Goal: Task Accomplishment & Management: Use online tool/utility

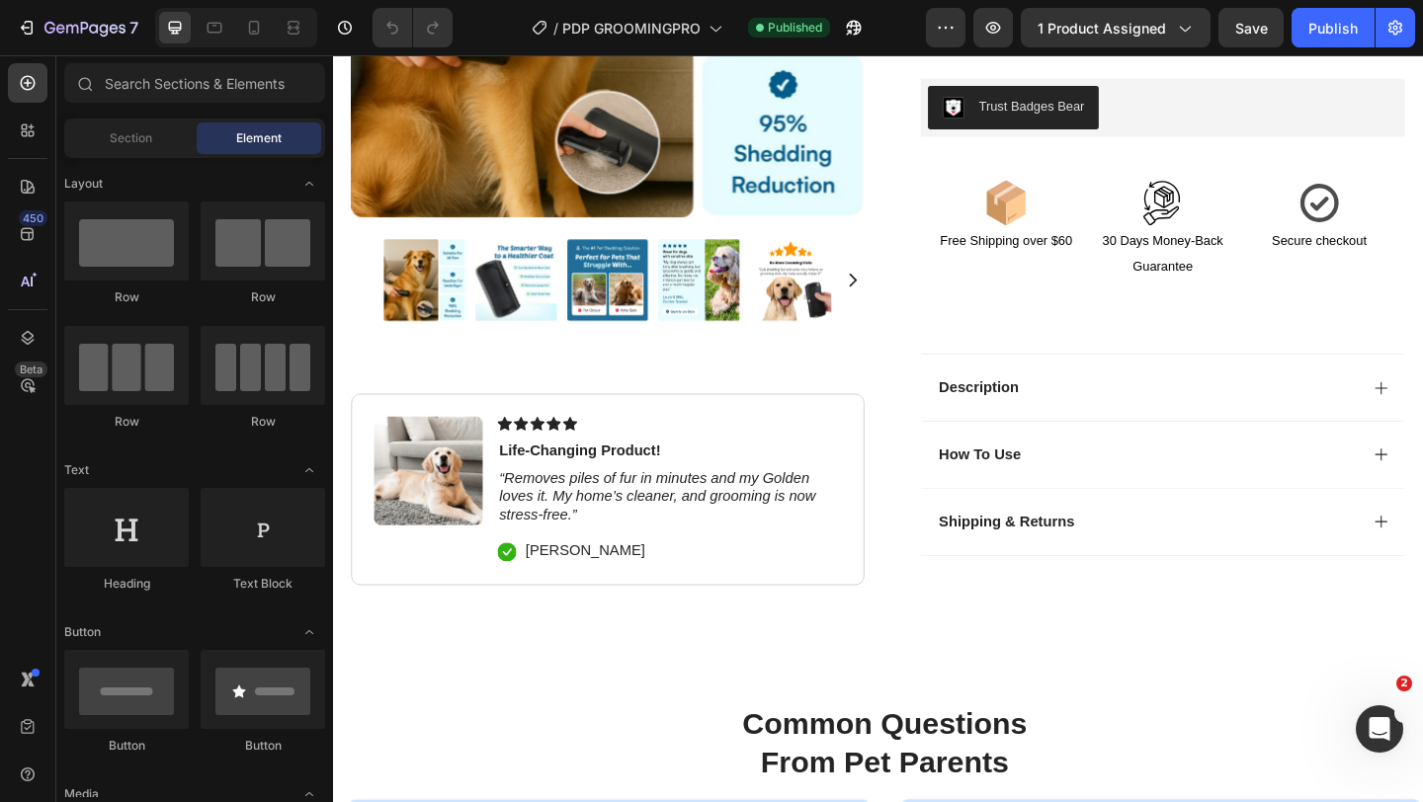
scroll to position [709, 0]
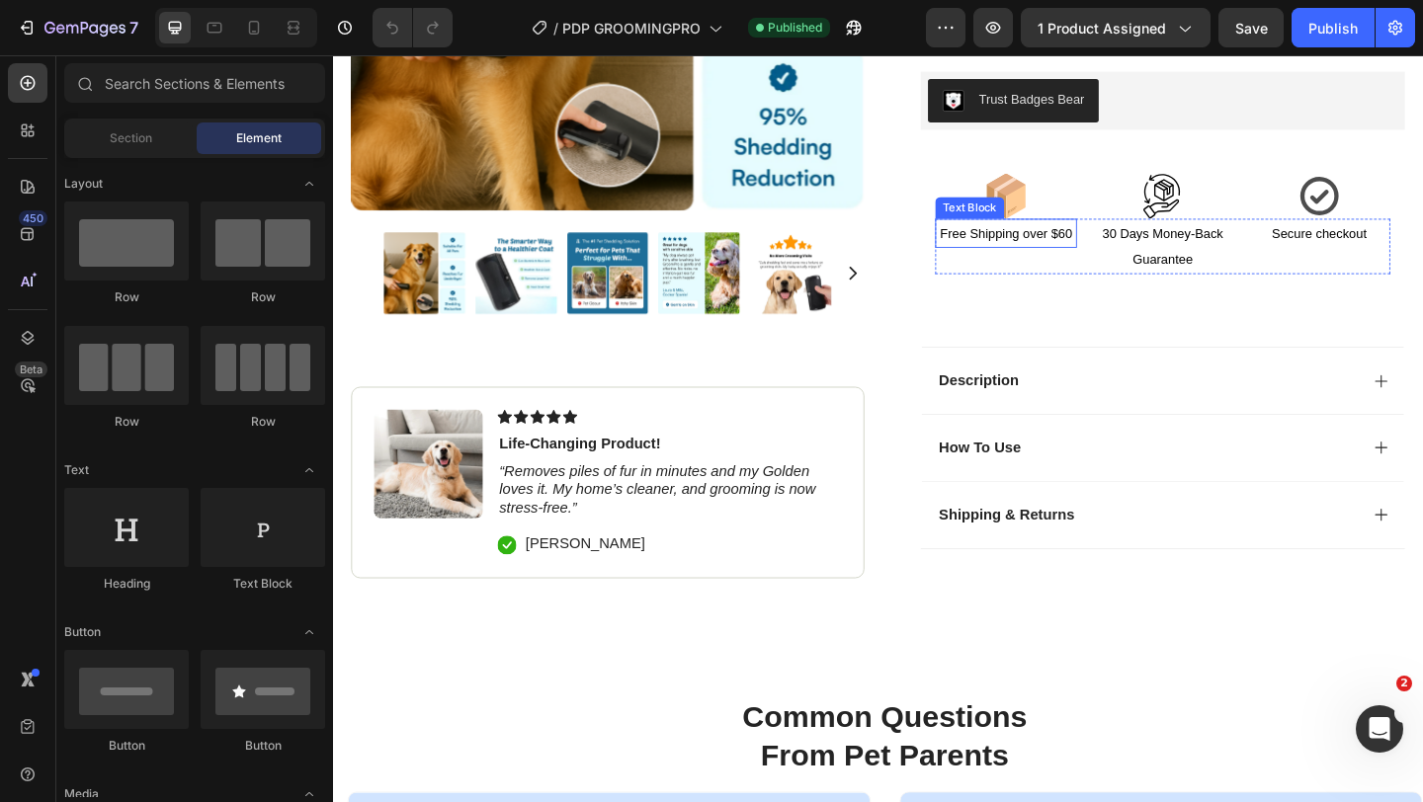
click at [1125, 249] on span "Free Shipping over $60" at bounding box center [1065, 249] width 144 height 16
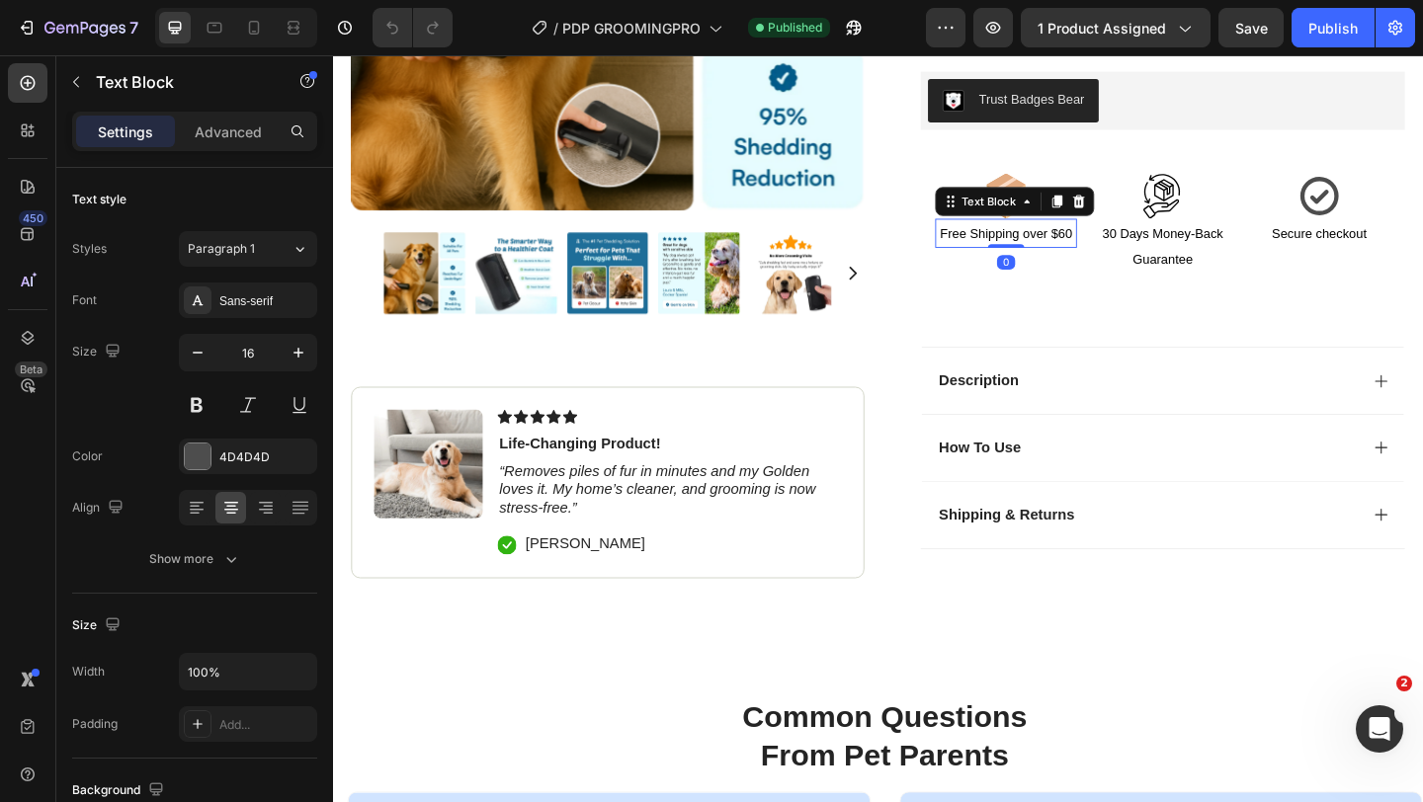
click at [1125, 249] on span "Free Shipping over $60" at bounding box center [1065, 249] width 144 height 16
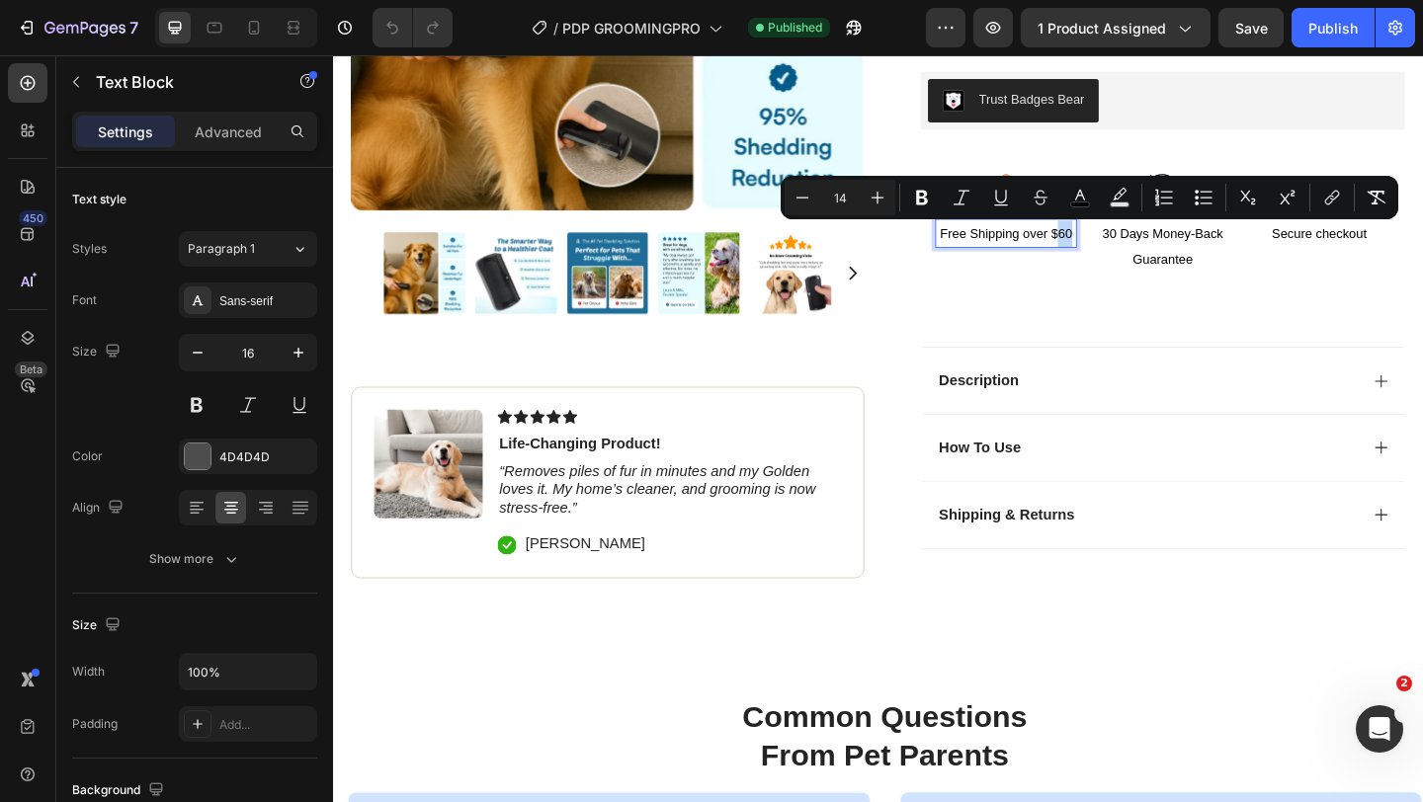
click at [1129, 250] on span "Free Shipping over $60" at bounding box center [1065, 249] width 144 height 16
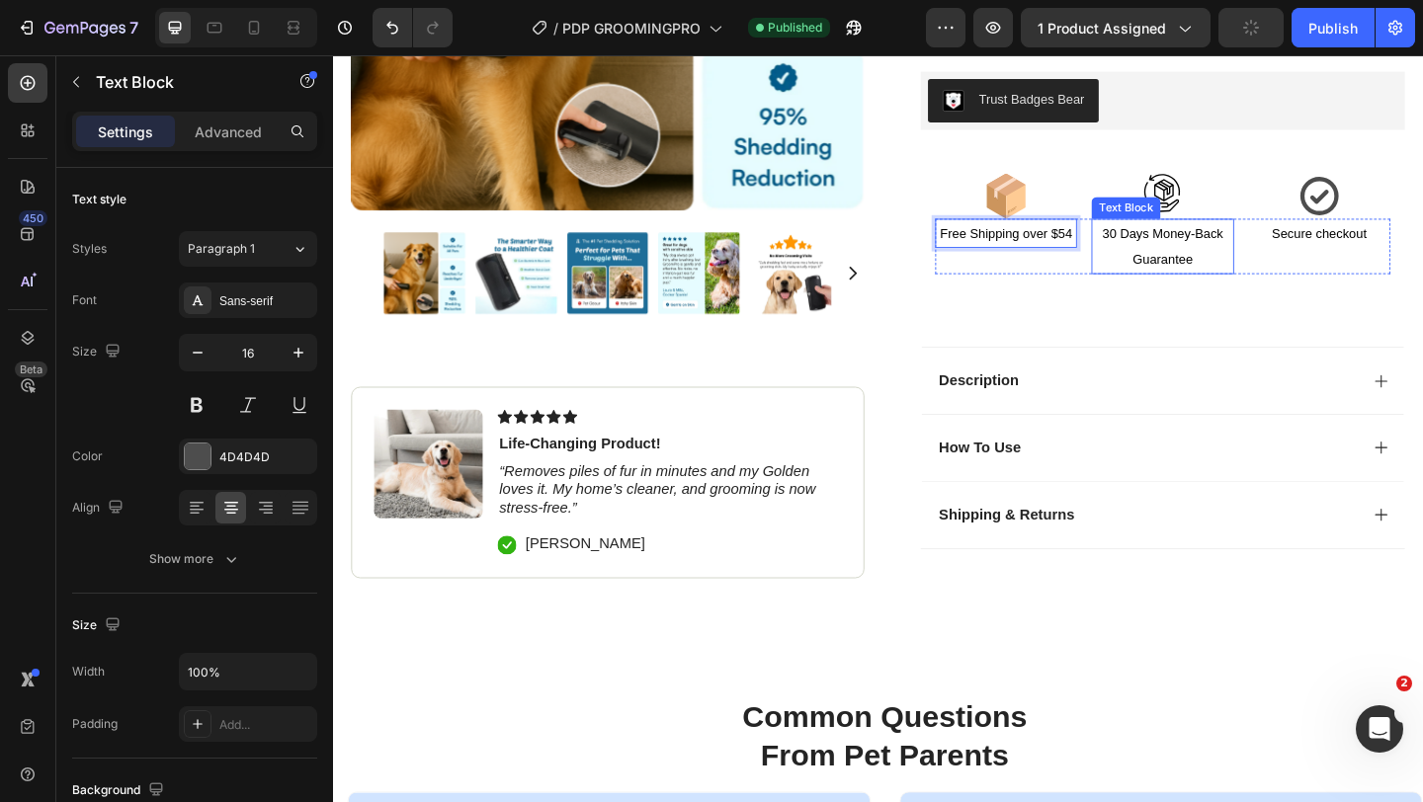
click at [1219, 229] on div "Icon Icon Icon Row Free Shipping over $54 Text Block 0 30 Days Money-Back Guara…" at bounding box center [1235, 255] width 495 height 142
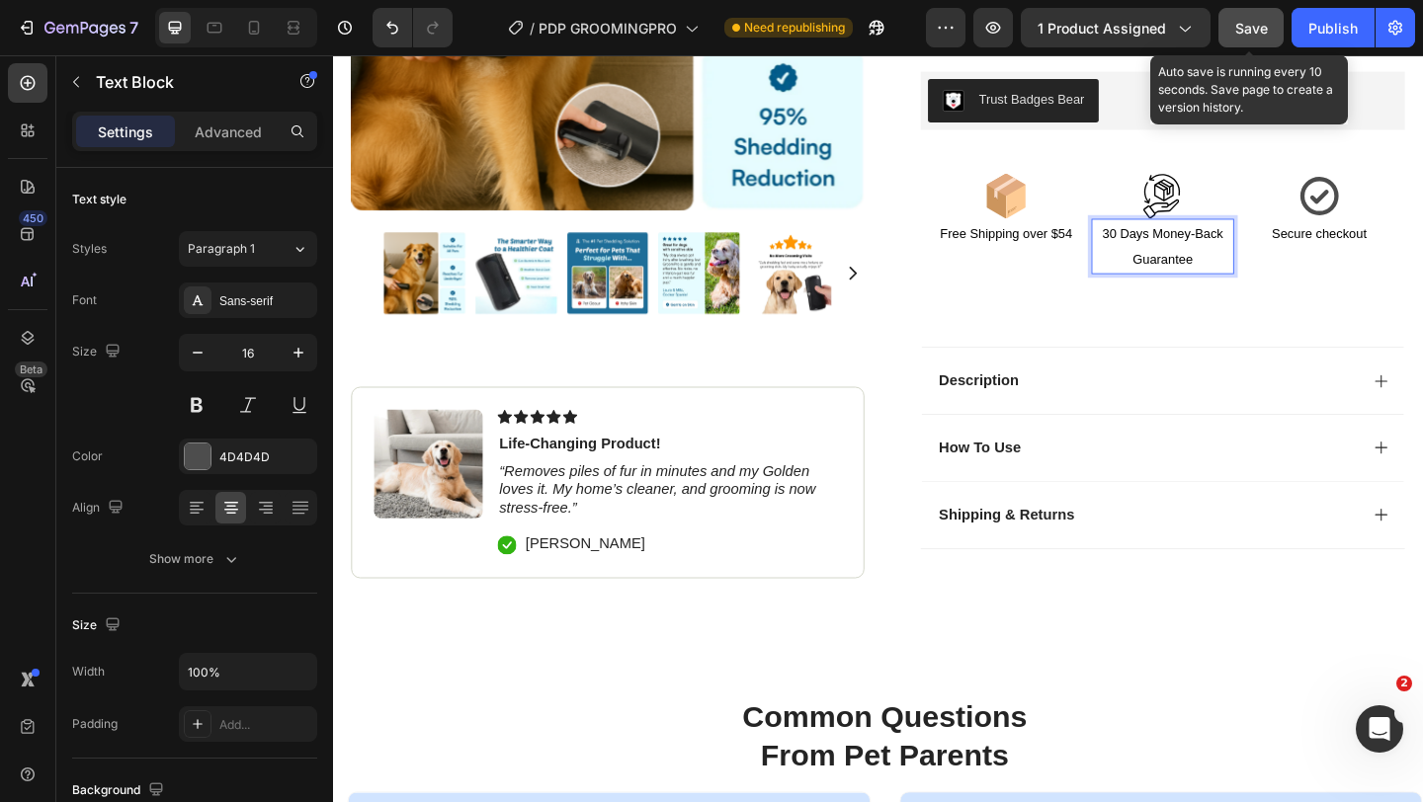
click at [1268, 31] on button "Save" at bounding box center [1251, 28] width 65 height 40
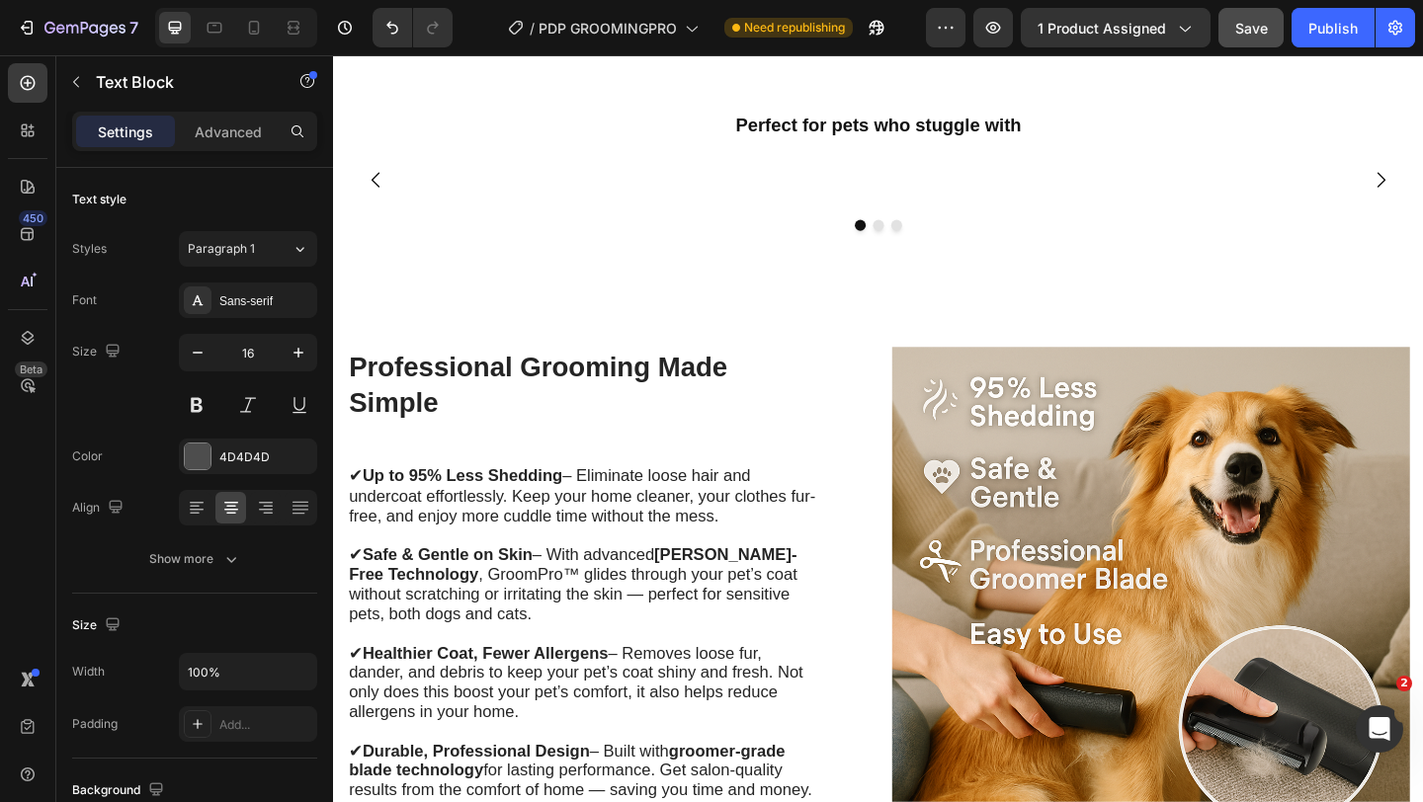
scroll to position [3802, 0]
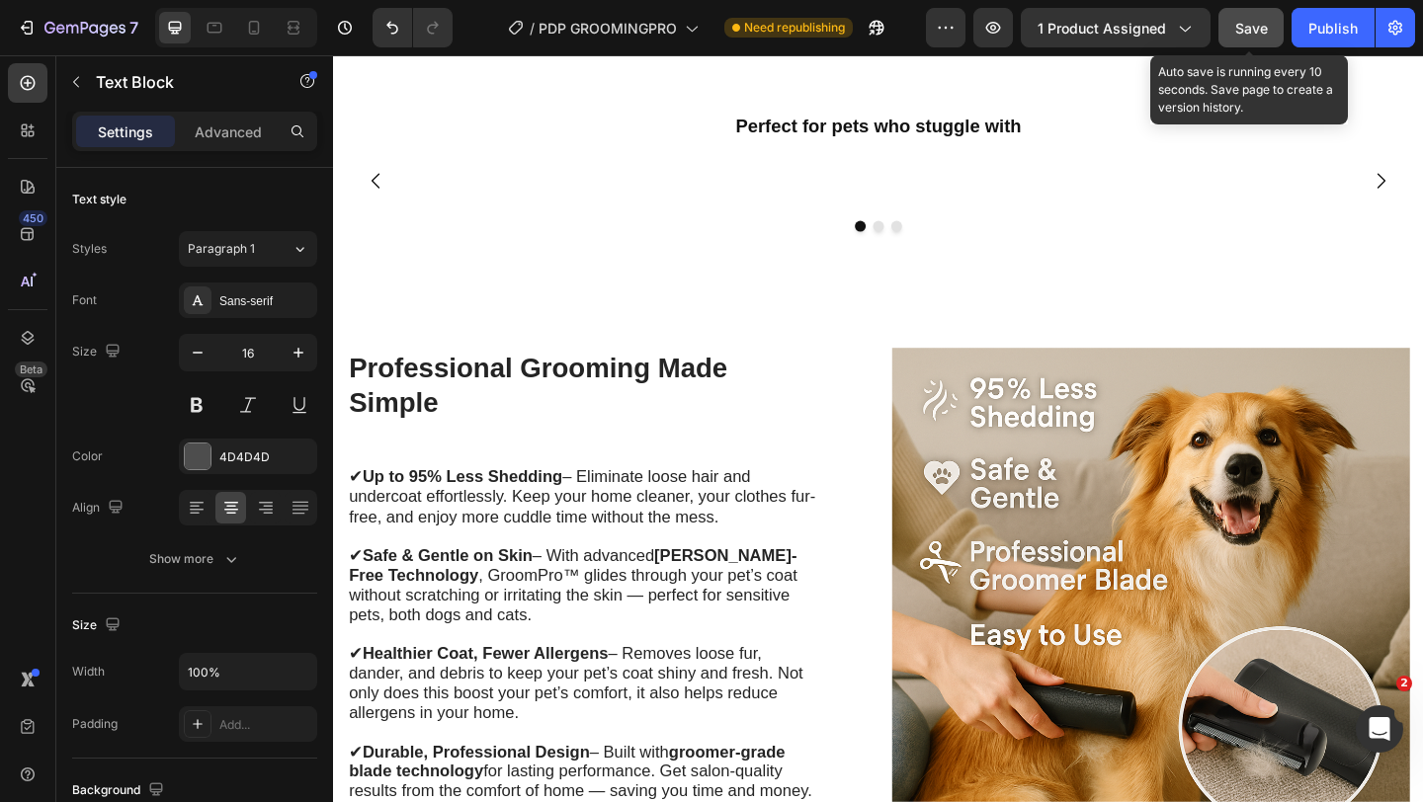
click at [1262, 36] on span "Save" at bounding box center [1251, 28] width 33 height 17
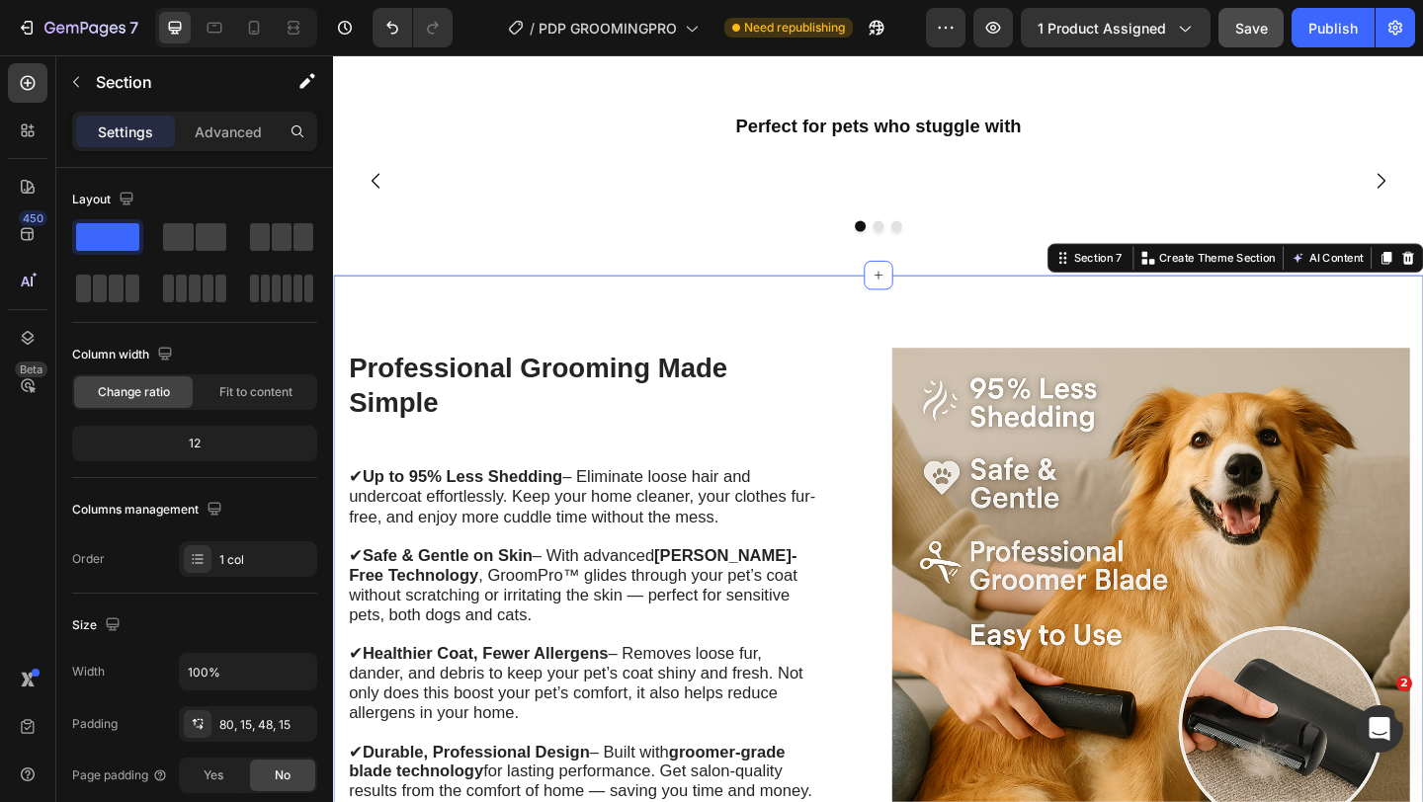
click at [909, 415] on div "Professional Grooming Made Simple Heading ✔ Up to 95% Less Shedding – Eliminate…" at bounding box center [926, 676] width 1186 height 763
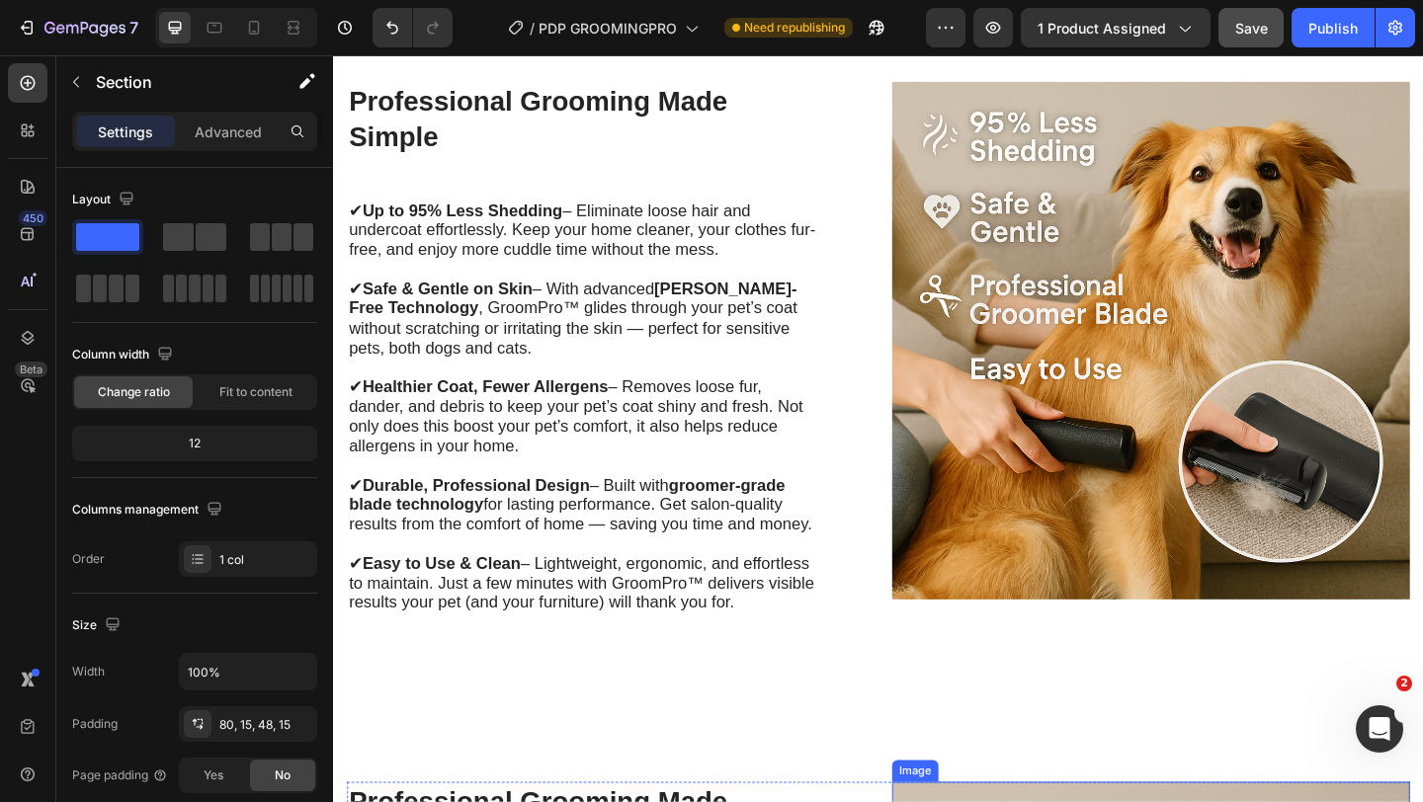
click at [1133, 418] on img at bounding box center [1222, 365] width 563 height 563
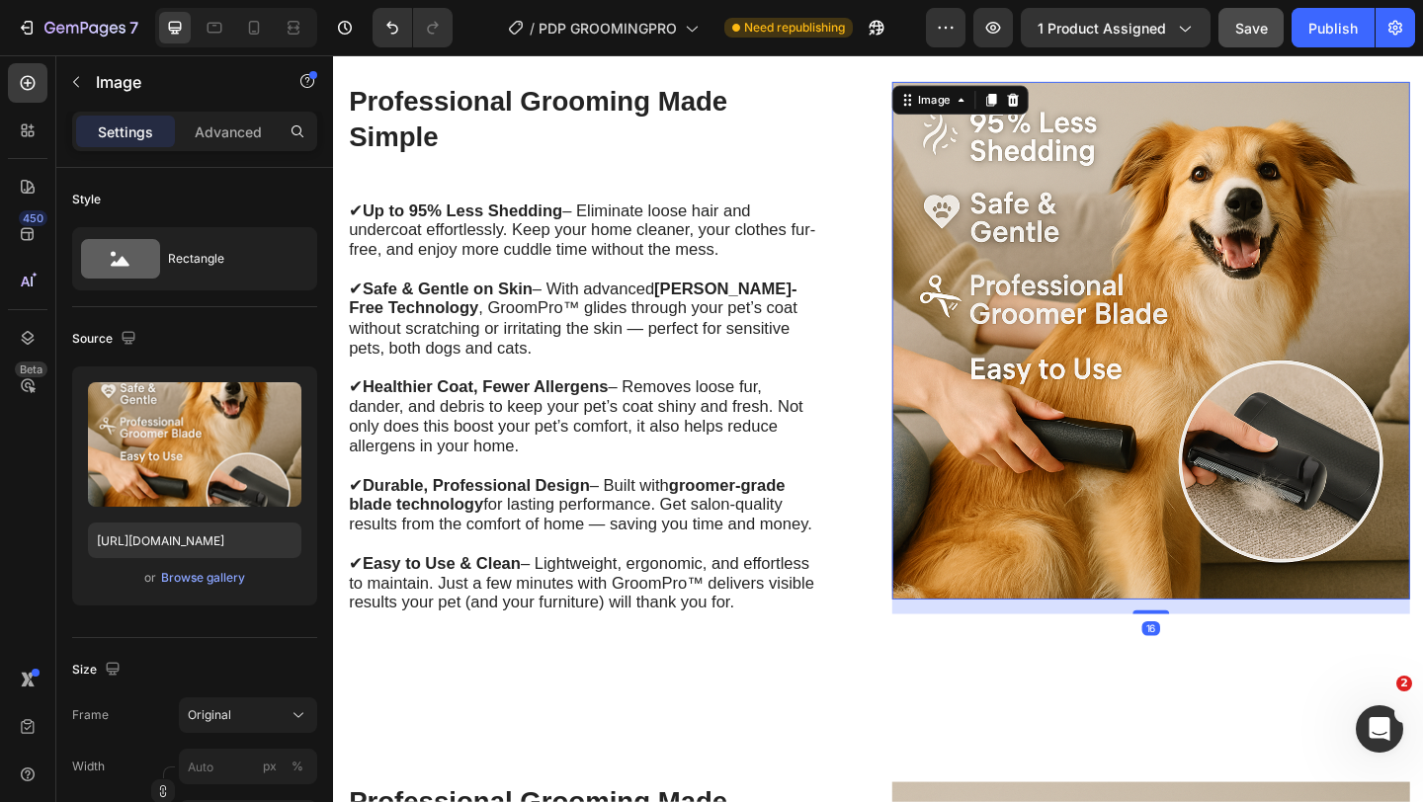
scroll to position [4010, 0]
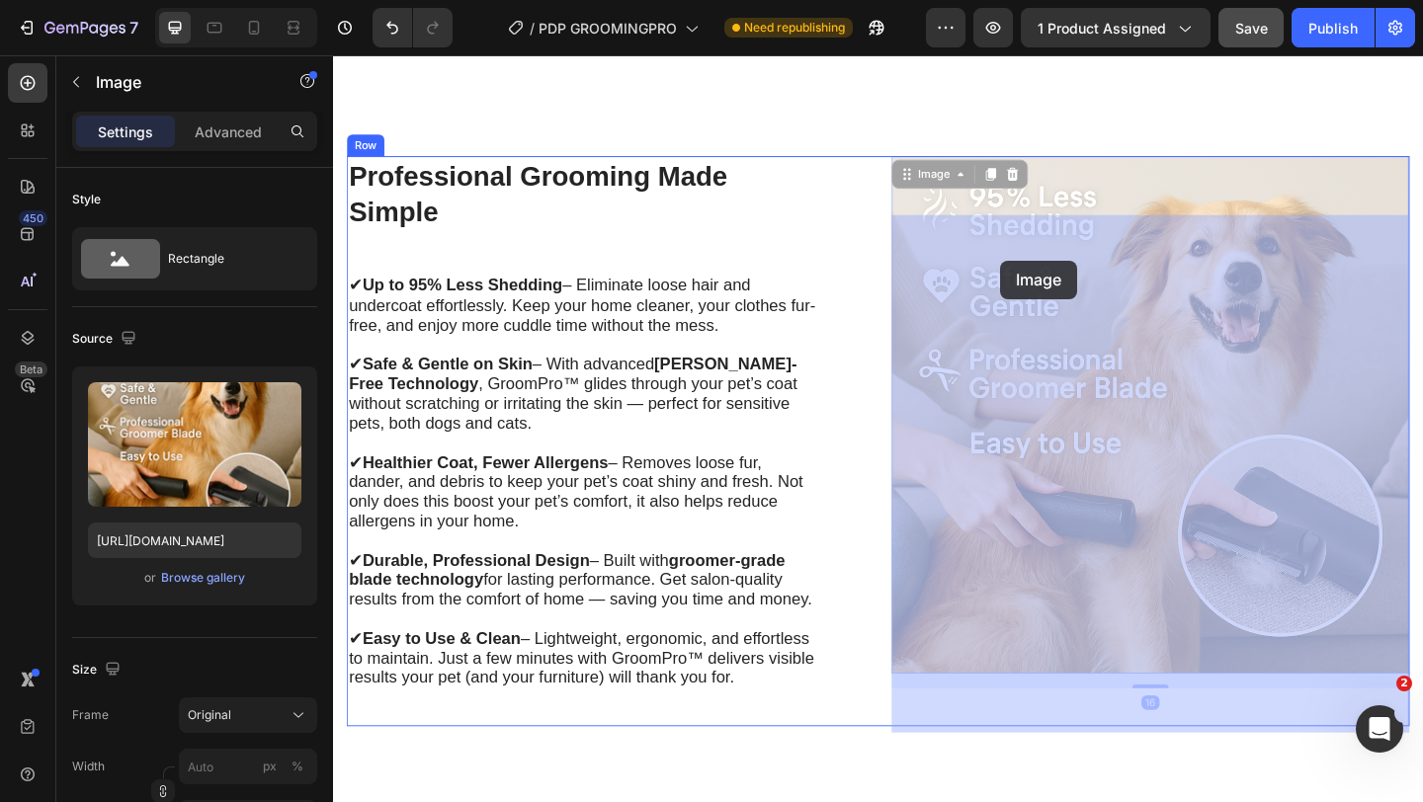
drag, startPoint x: 968, startPoint y: 236, endPoint x: 1060, endPoint y: 279, distance: 102.2
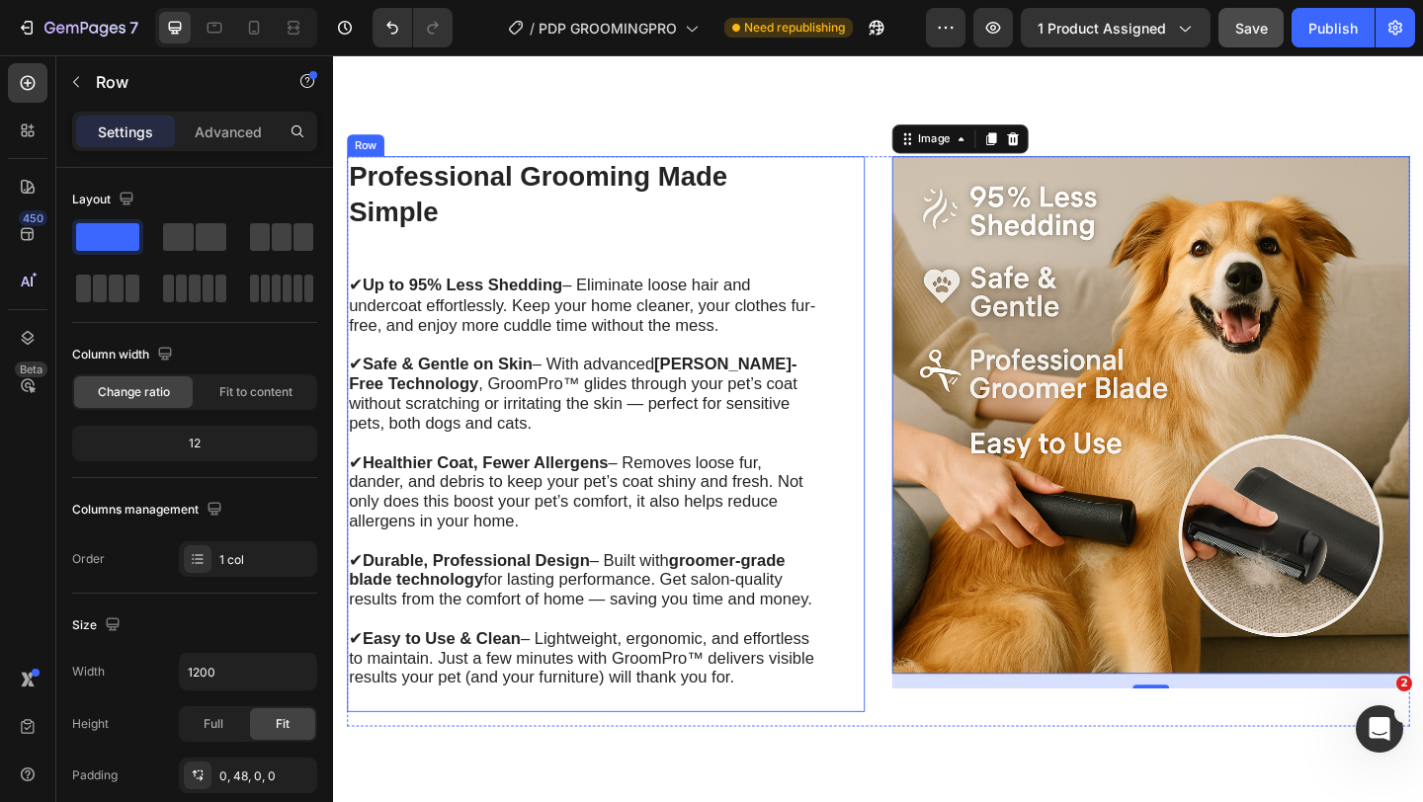
click at [789, 331] on div "Professional Grooming Made Simple Heading ✔ Up to 95% Less Shedding – Eliminate…" at bounding box center [606, 467] width 516 height 605
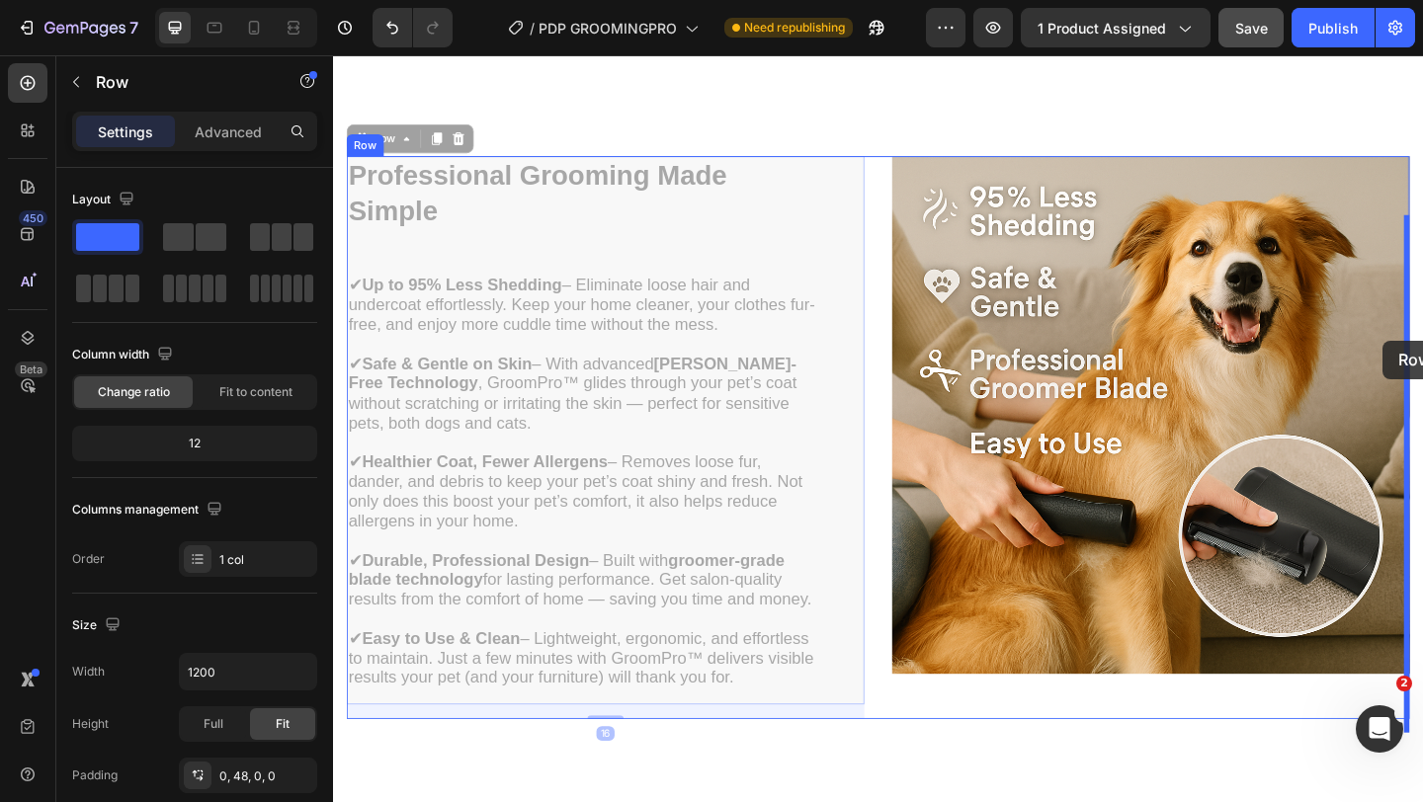
drag, startPoint x: 391, startPoint y: 207, endPoint x: 1476, endPoint y: 367, distance: 1096.9
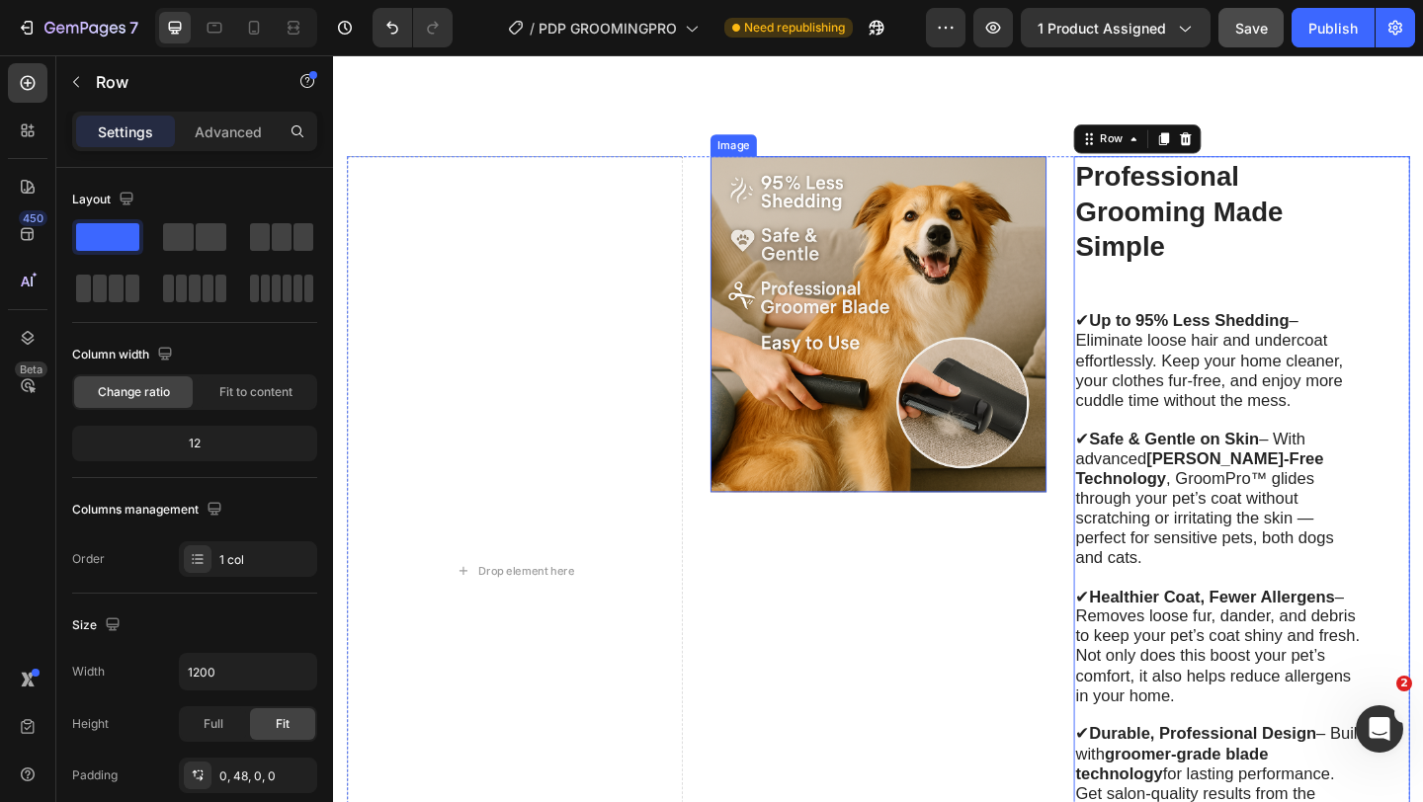
click at [1005, 398] on img at bounding box center [926, 348] width 366 height 366
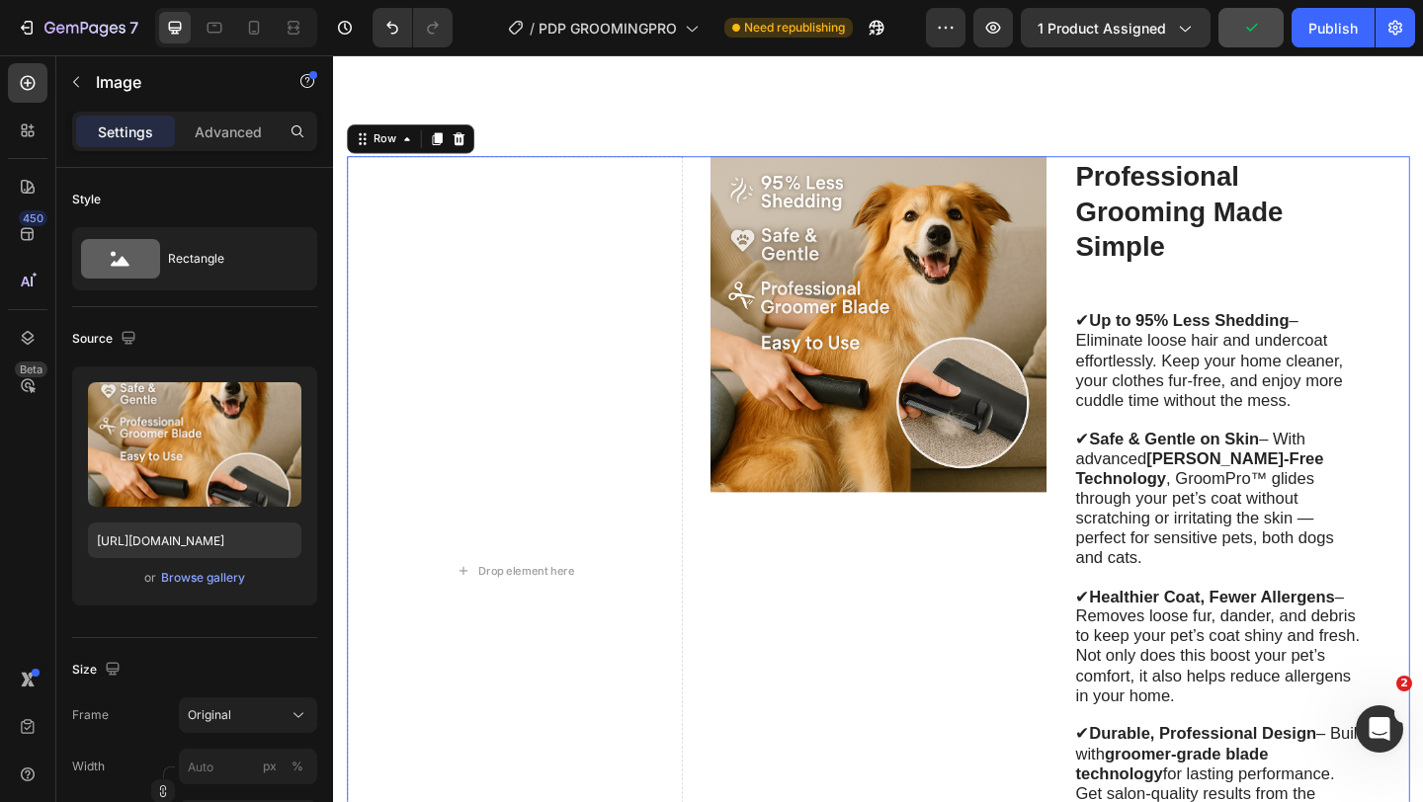
click at [818, 670] on div "Image" at bounding box center [926, 615] width 366 height 901
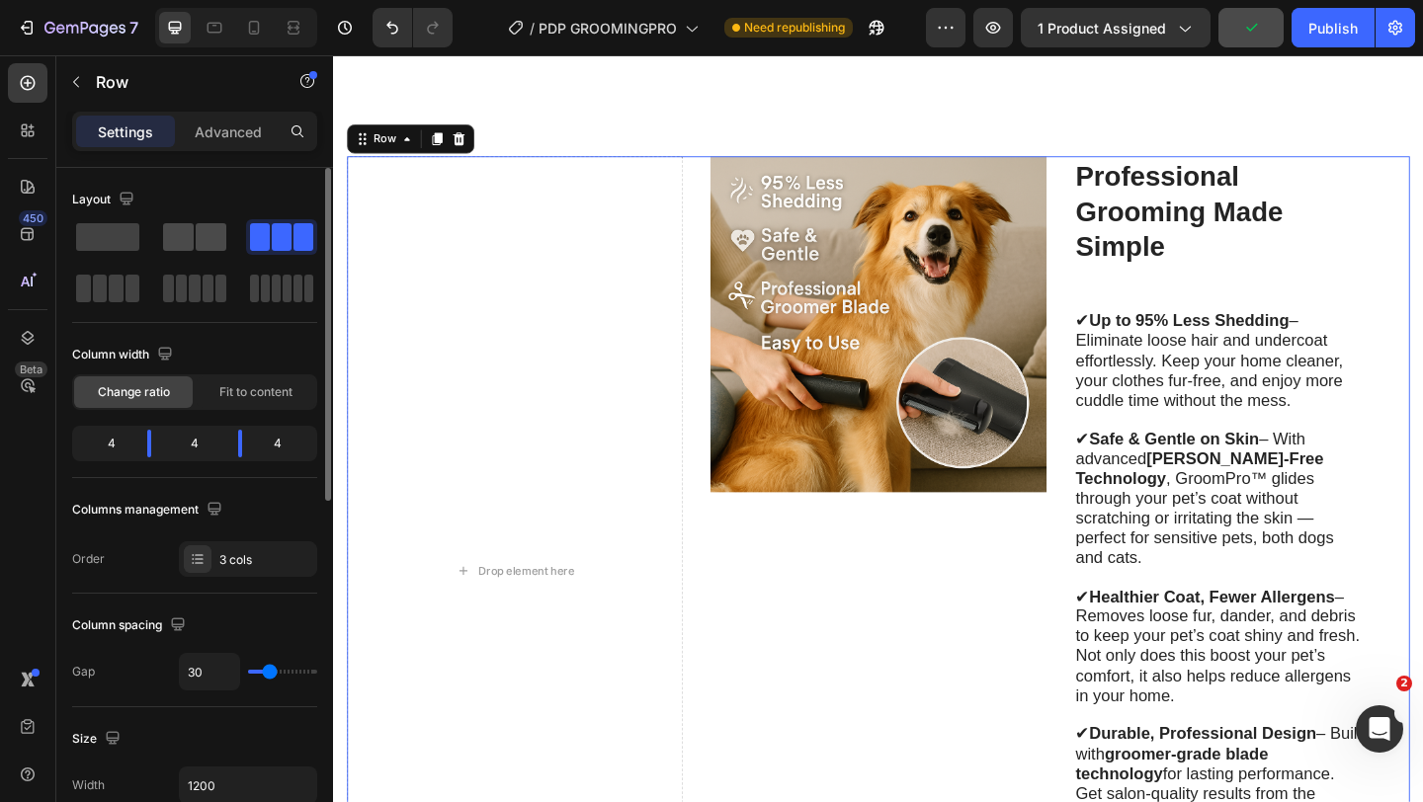
click at [217, 248] on span at bounding box center [211, 237] width 31 height 28
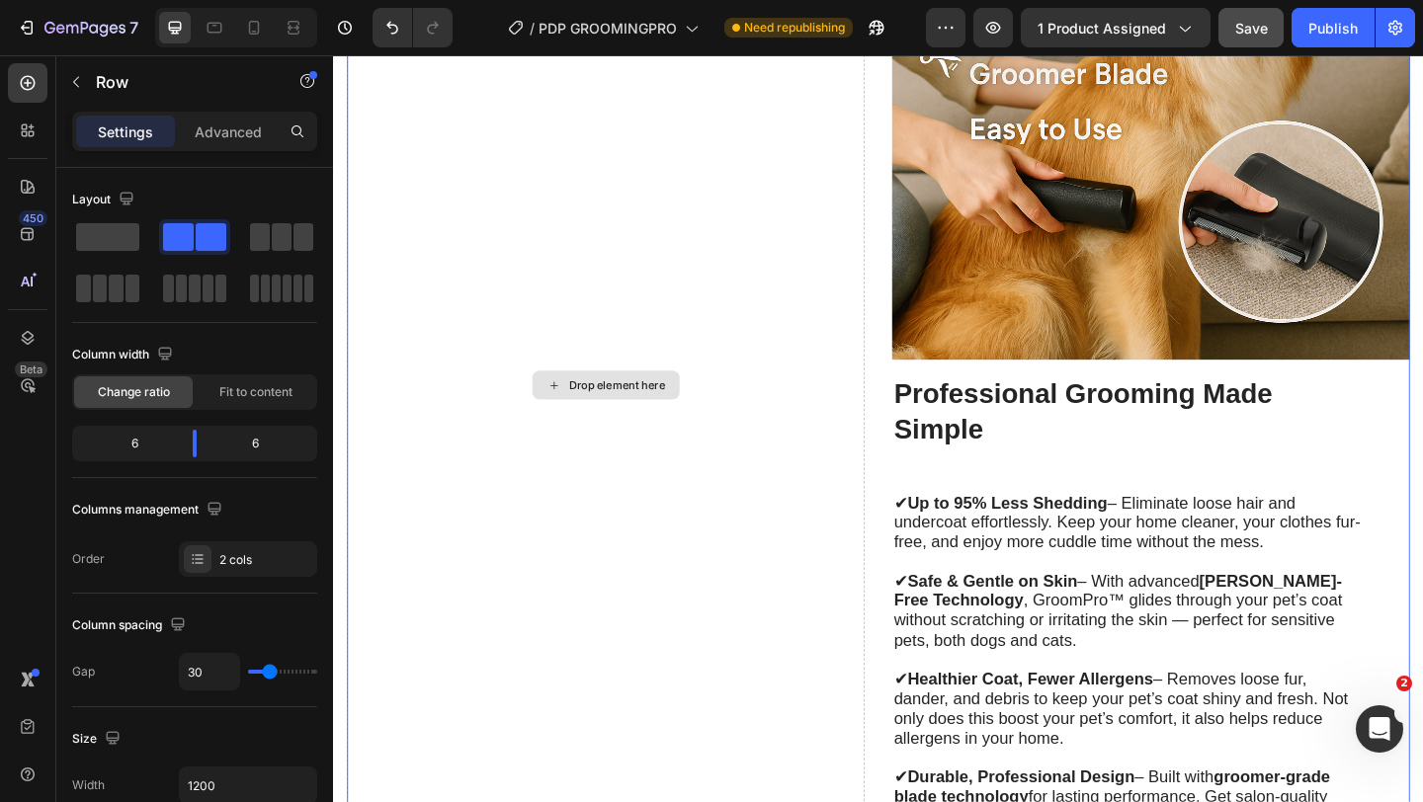
click at [791, 429] on div "Drop element here" at bounding box center [629, 415] width 563 height 1184
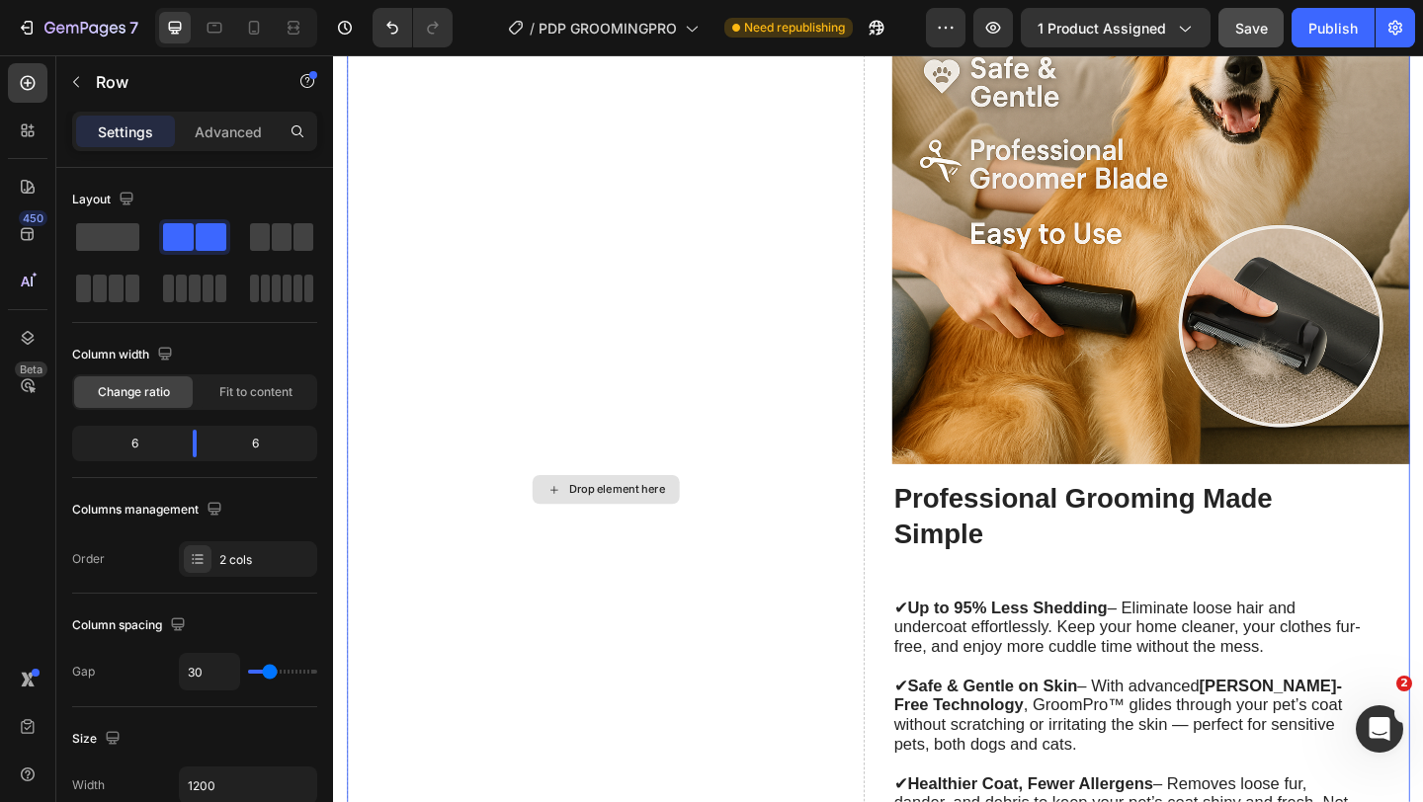
scroll to position [4092, 0]
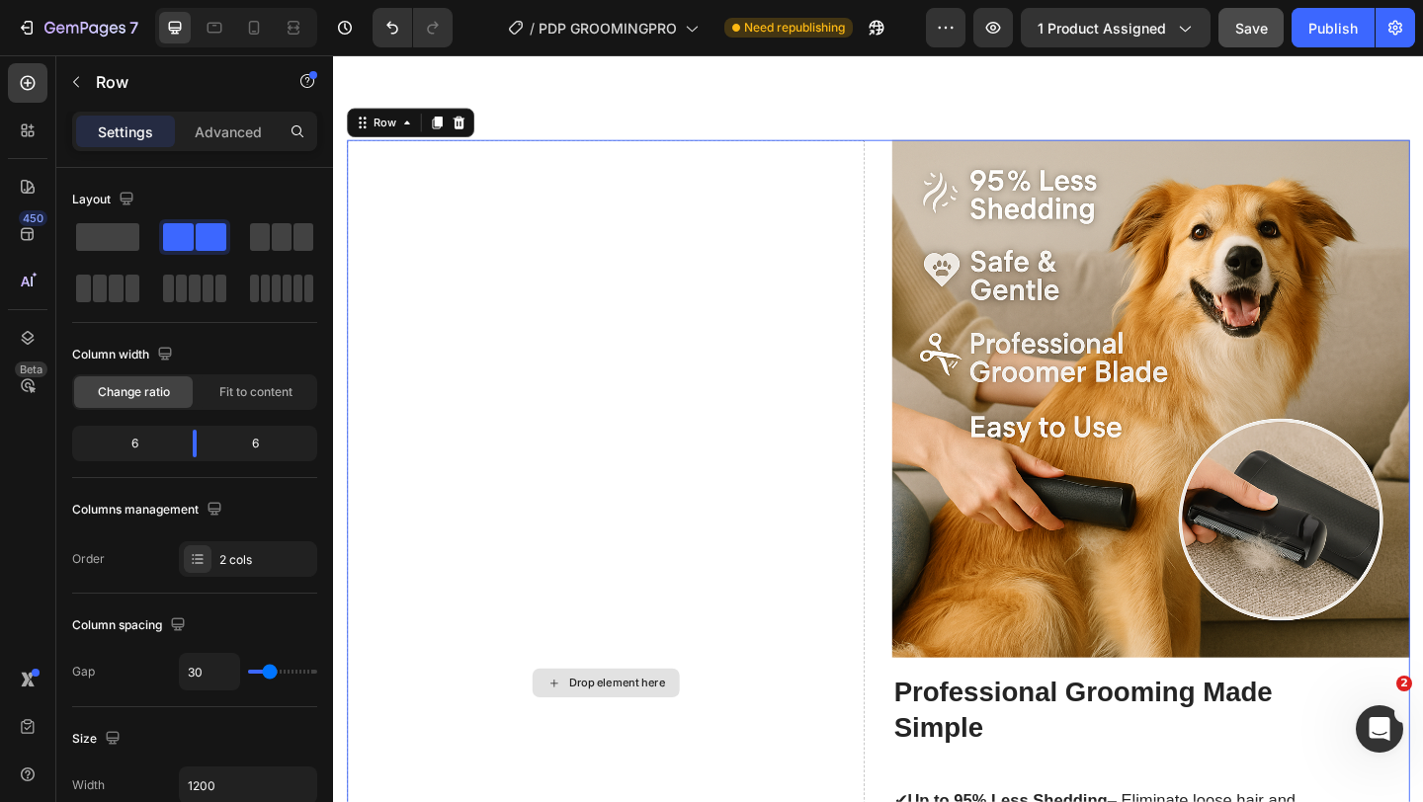
click at [791, 429] on div "Drop element here" at bounding box center [629, 739] width 563 height 1184
click at [115, 232] on span at bounding box center [107, 237] width 63 height 28
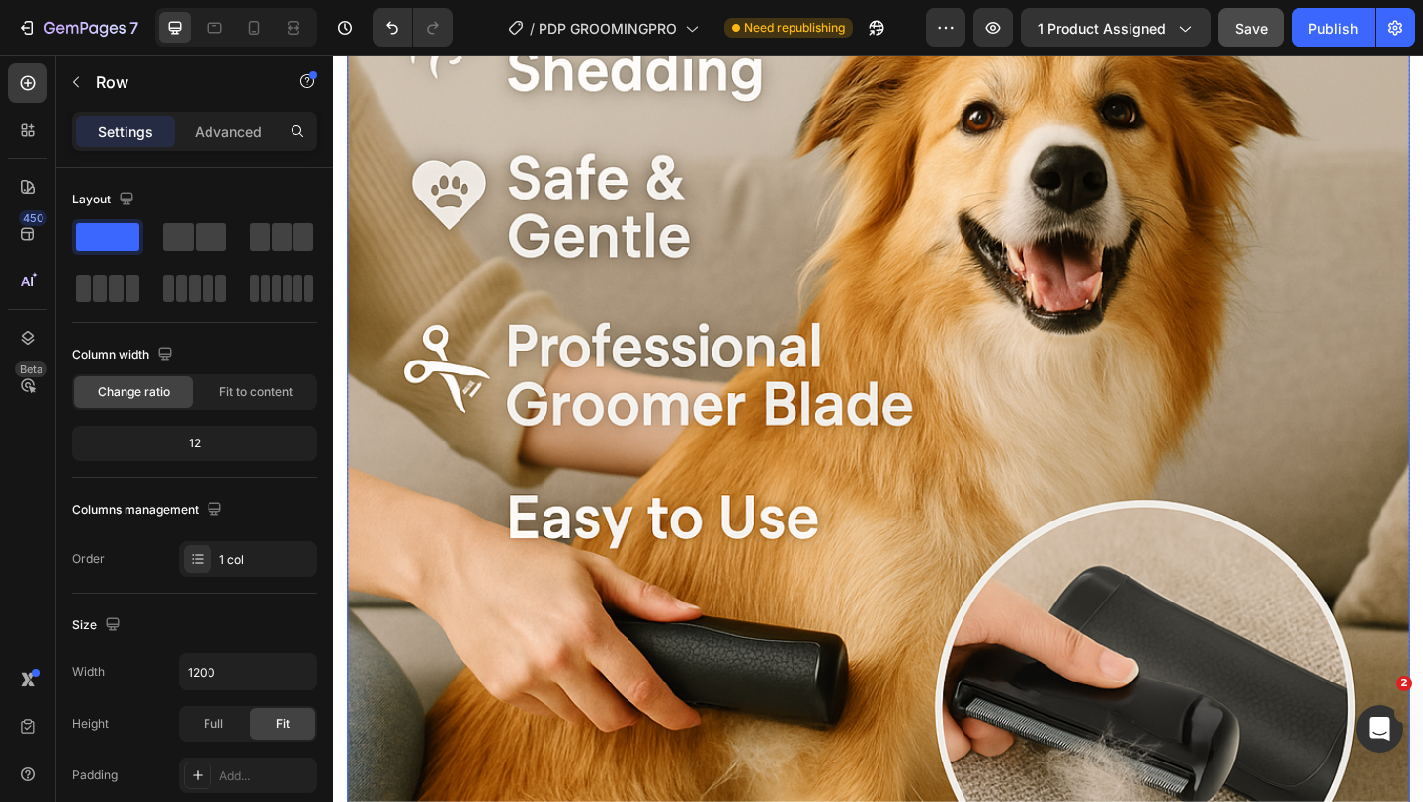
scroll to position [4608, 0]
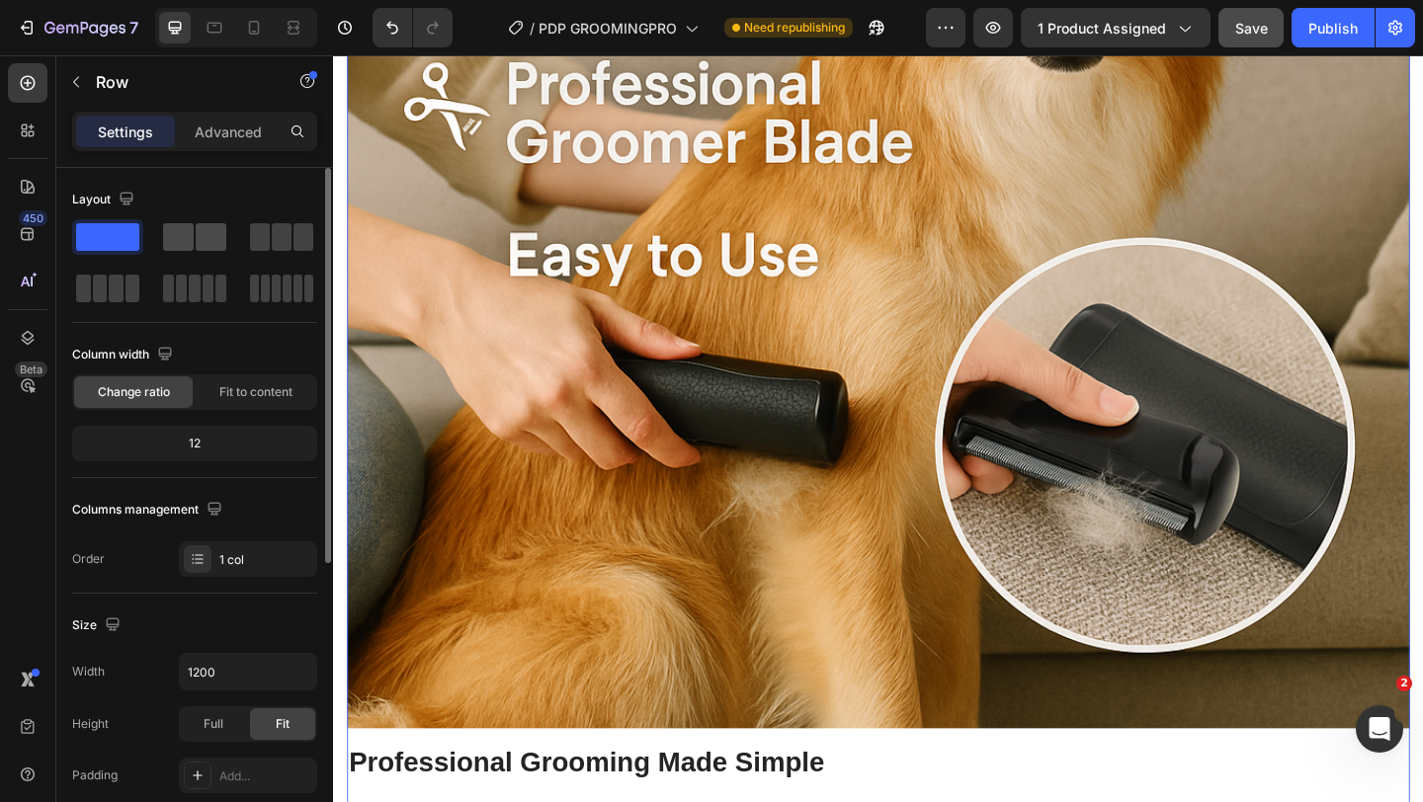
click at [185, 219] on div at bounding box center [194, 237] width 71 height 36
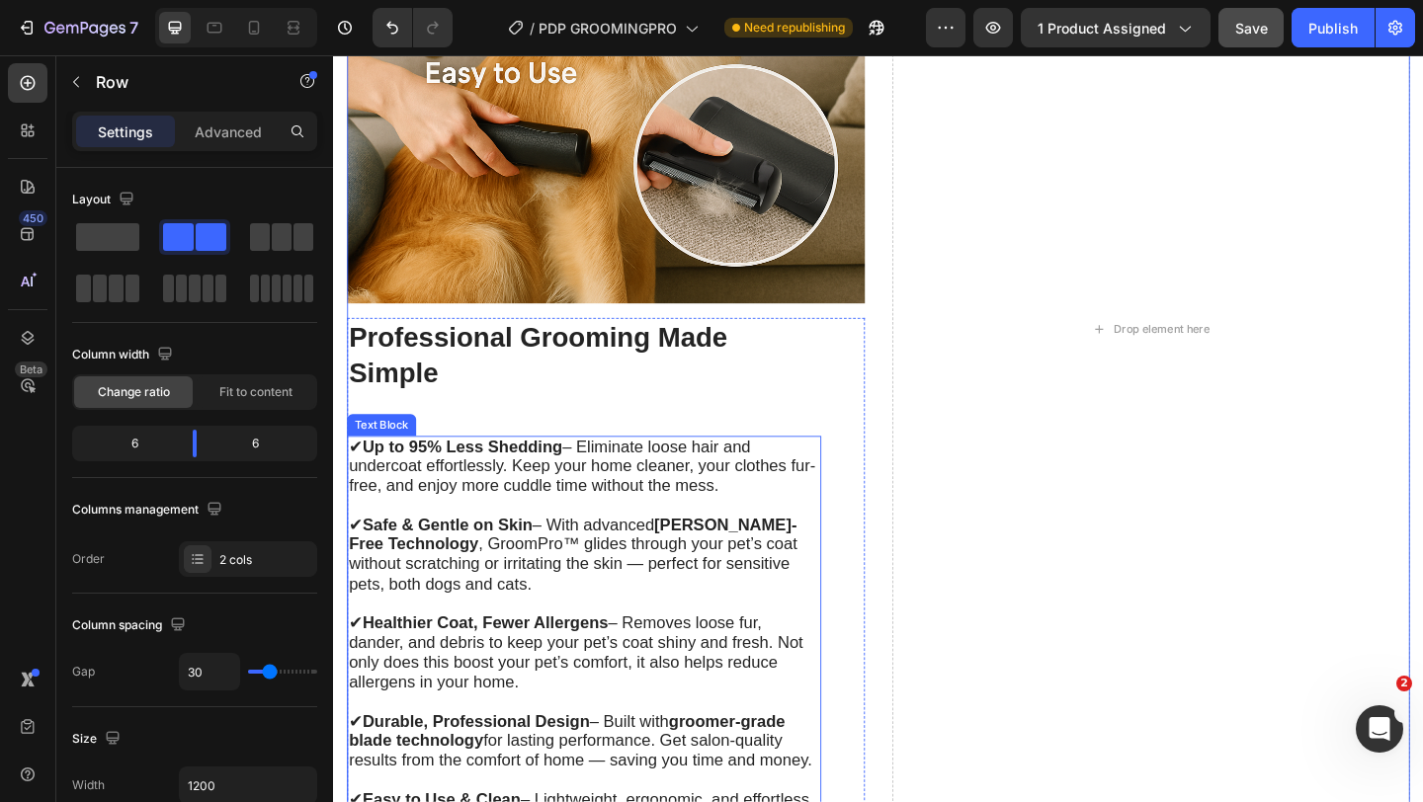
scroll to position [4241, 0]
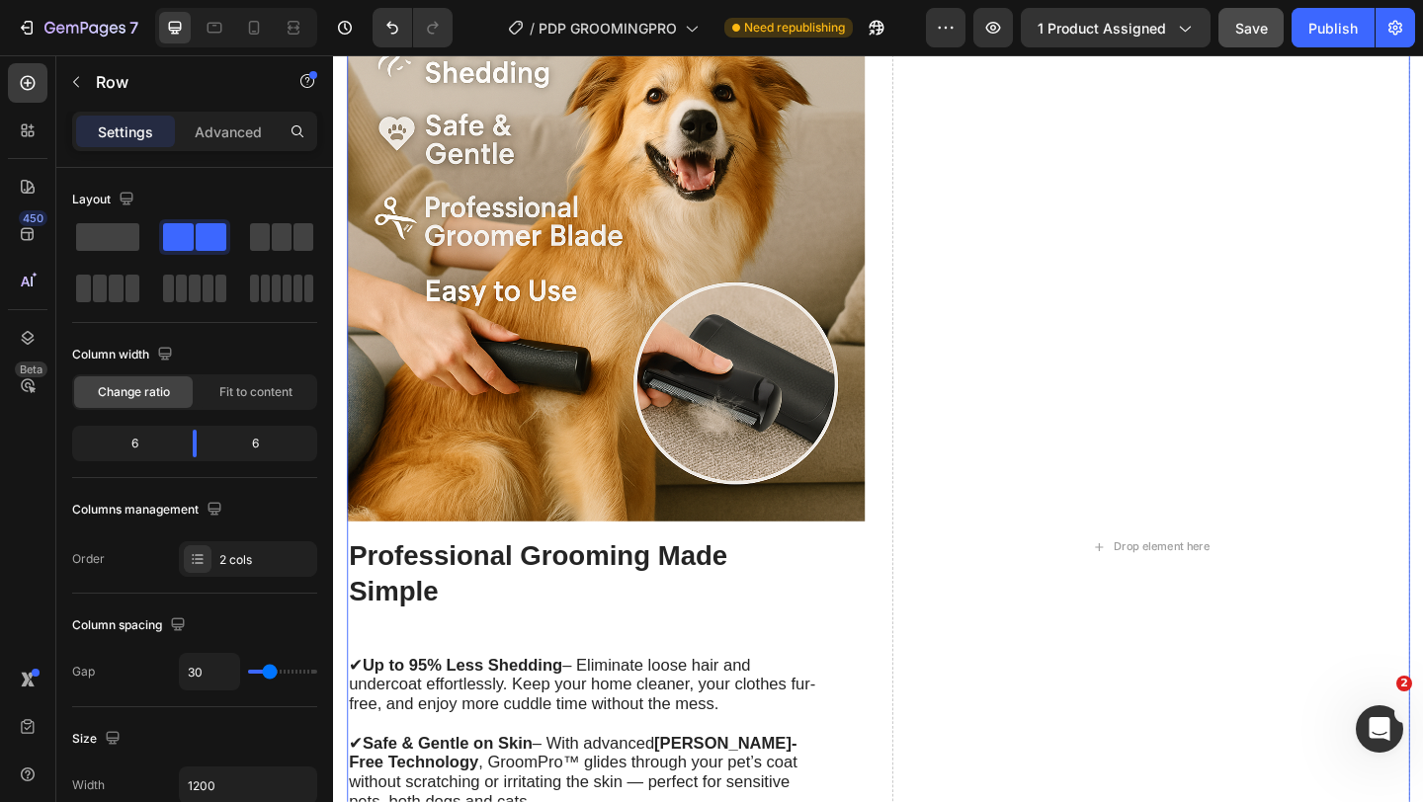
click at [945, 395] on div "Drop element here" at bounding box center [1222, 591] width 563 height 1184
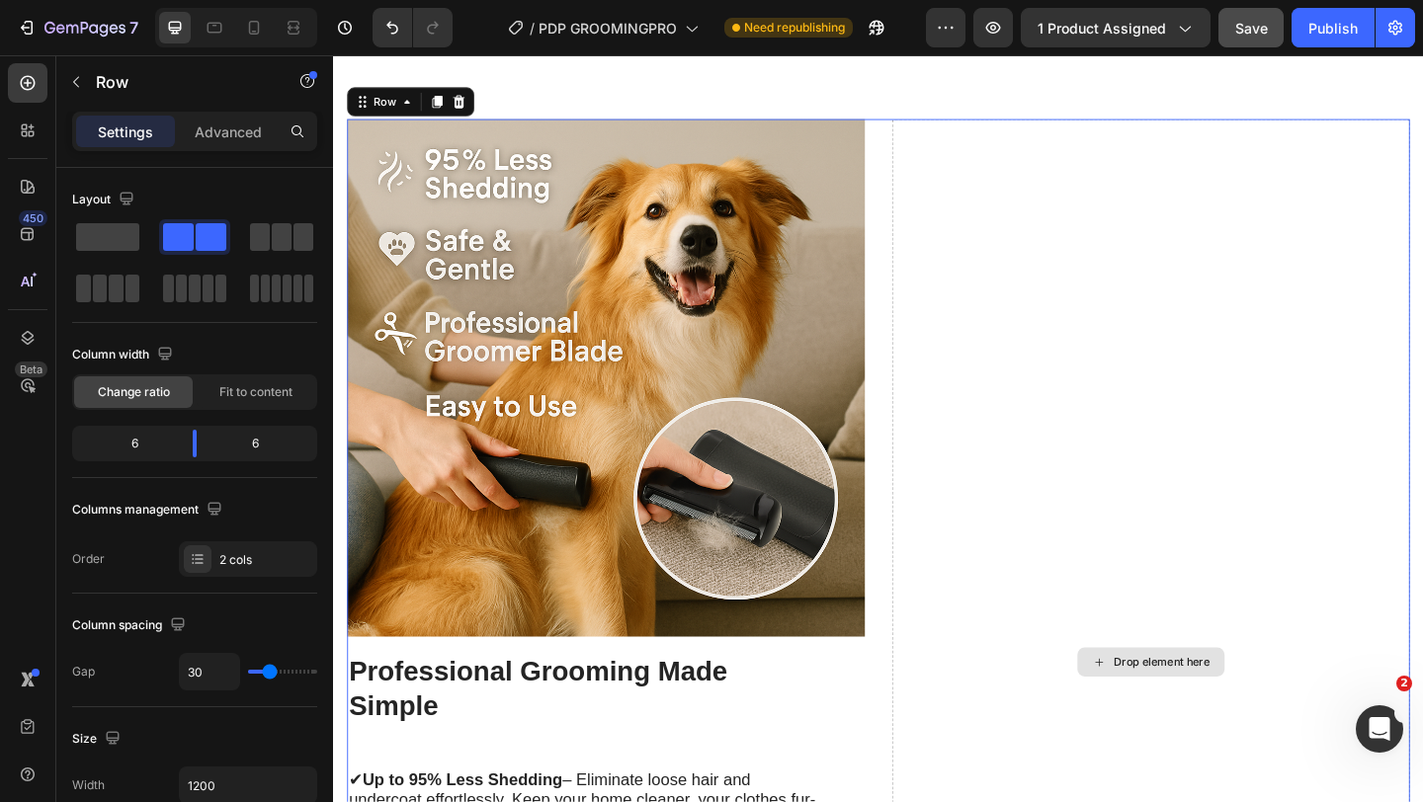
scroll to position [4022, 0]
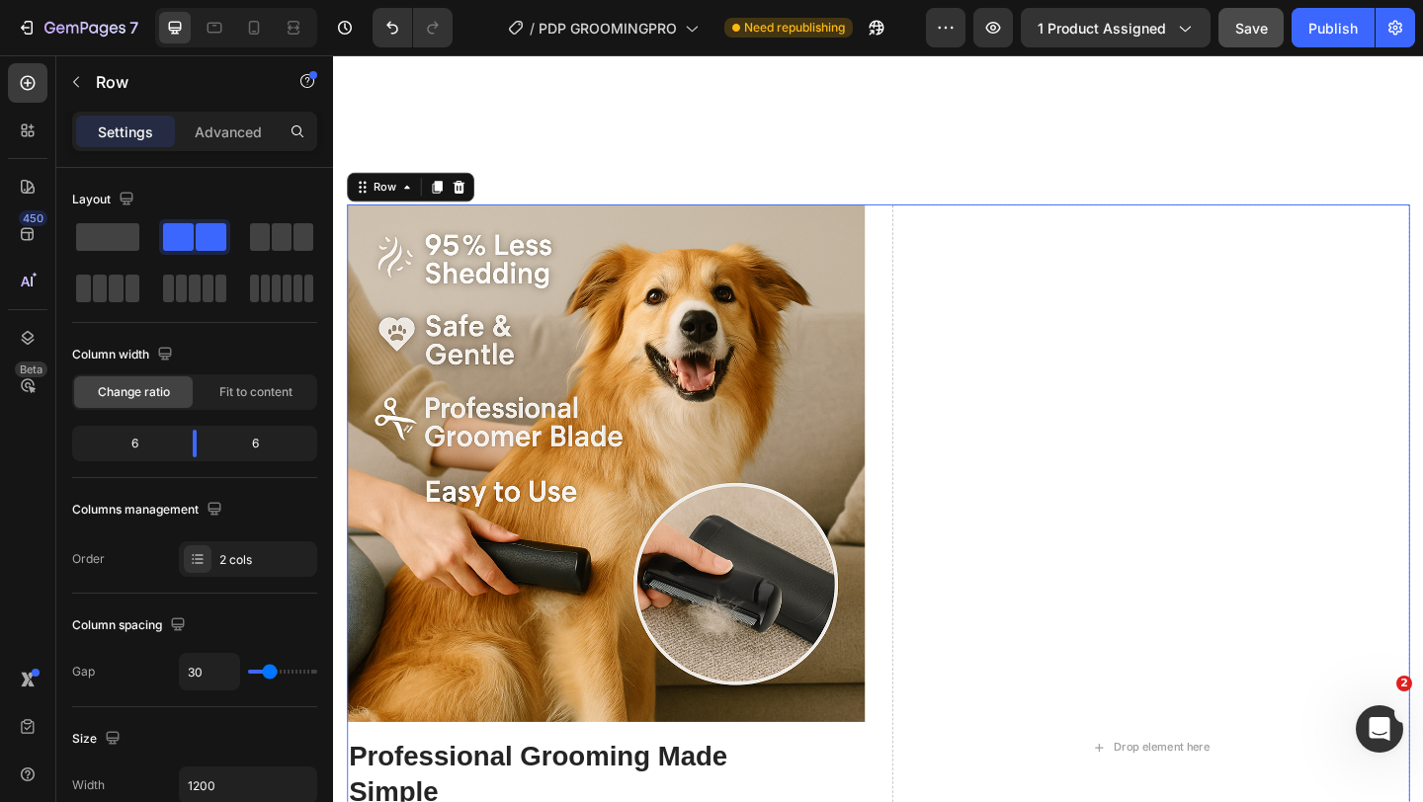
click at [932, 341] on div "Image Professional Grooming Made Simple Heading ✔ Up to 95% Less Shedding – Eli…" at bounding box center [926, 809] width 1156 height 1184
click at [620, 280] on img at bounding box center [629, 498] width 563 height 563
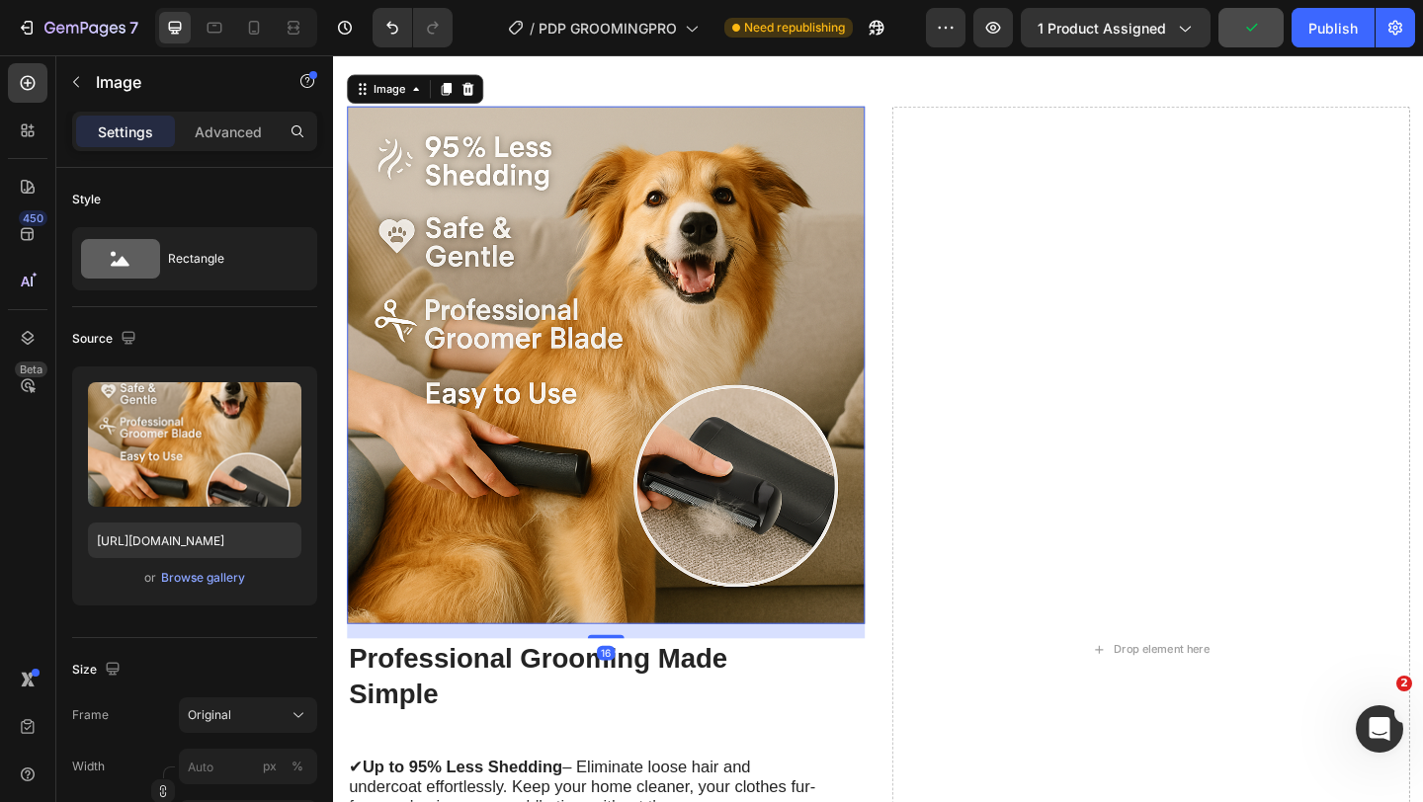
scroll to position [4244, 0]
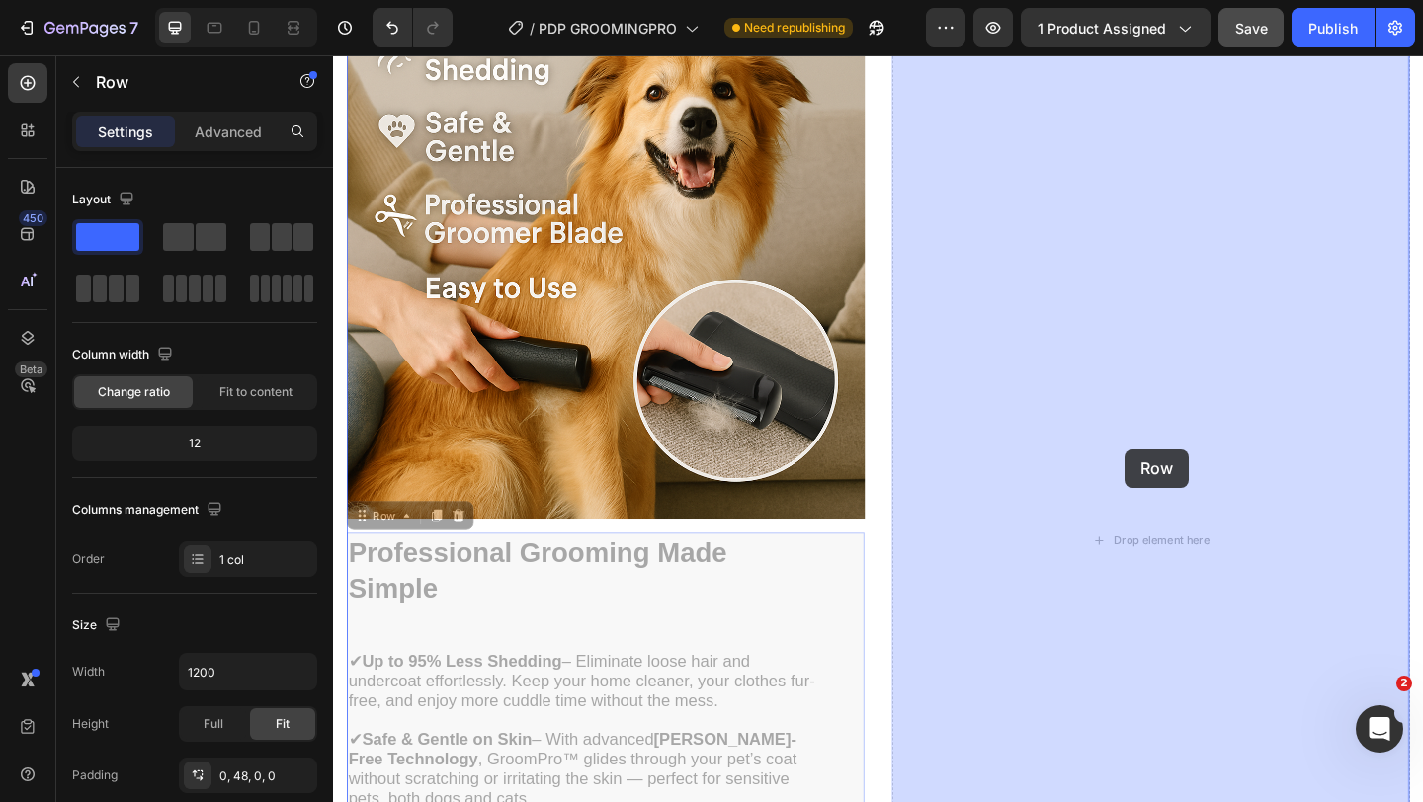
drag, startPoint x: 391, startPoint y: 557, endPoint x: 1193, endPoint y: 484, distance: 804.8
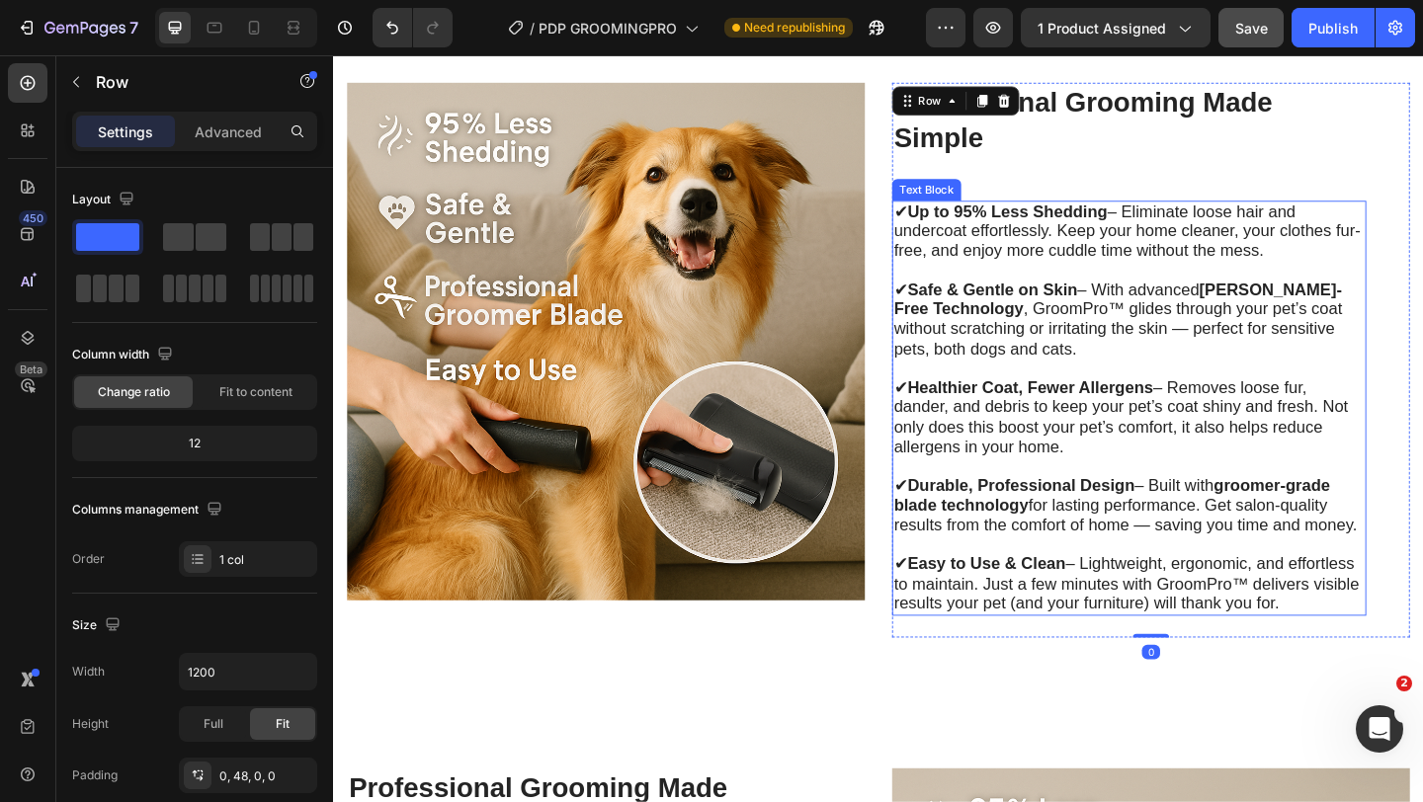
scroll to position [4151, 0]
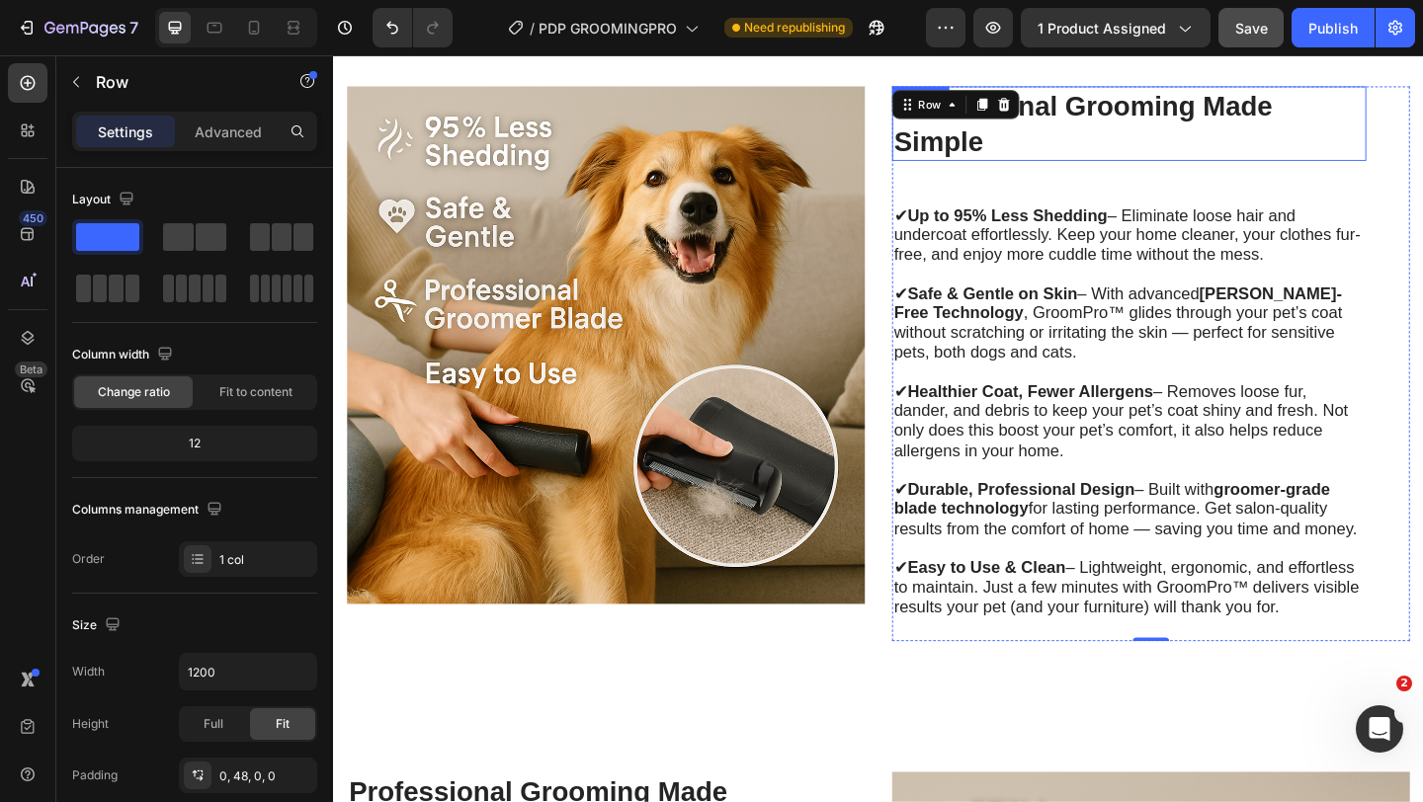
click at [1068, 145] on h2 "Professional Grooming Made Simple" at bounding box center [1199, 129] width 516 height 81
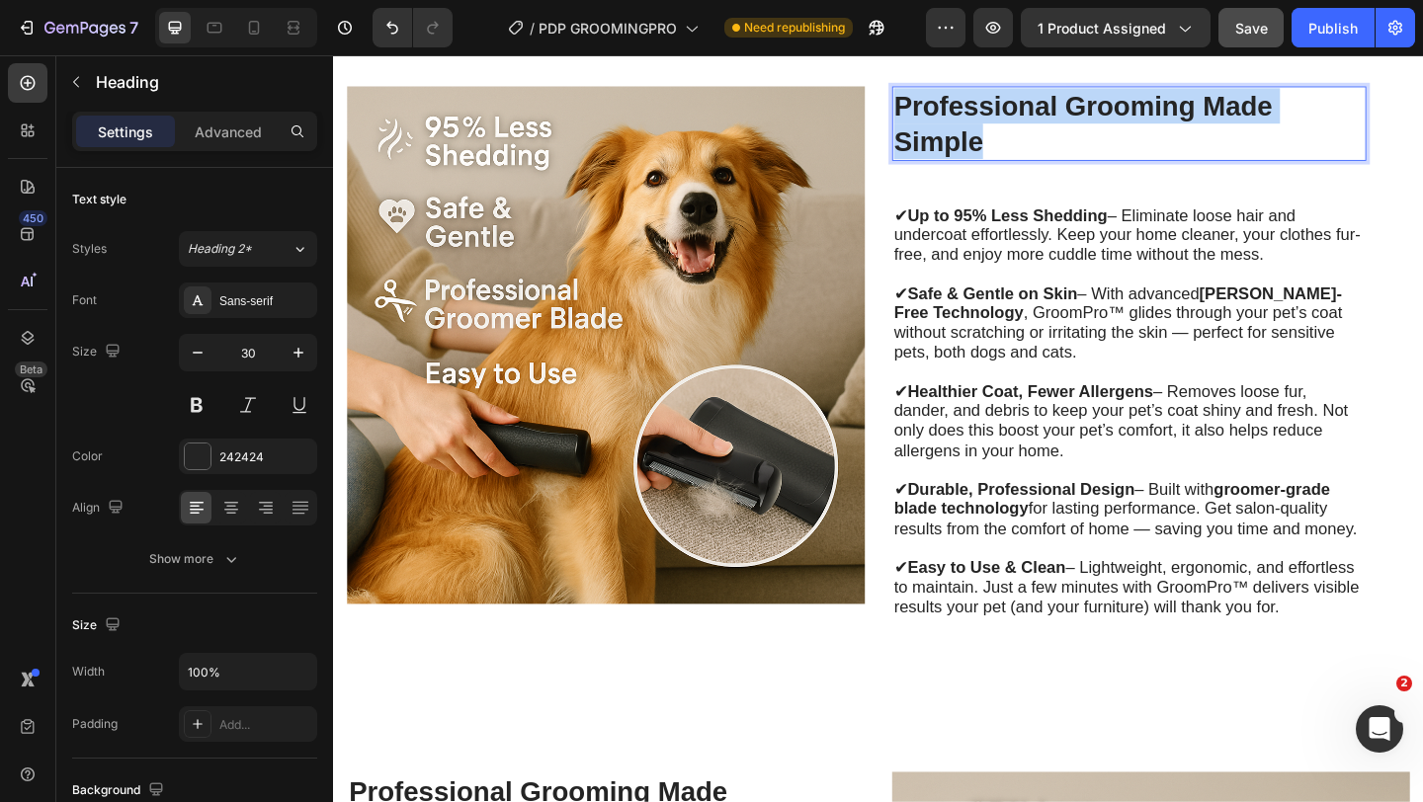
click at [1068, 145] on p "Professional Grooming Made Simple" at bounding box center [1199, 129] width 512 height 77
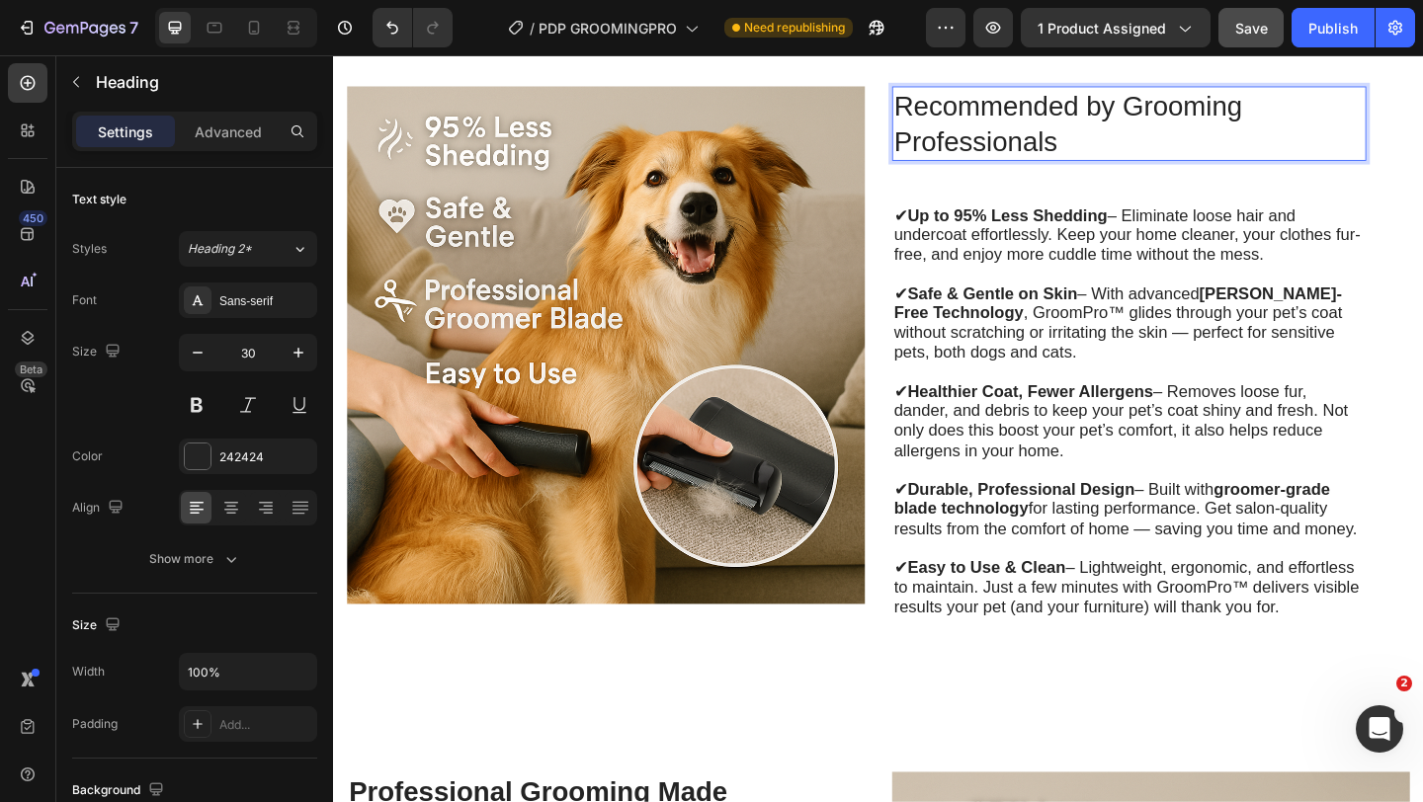
click at [1068, 145] on p "Recommended by Grooming Professionals" at bounding box center [1199, 129] width 512 height 77
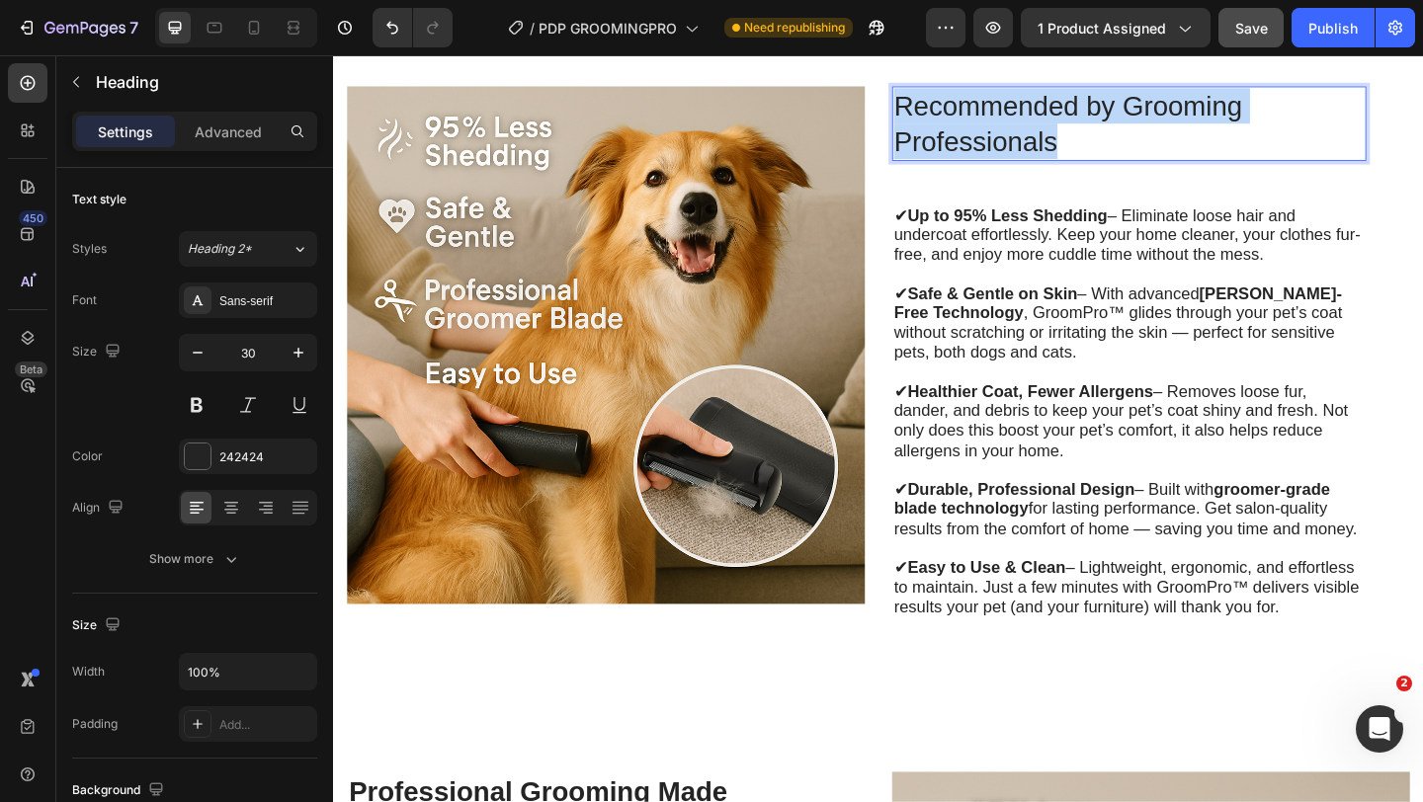
click at [1068, 145] on p "Recommended by Grooming Professionals" at bounding box center [1199, 129] width 512 height 77
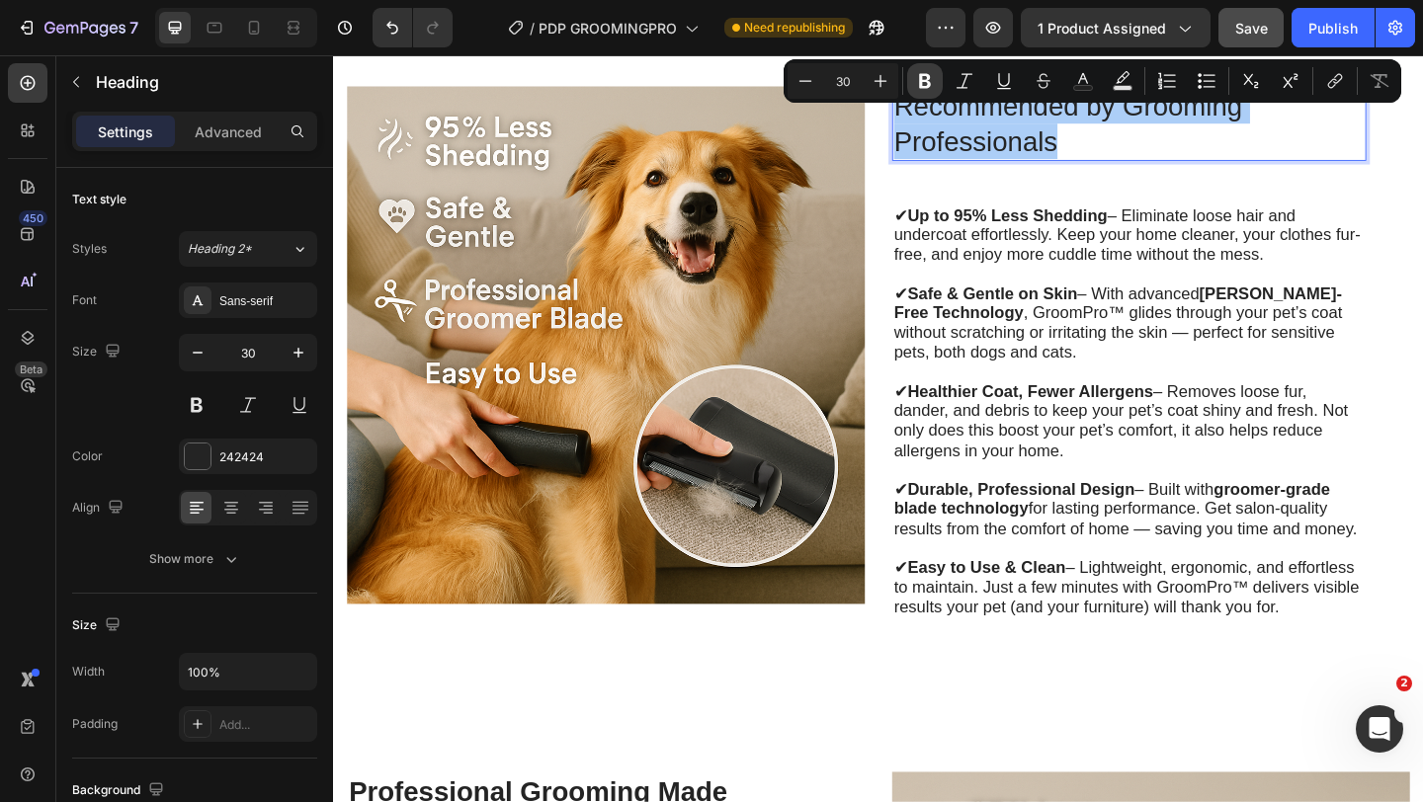
click at [937, 87] on button "Bold" at bounding box center [925, 81] width 36 height 36
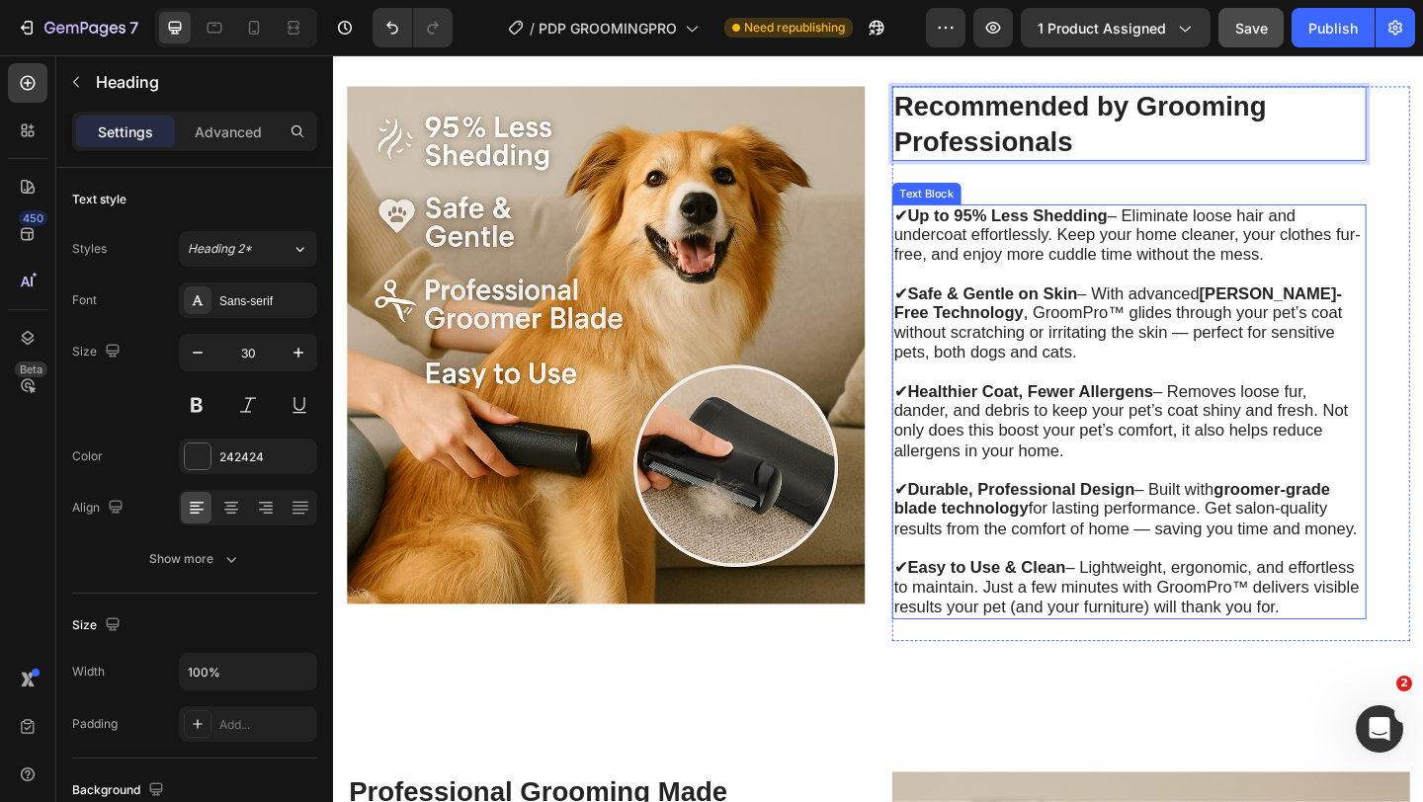
click at [994, 219] on strong "Up to 95% Less Shedding" at bounding box center [1066, 229] width 217 height 20
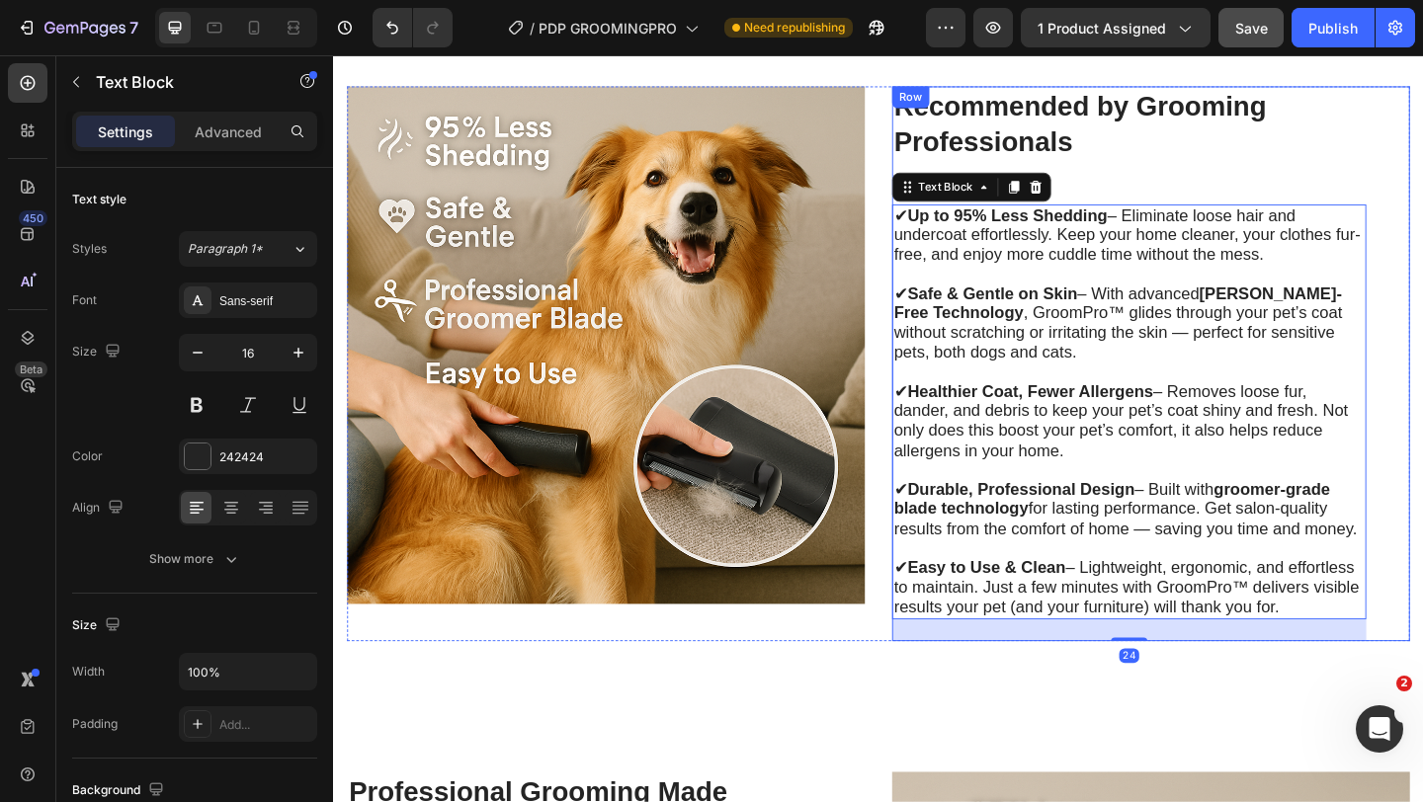
click at [925, 173] on div "Image ⁠⁠⁠⁠⁠⁠⁠ Recommended by Grooming Professionals Heading ✔ Up to 95% Less Sh…" at bounding box center [926, 391] width 1156 height 605
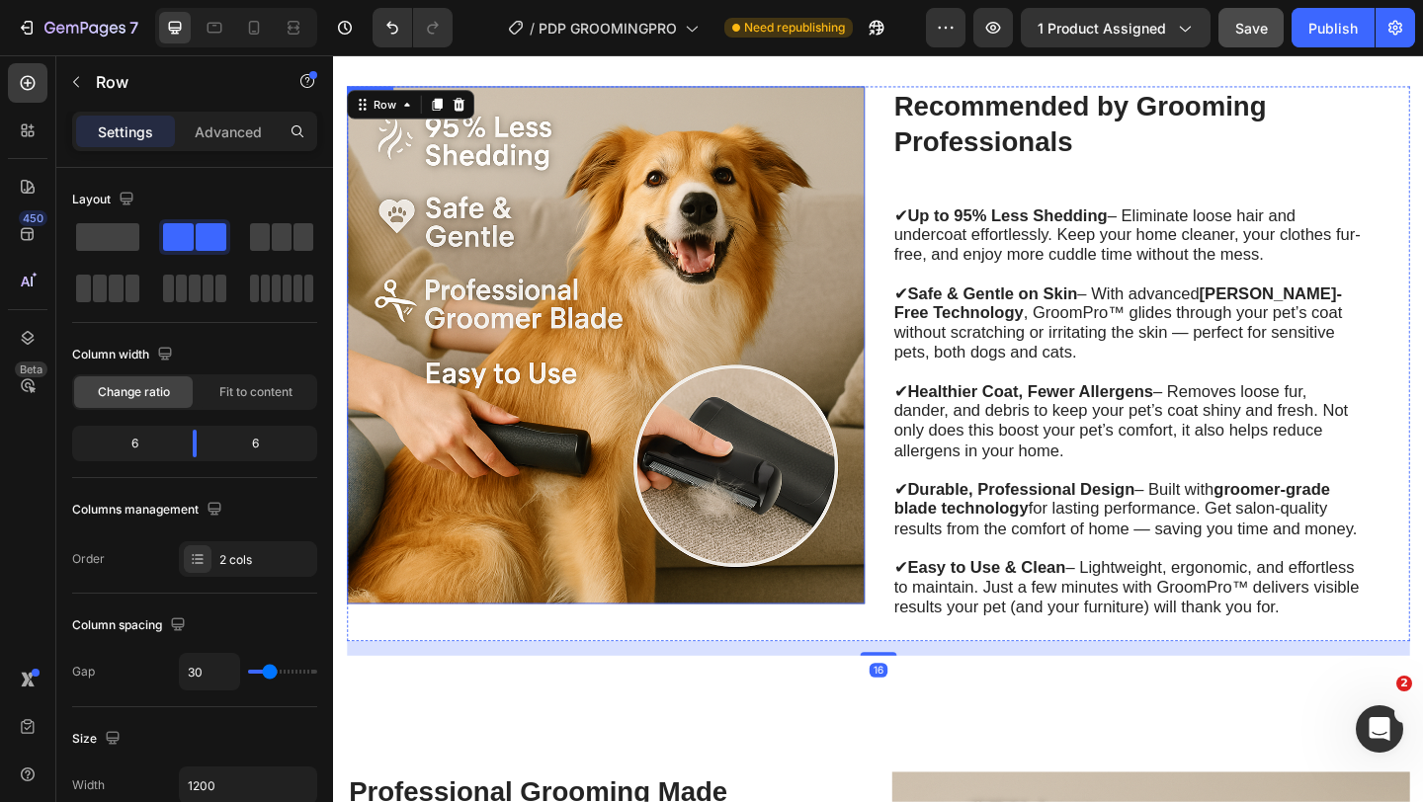
click at [670, 210] on img at bounding box center [629, 370] width 563 height 563
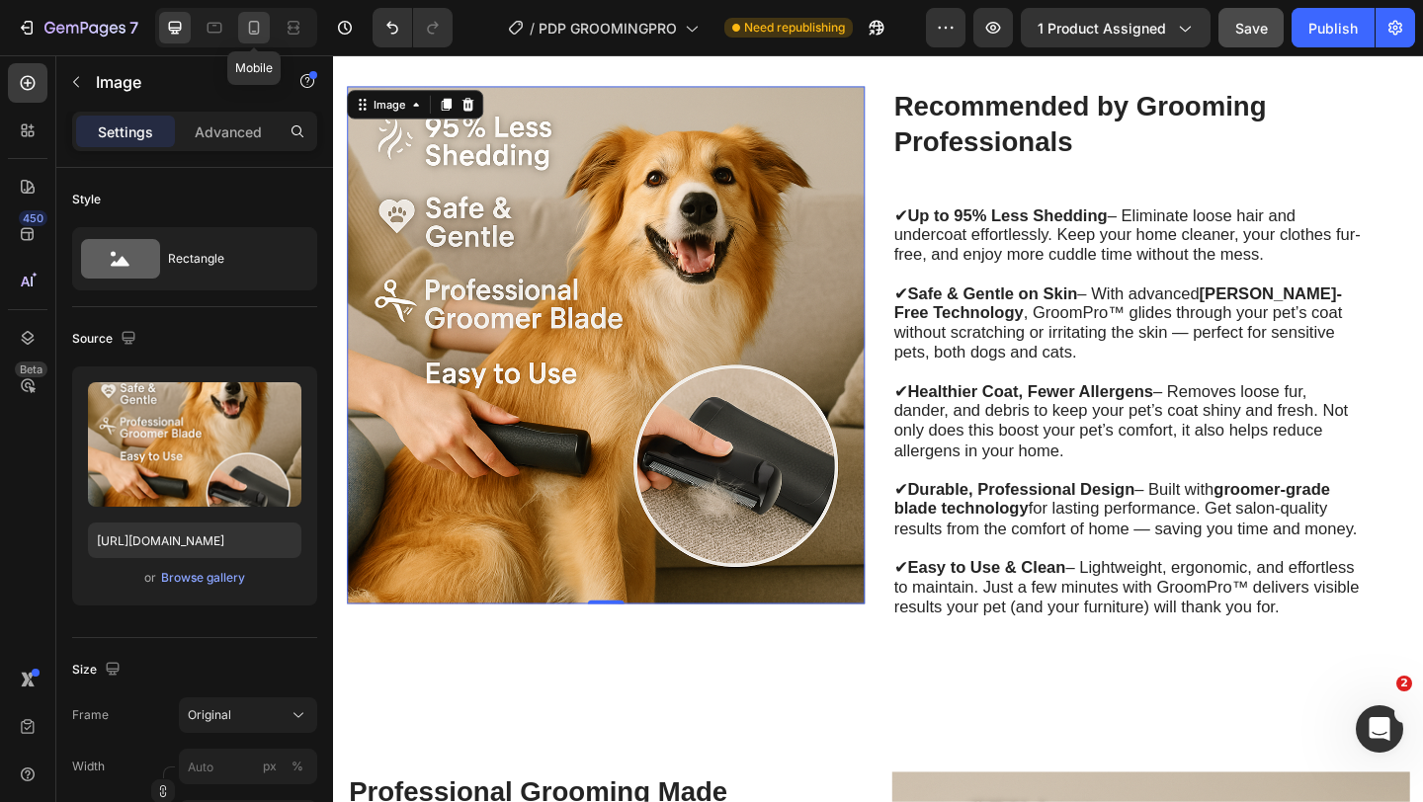
click at [265, 31] on div at bounding box center [254, 28] width 32 height 32
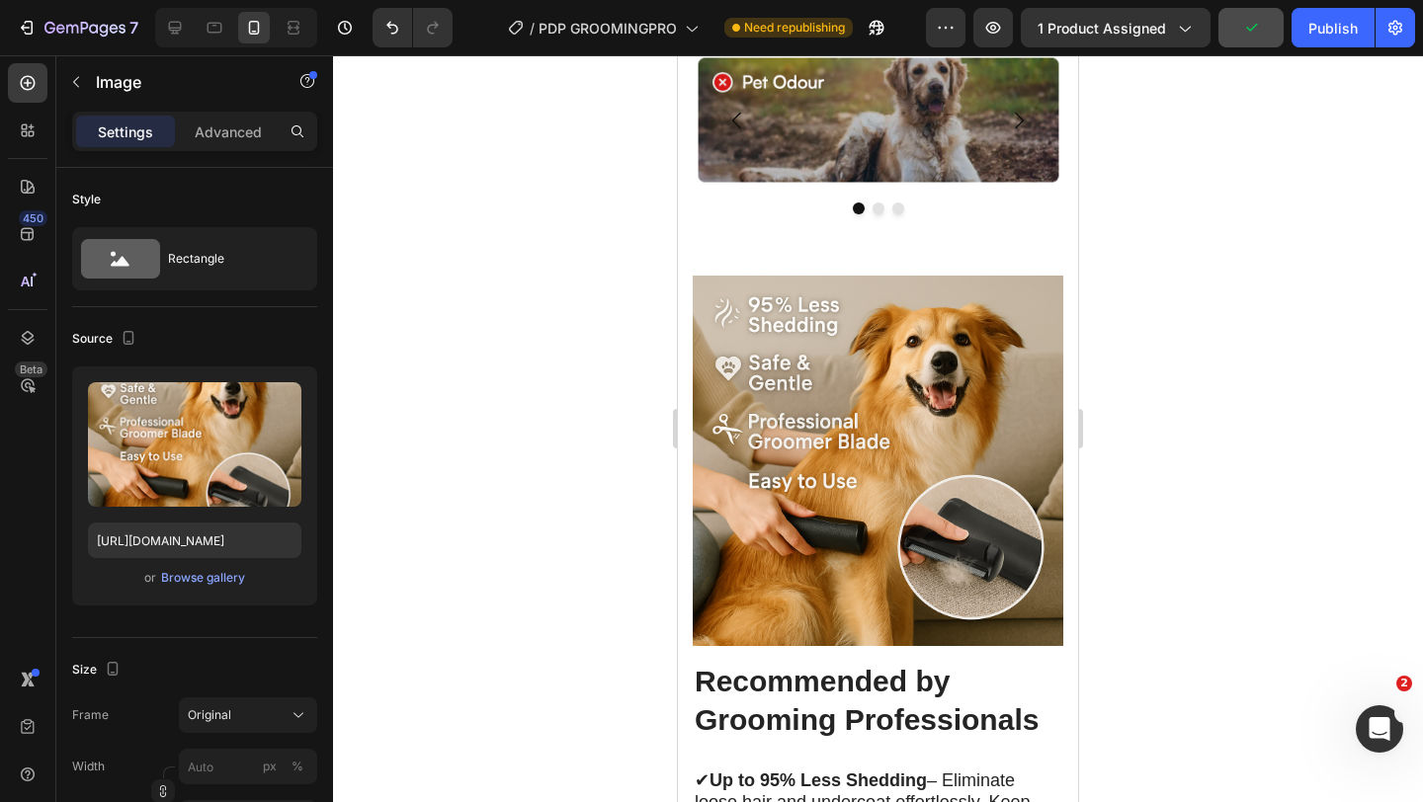
scroll to position [4188, 0]
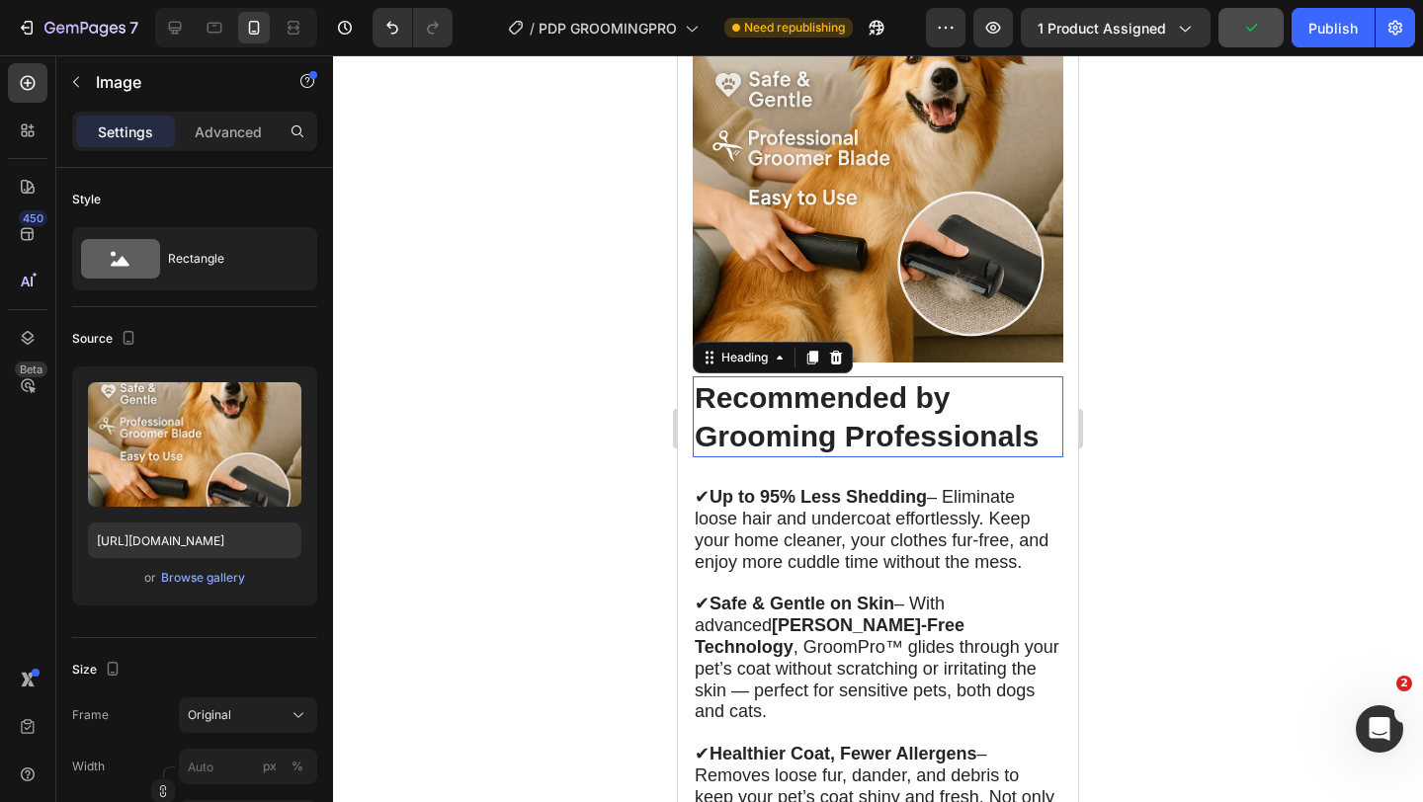
click at [764, 453] on h2 "Recommended by Grooming Professionals" at bounding box center [878, 417] width 371 height 81
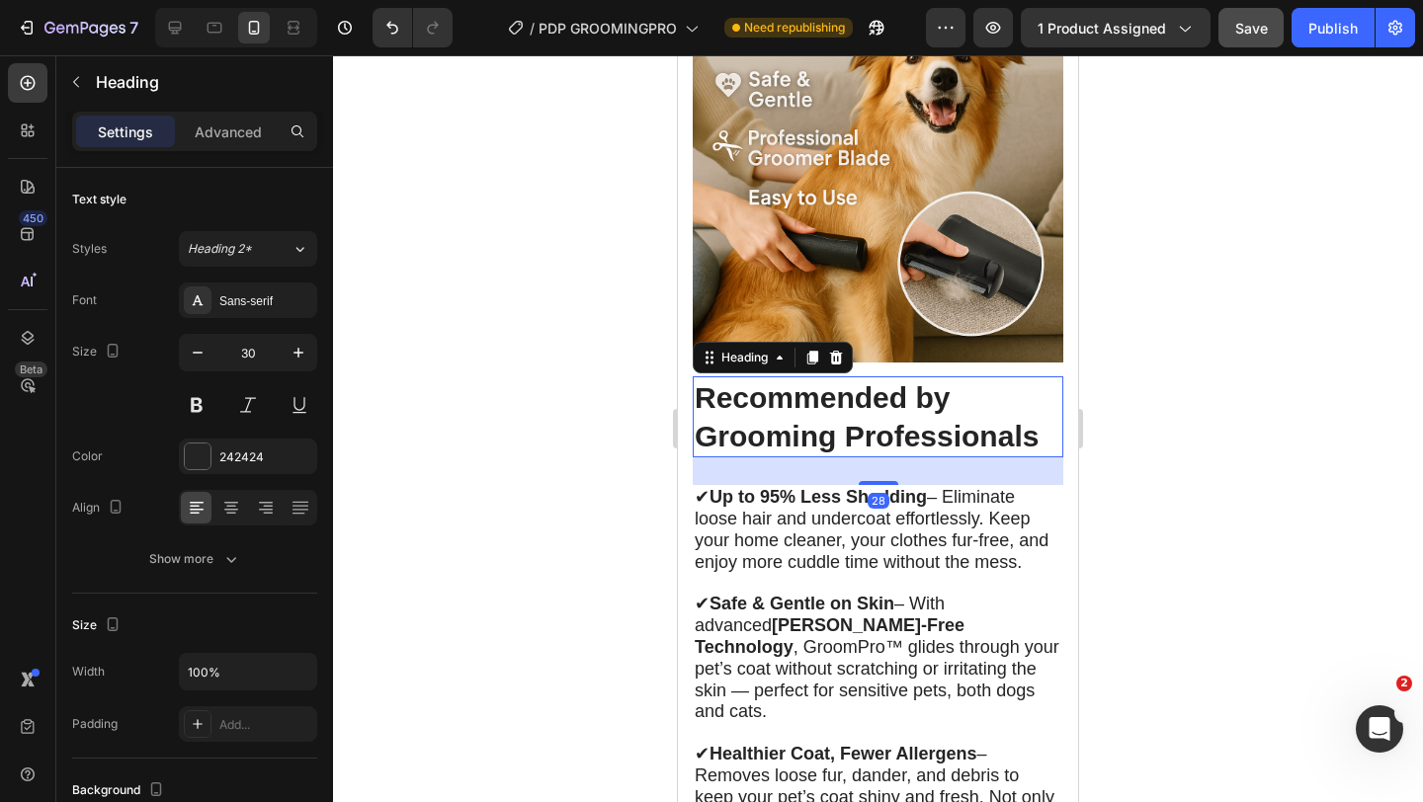
scroll to position [4110, 0]
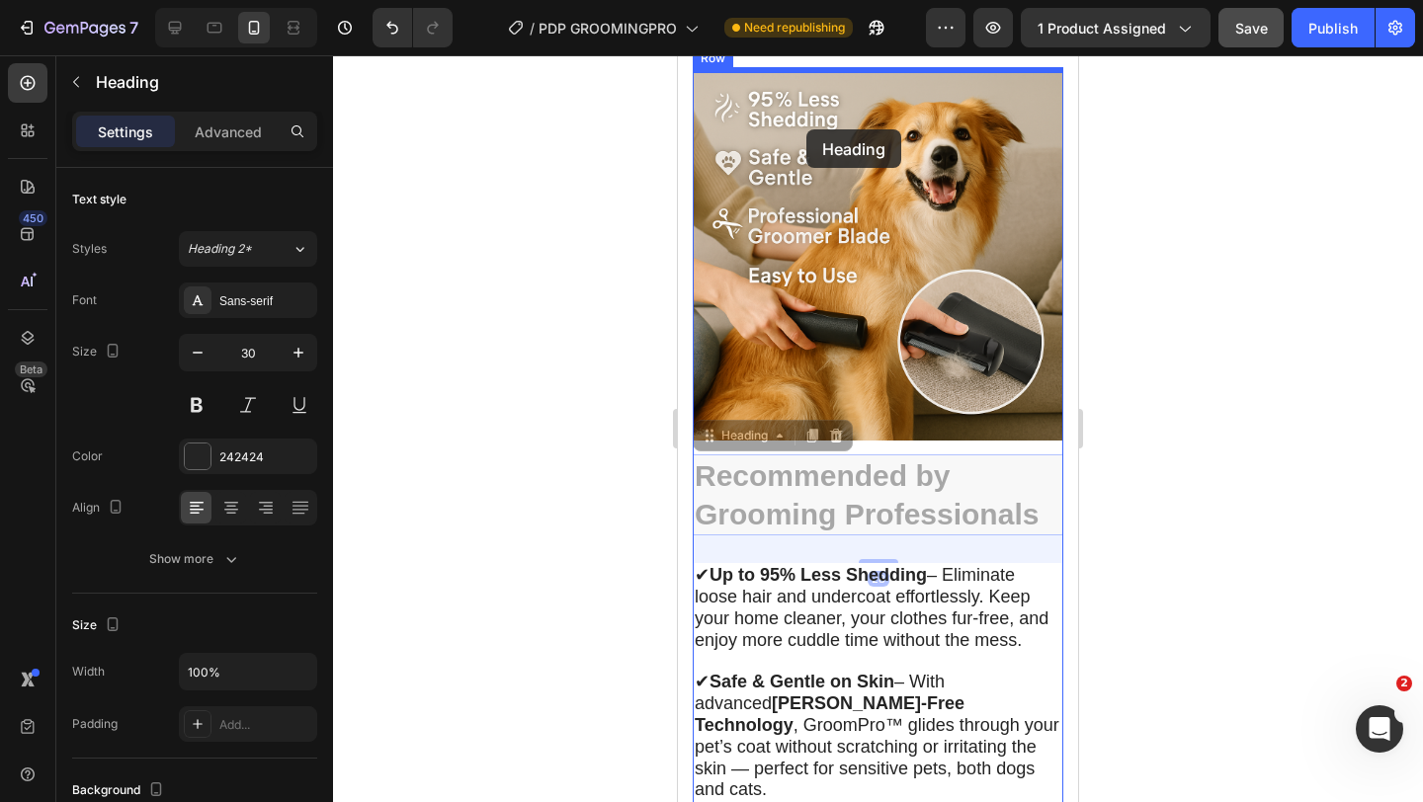
drag, startPoint x: 747, startPoint y: 428, endPoint x: 806, endPoint y: 129, distance: 304.3
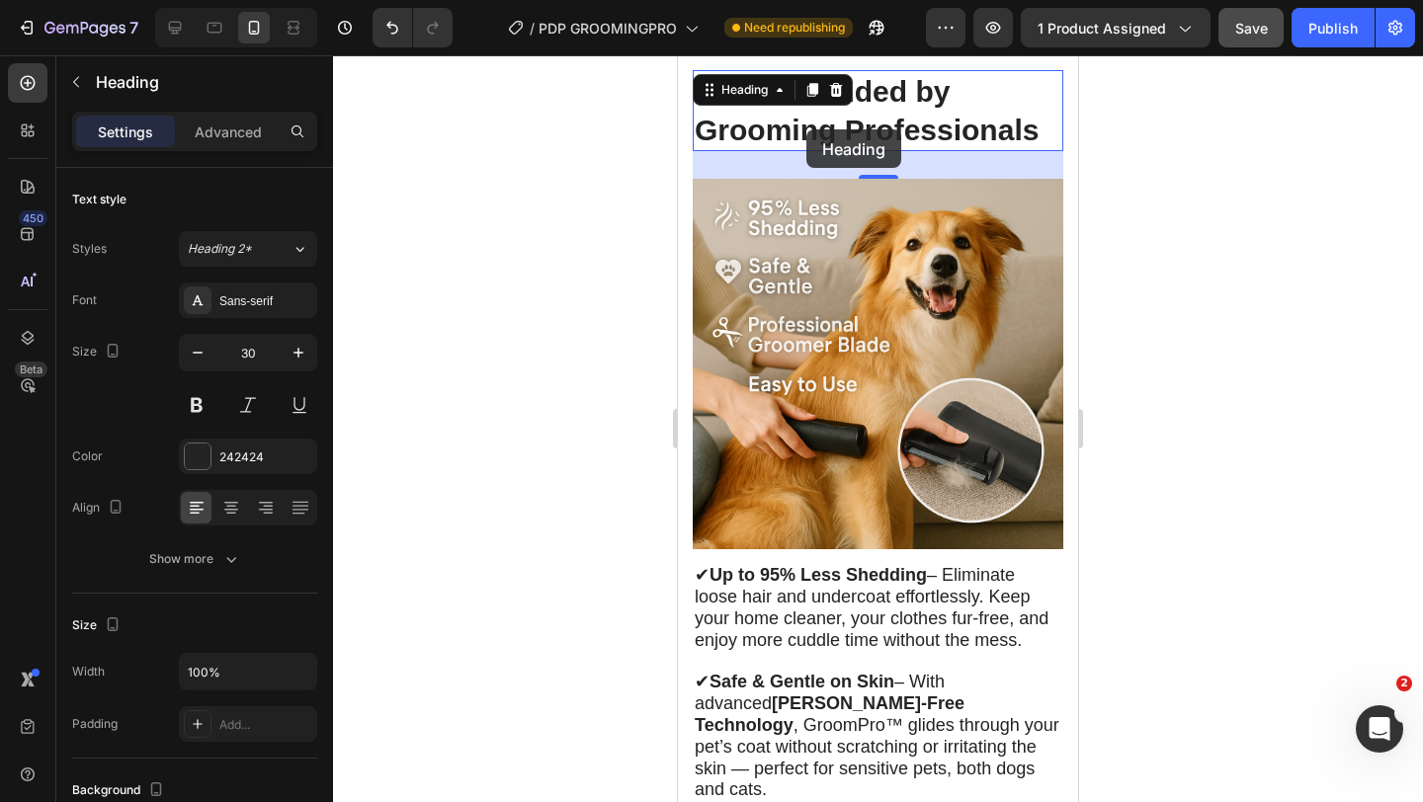
scroll to position [4107, 0]
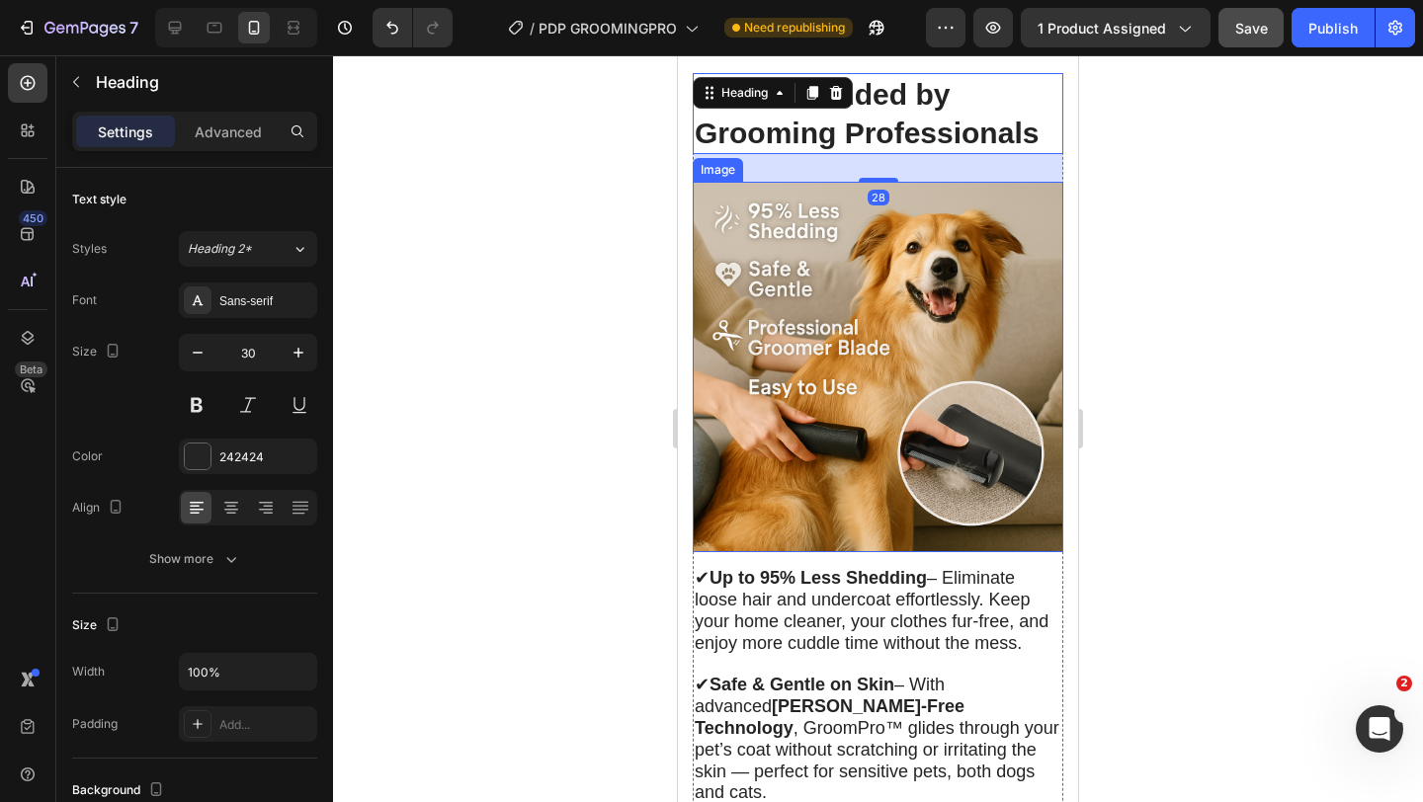
click at [836, 353] on img at bounding box center [878, 367] width 371 height 371
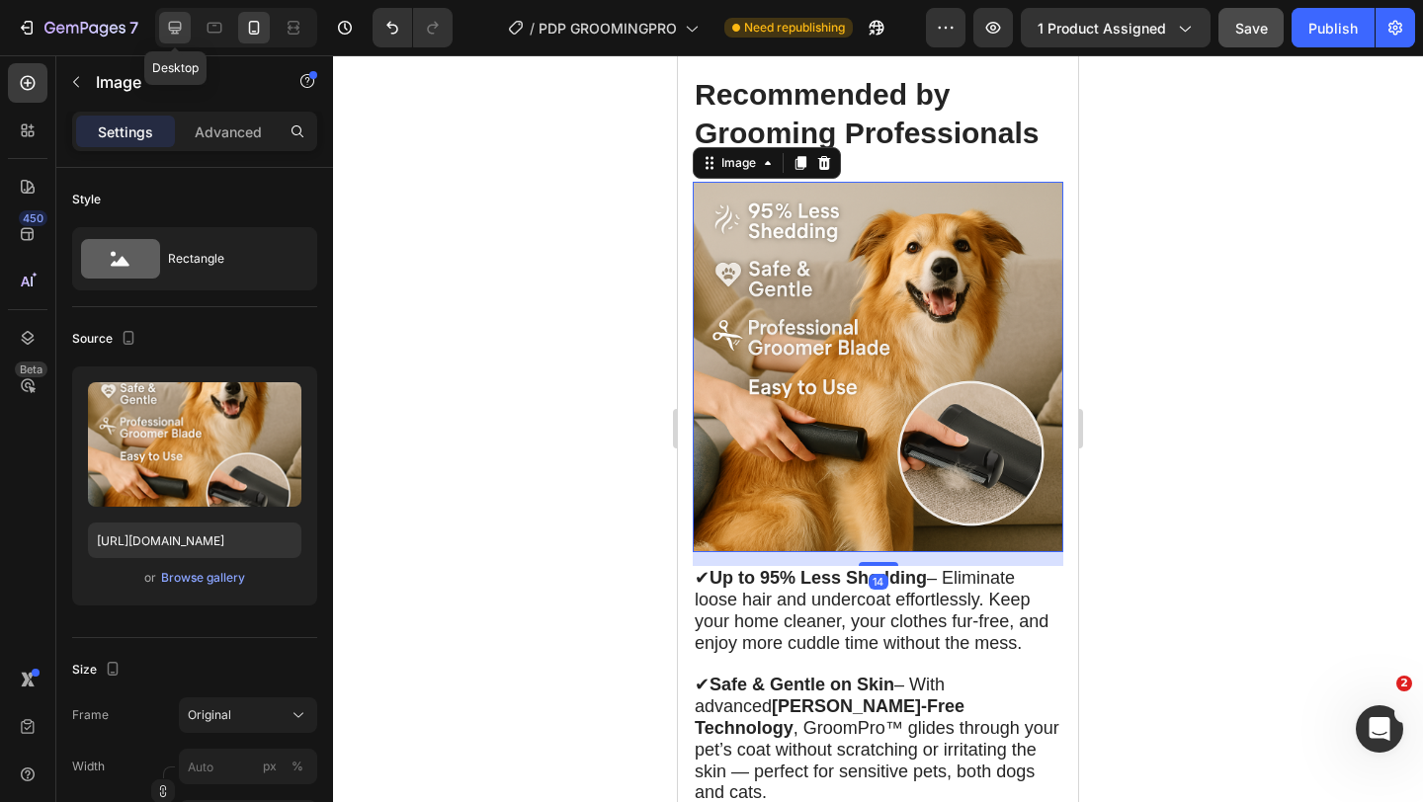
drag, startPoint x: 177, startPoint y: 36, endPoint x: 369, endPoint y: 183, distance: 241.7
click at [177, 36] on icon at bounding box center [175, 28] width 20 height 20
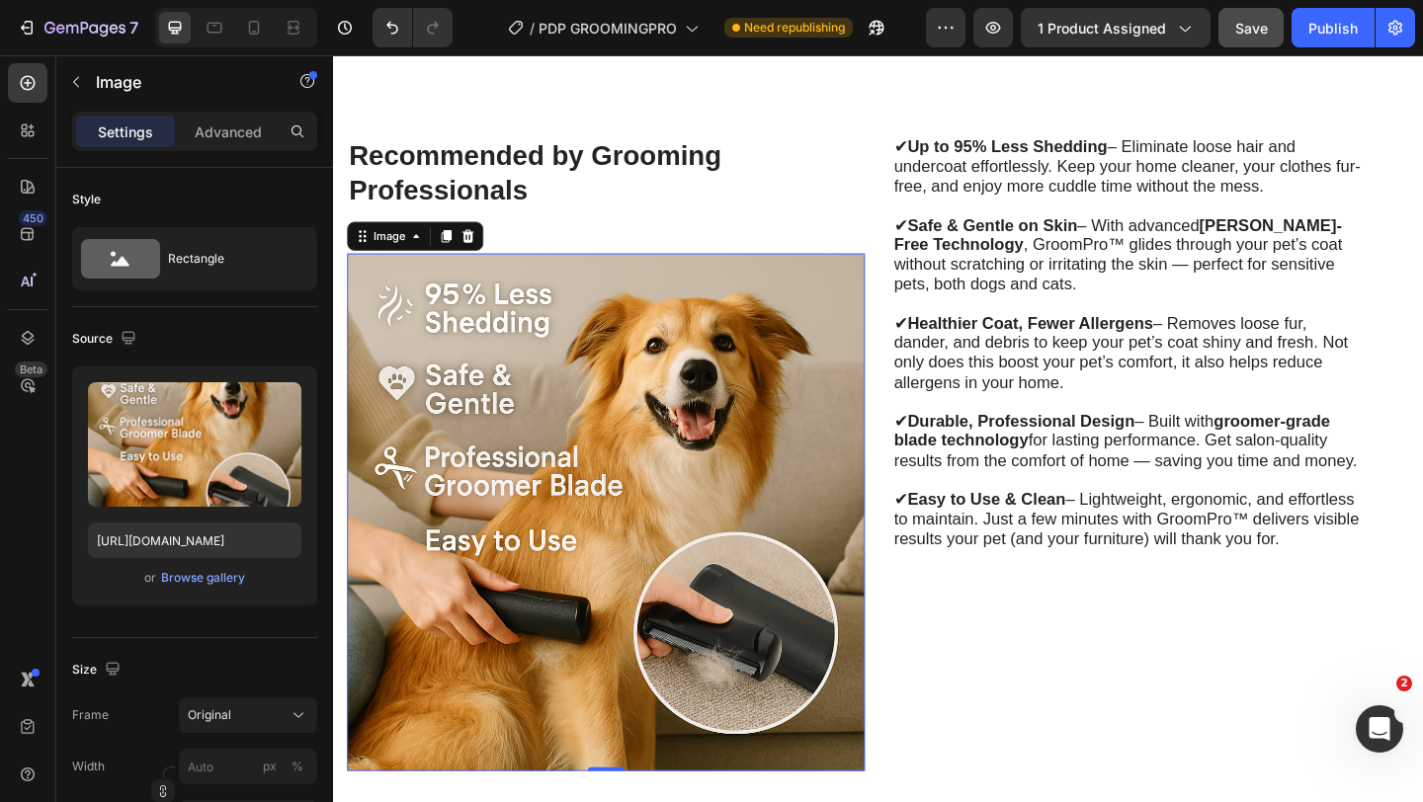
scroll to position [3944, 0]
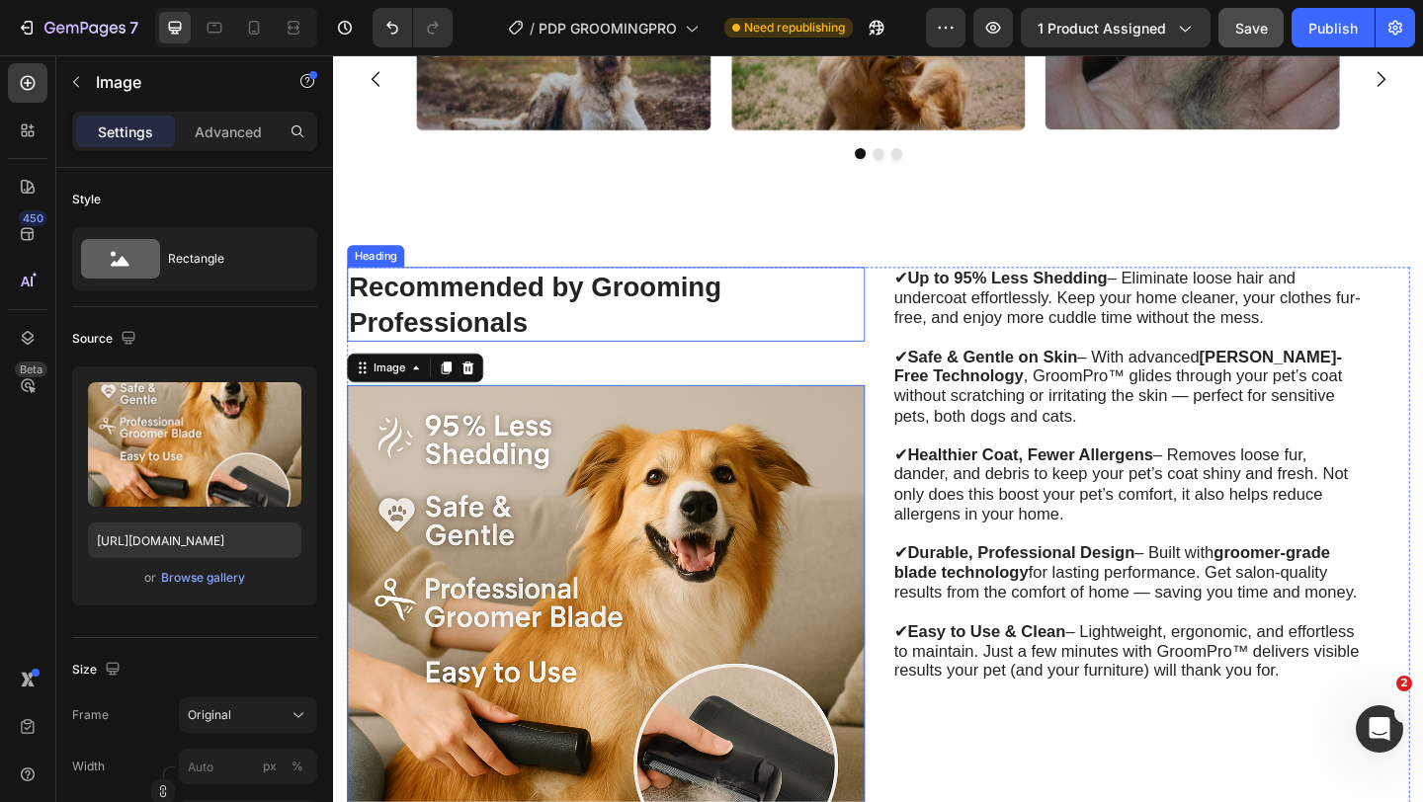
click at [700, 333] on h2 "Recommended by Grooming Professionals" at bounding box center [629, 326] width 563 height 81
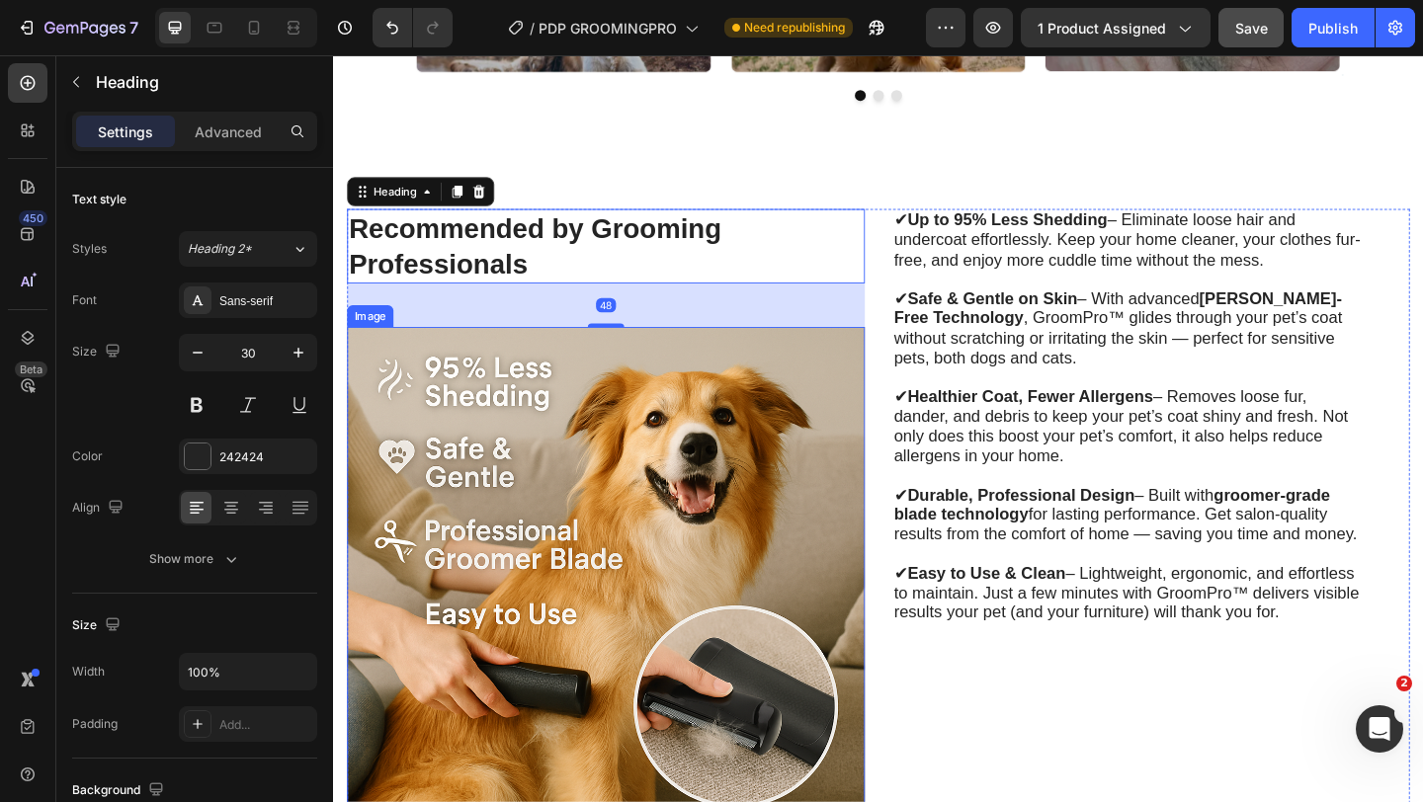
click at [704, 396] on img at bounding box center [629, 632] width 563 height 563
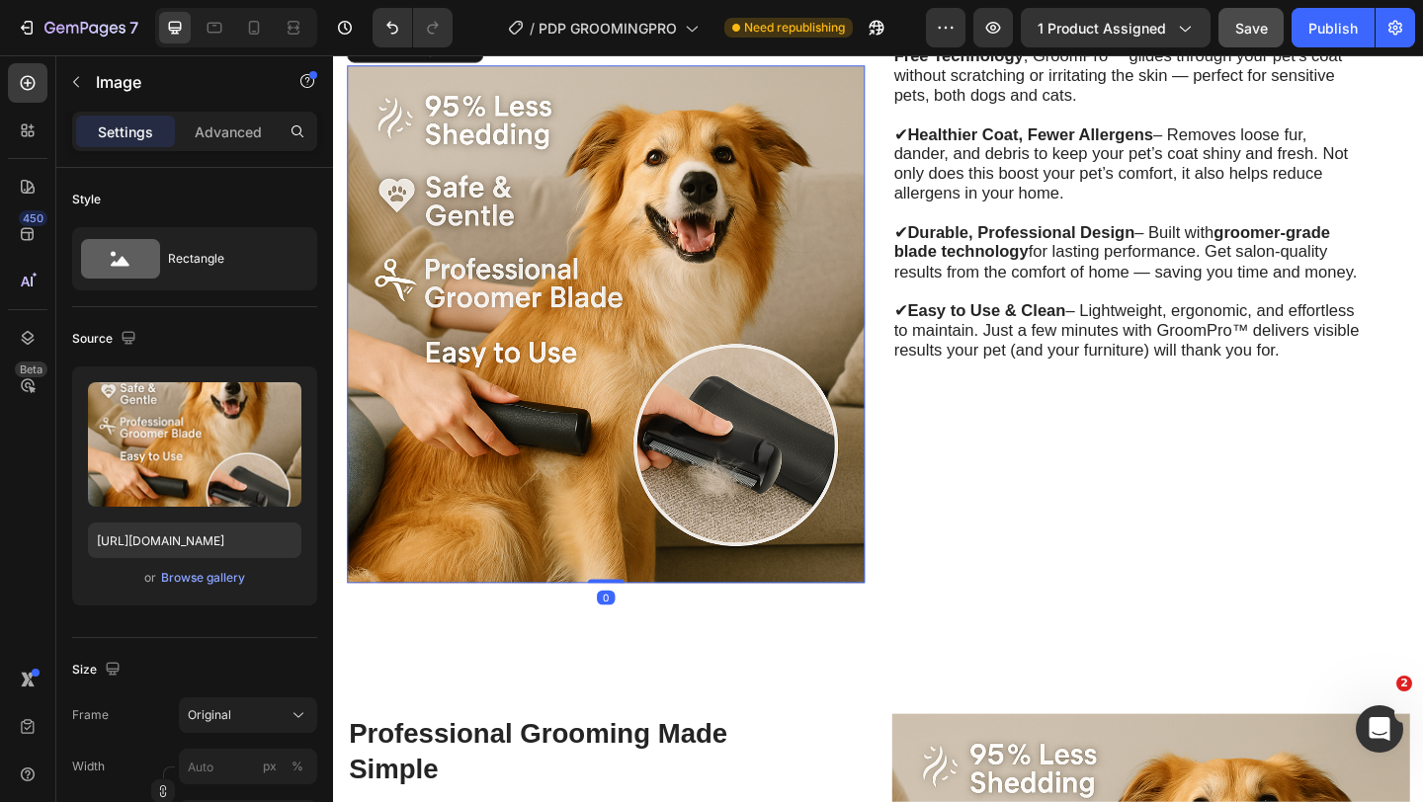
scroll to position [4140, 0]
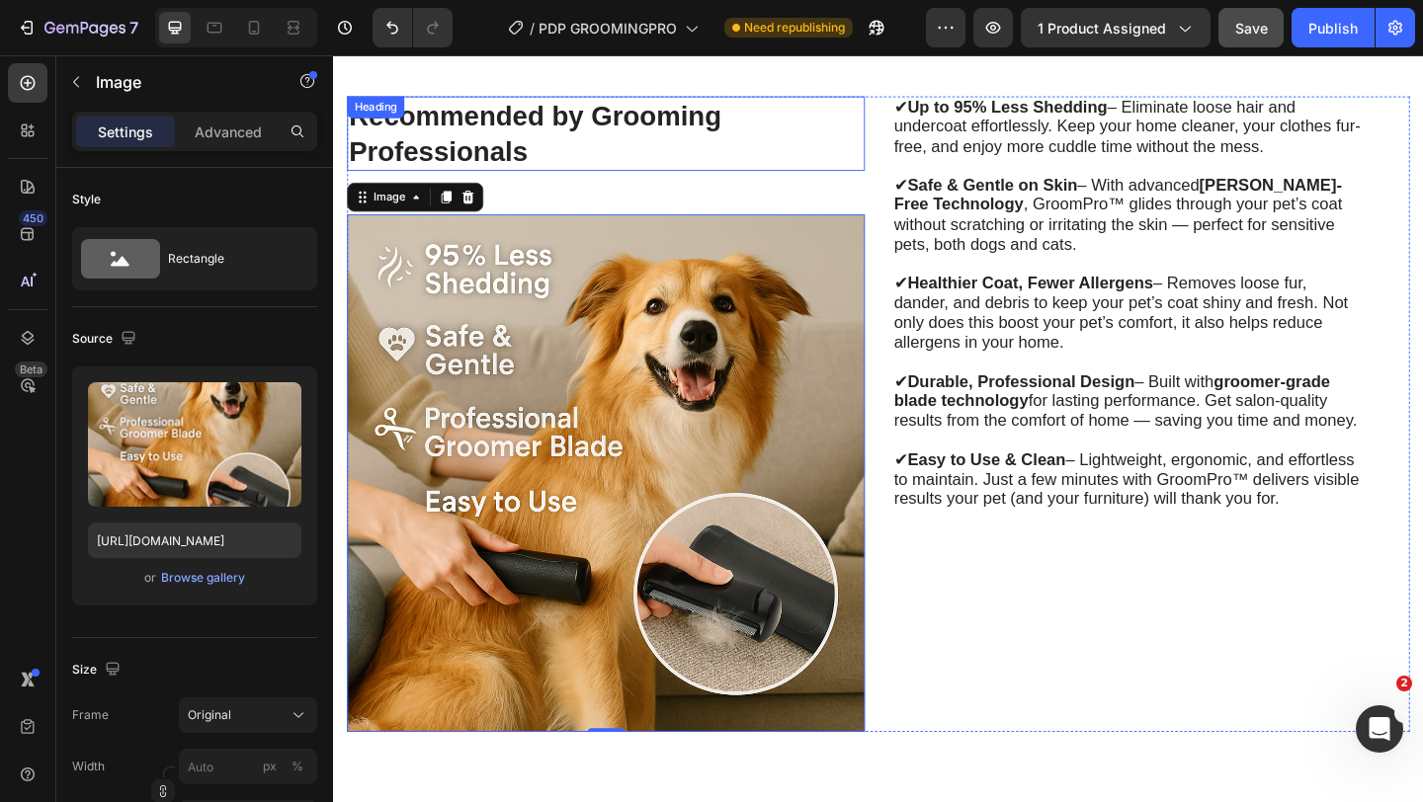
click at [982, 245] on span "✔ Safe & Gentle on Skin – With advanced Nick-Free Technology , GroomPro™ glides…" at bounding box center [1187, 229] width 488 height 84
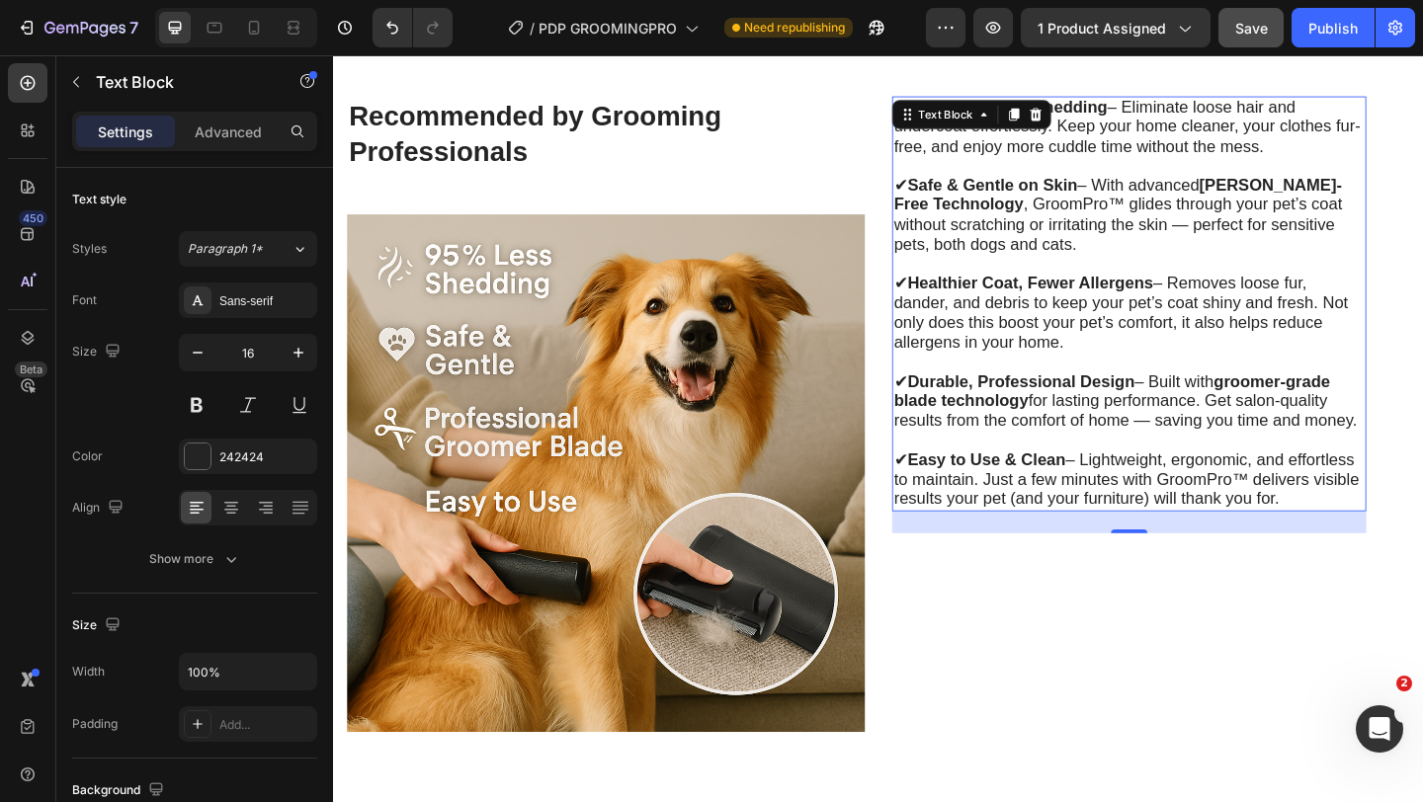
click at [1004, 299] on strong "Healthier Coat, Fewer Allergens" at bounding box center [1091, 304] width 267 height 20
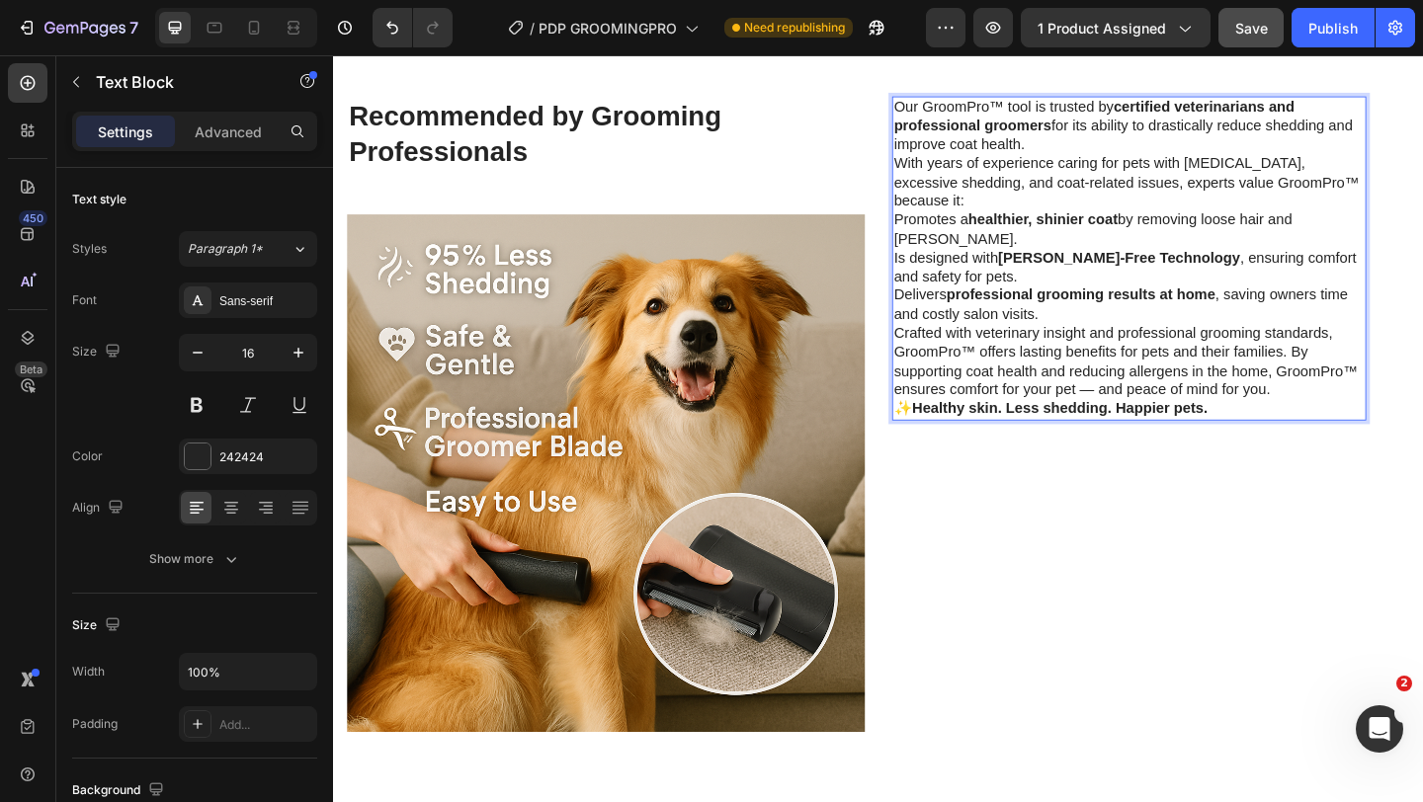
click at [1091, 217] on p "With years of experience caring for pets with [MEDICAL_DATA], excessive sheddin…" at bounding box center [1199, 193] width 512 height 61
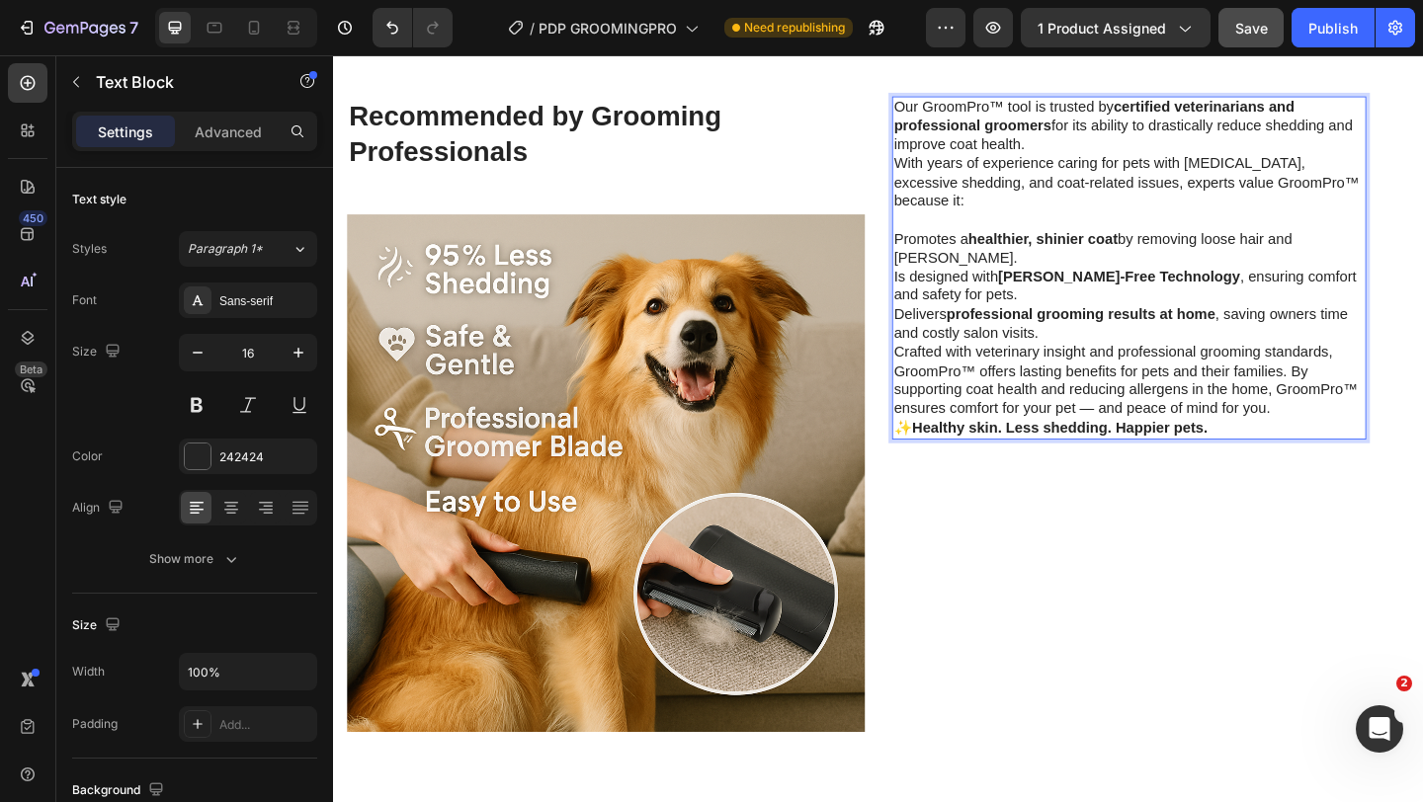
click at [1089, 156] on p "Our GroomPro™ tool is trusted by certified veterinarians and professional groom…" at bounding box center [1199, 132] width 512 height 61
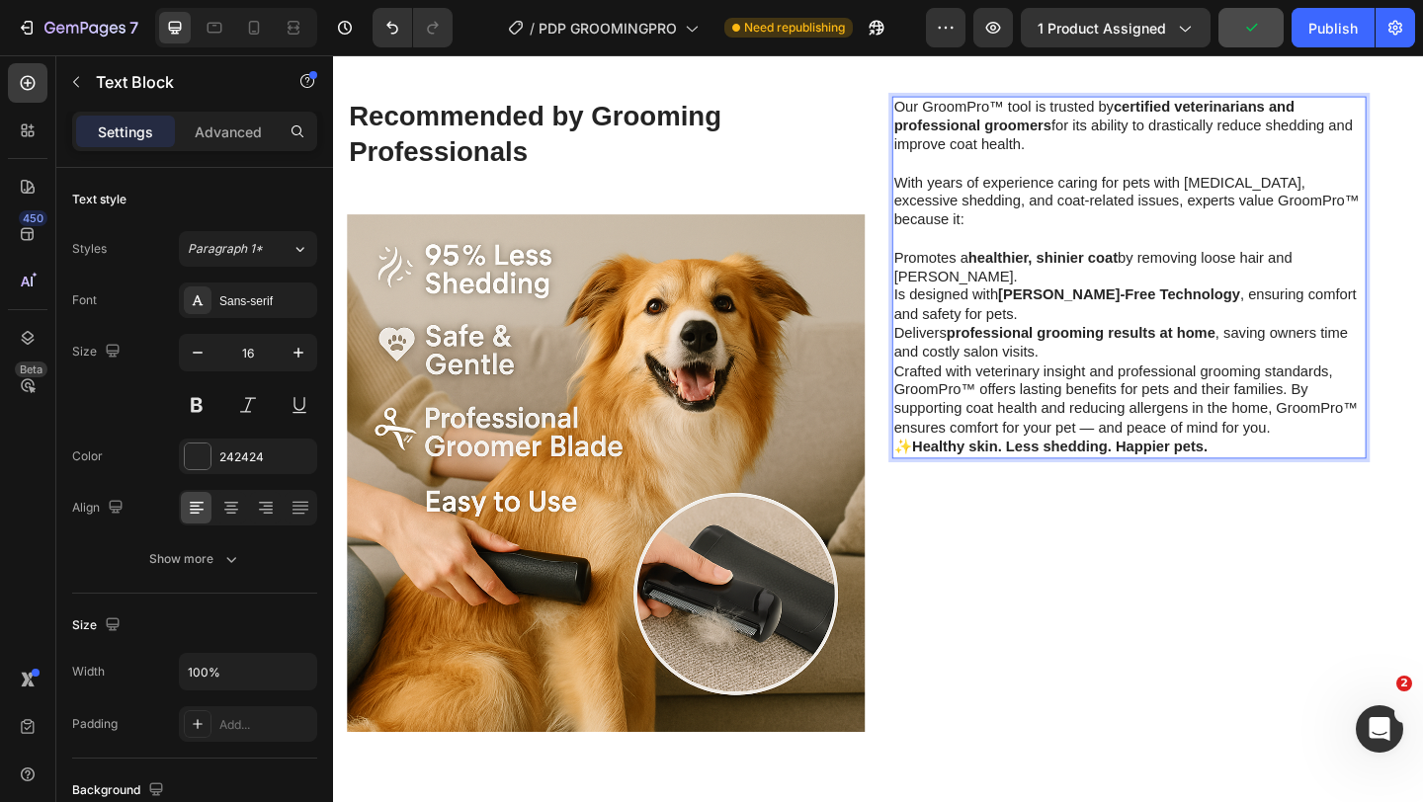
click at [1071, 221] on p "With years of experience caring for pets with [MEDICAL_DATA], excessive sheddin…" at bounding box center [1199, 214] width 512 height 61
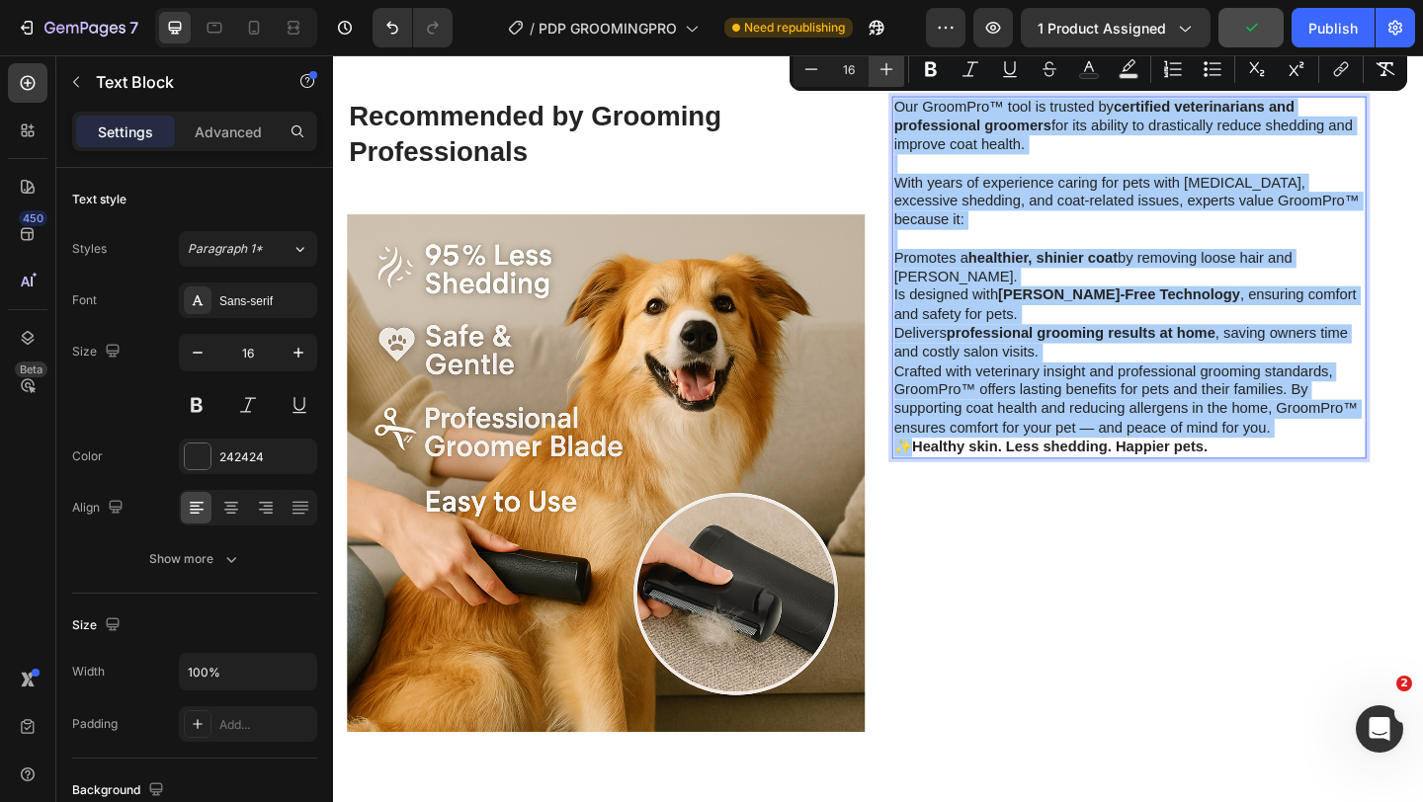
click at [890, 67] on icon "Editor contextual toolbar" at bounding box center [887, 69] width 20 height 20
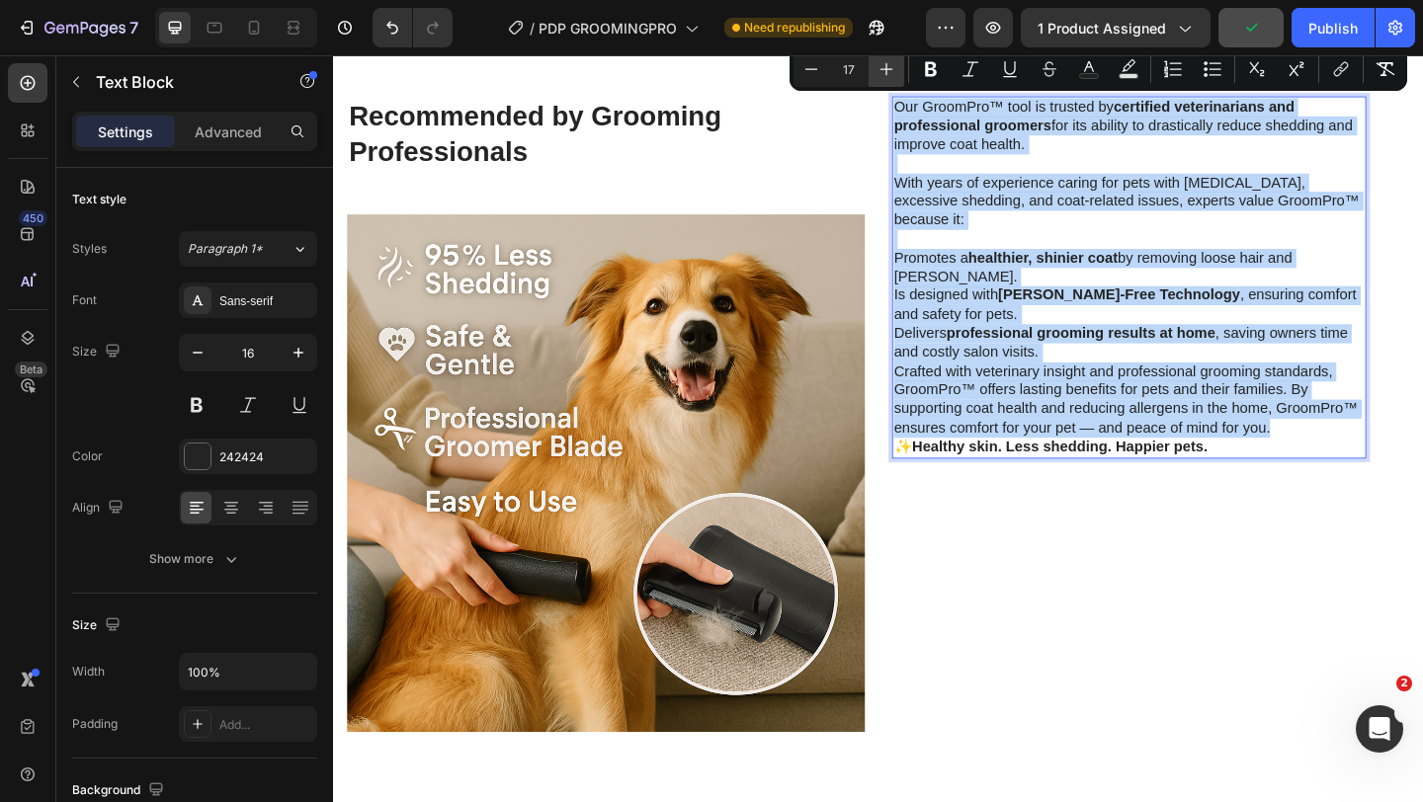
type input "18"
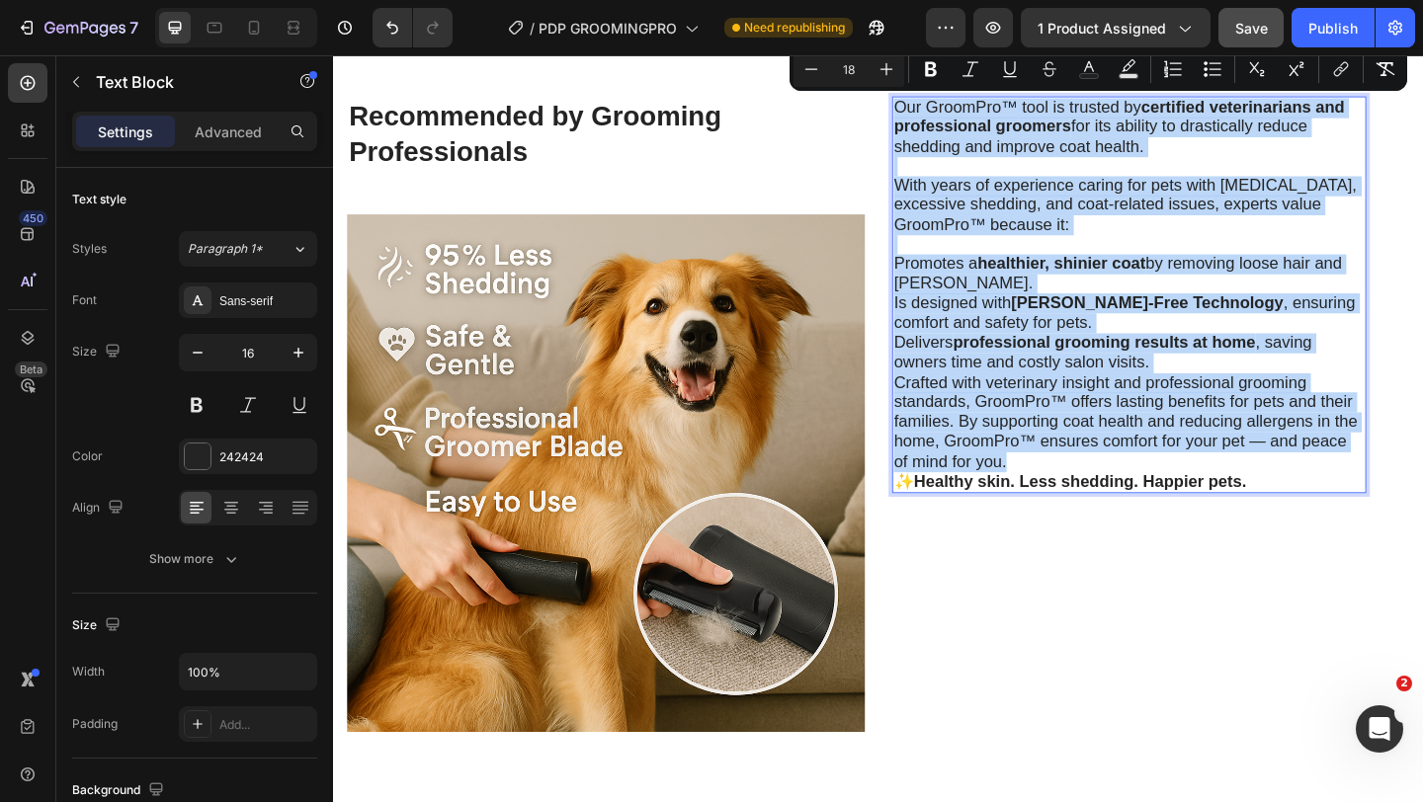
click at [1075, 404] on span "Crafted with veterinary insight and professional grooming standards, GroomPro™ …" at bounding box center [1195, 454] width 504 height 106
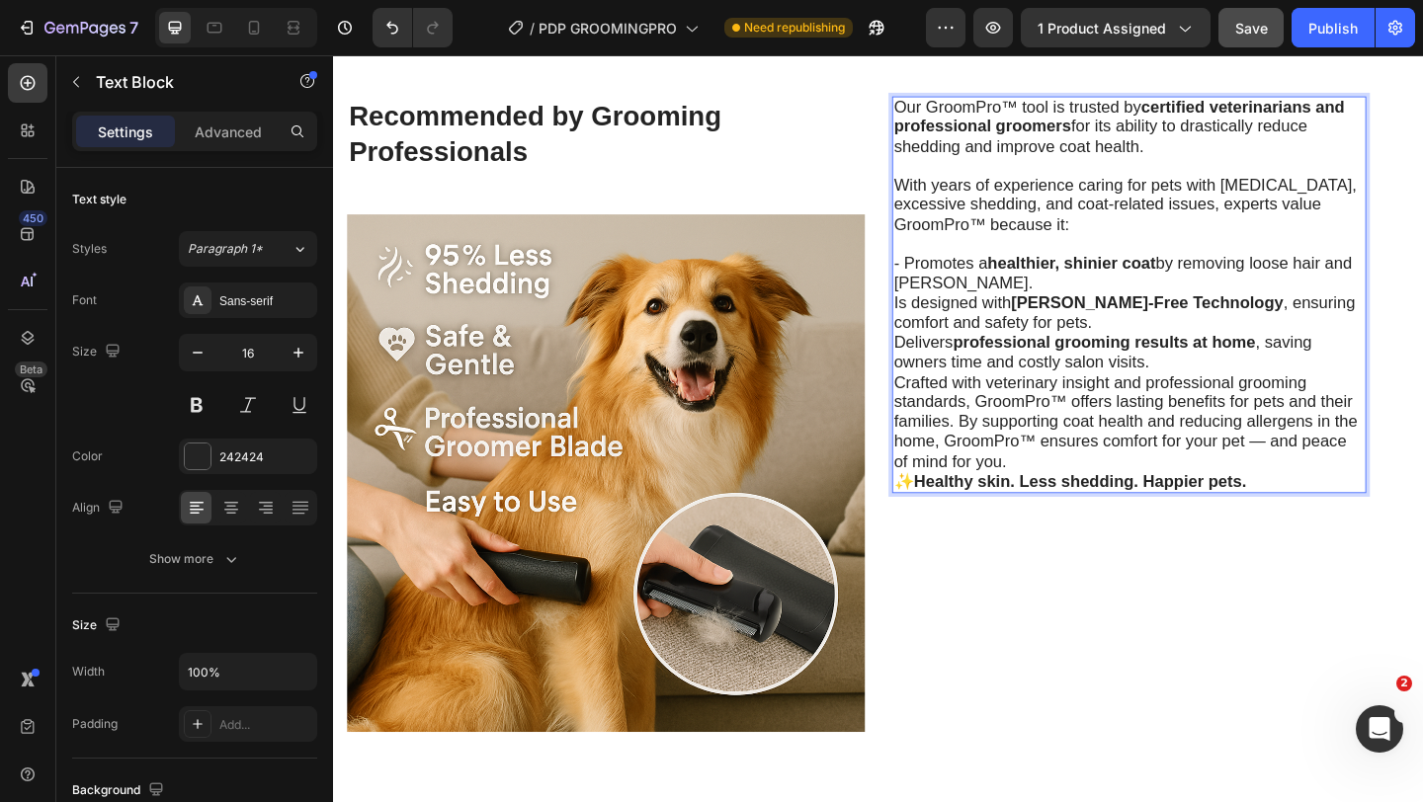
click at [941, 321] on div "Our GroomPro™ tool is trusted by certified veterinarians and professional groom…" at bounding box center [1199, 316] width 516 height 433
click at [1287, 388] on p "- Delivers professional grooming results at home , saving owners time and costl…" at bounding box center [1199, 379] width 512 height 43
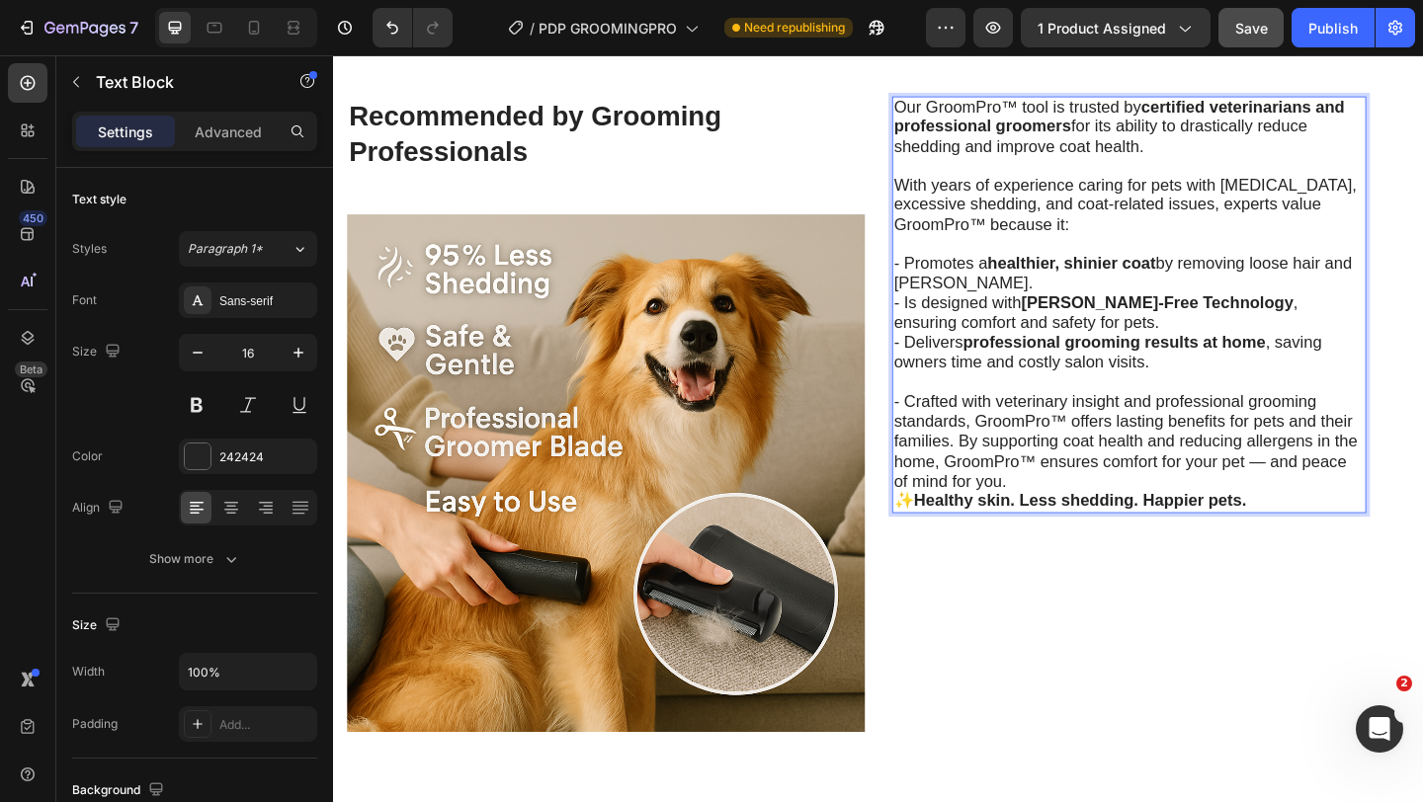
click at [958, 422] on span "- Crafted with veterinary insight and professional grooming standards, GroomPro…" at bounding box center [1195, 475] width 504 height 106
click at [1074, 505] on p "Crafted with veterinary insight and professional grooming standards, GroomPro™ …" at bounding box center [1199, 475] width 512 height 108
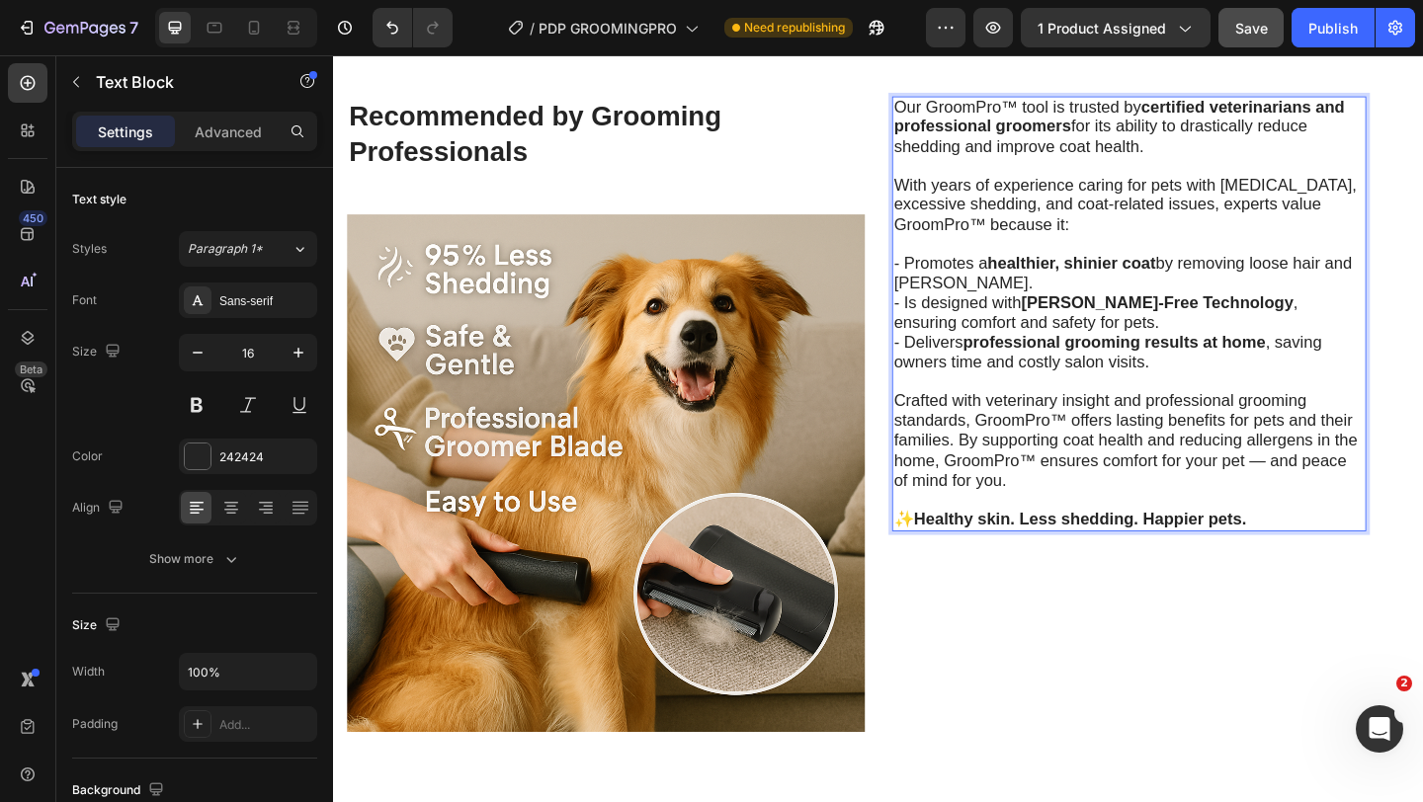
click at [1048, 459] on span "Crafted with veterinary insight and professional grooming standards, GroomPro™ …" at bounding box center [1195, 474] width 504 height 106
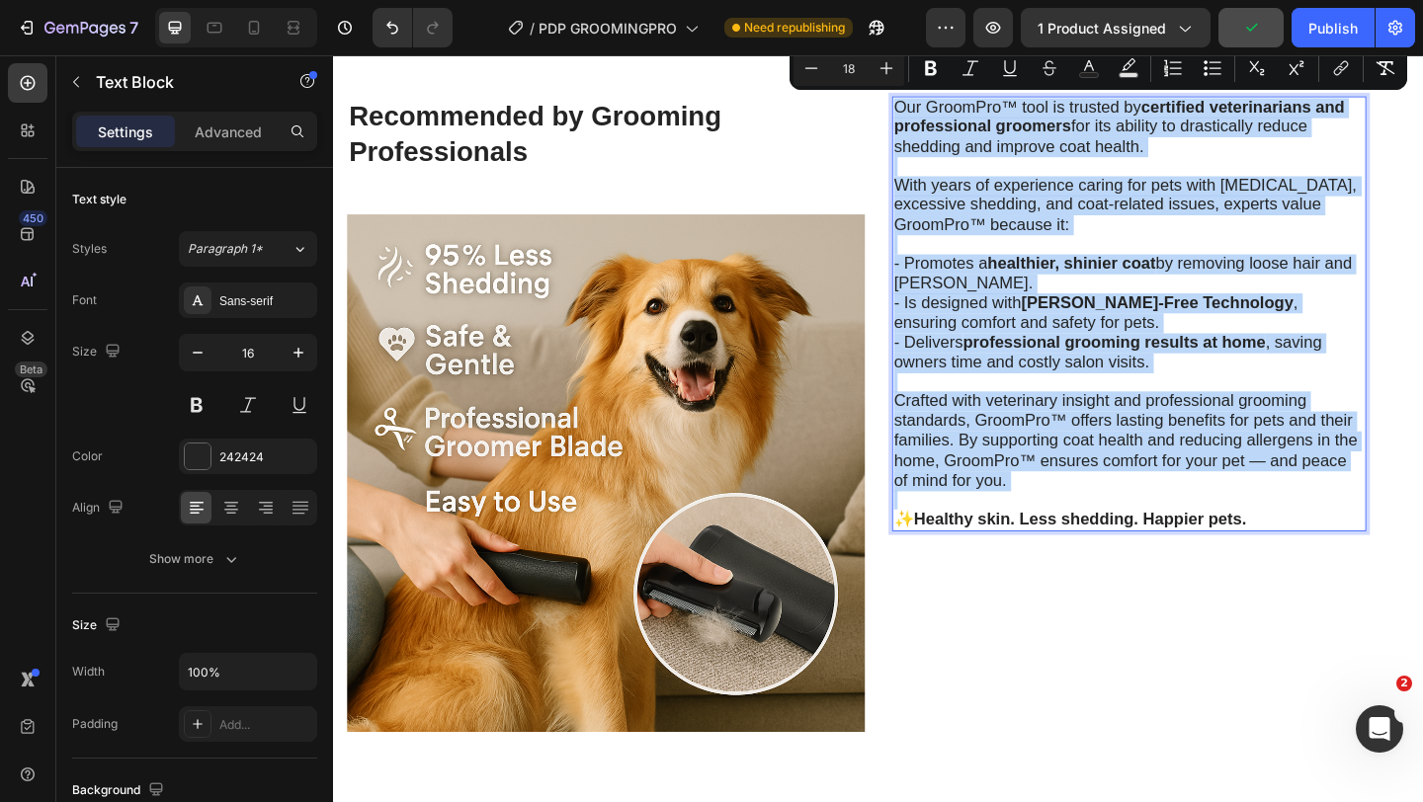
click at [1048, 477] on span "Crafted with veterinary insight and professional grooming standards, GroomPro™ …" at bounding box center [1195, 474] width 504 height 106
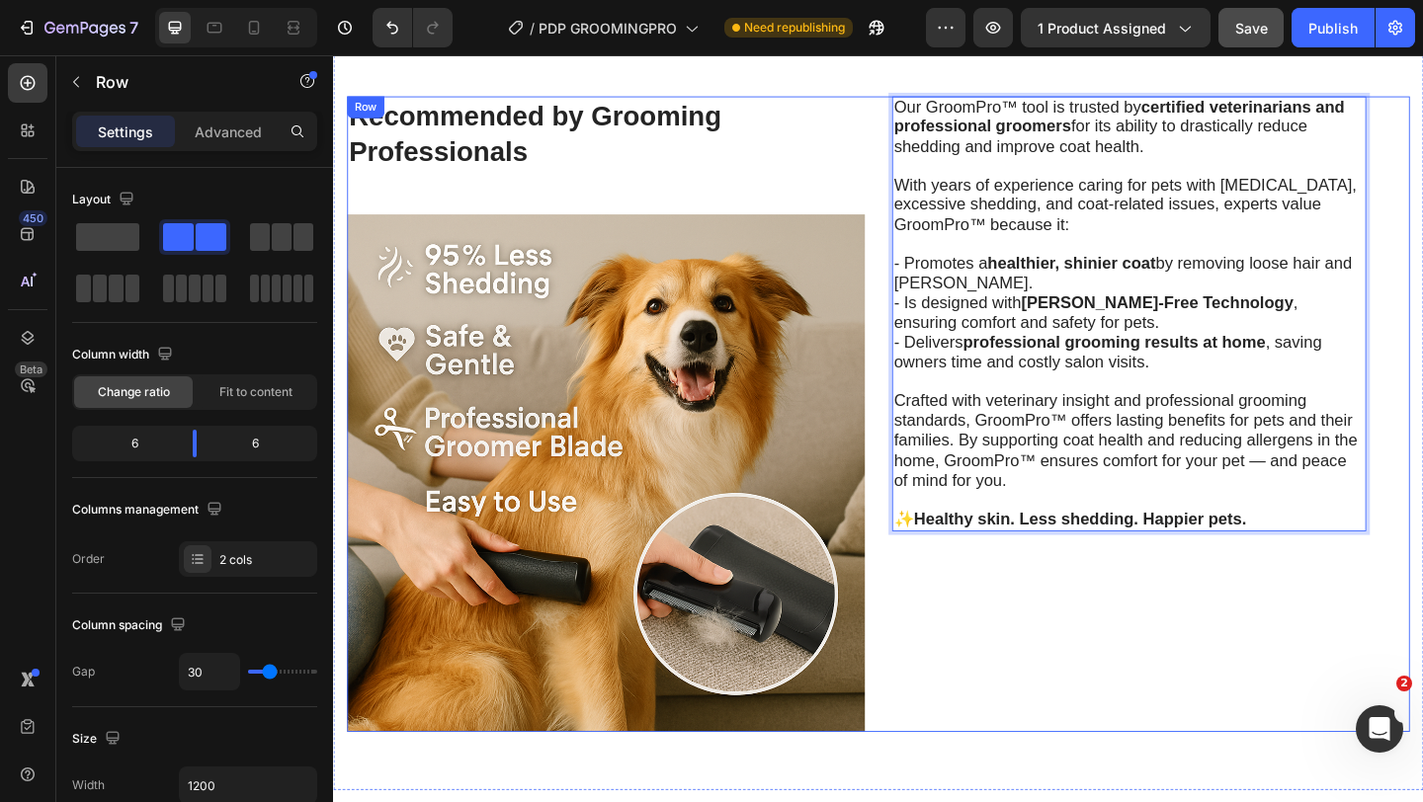
click at [854, 185] on div "Recommended by Grooming Professionals Heading Image" at bounding box center [629, 446] width 563 height 692
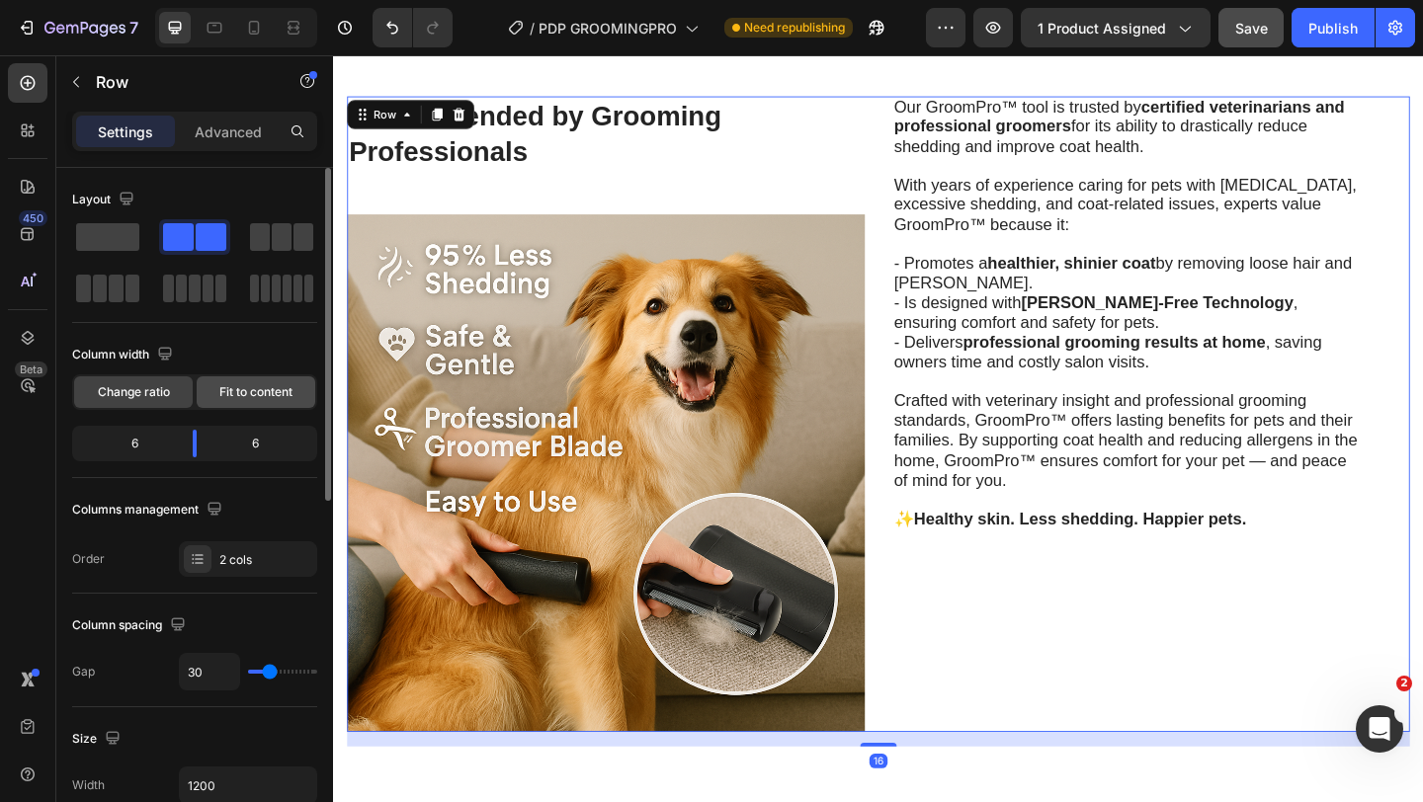
click at [259, 396] on span "Fit to content" at bounding box center [255, 392] width 73 height 18
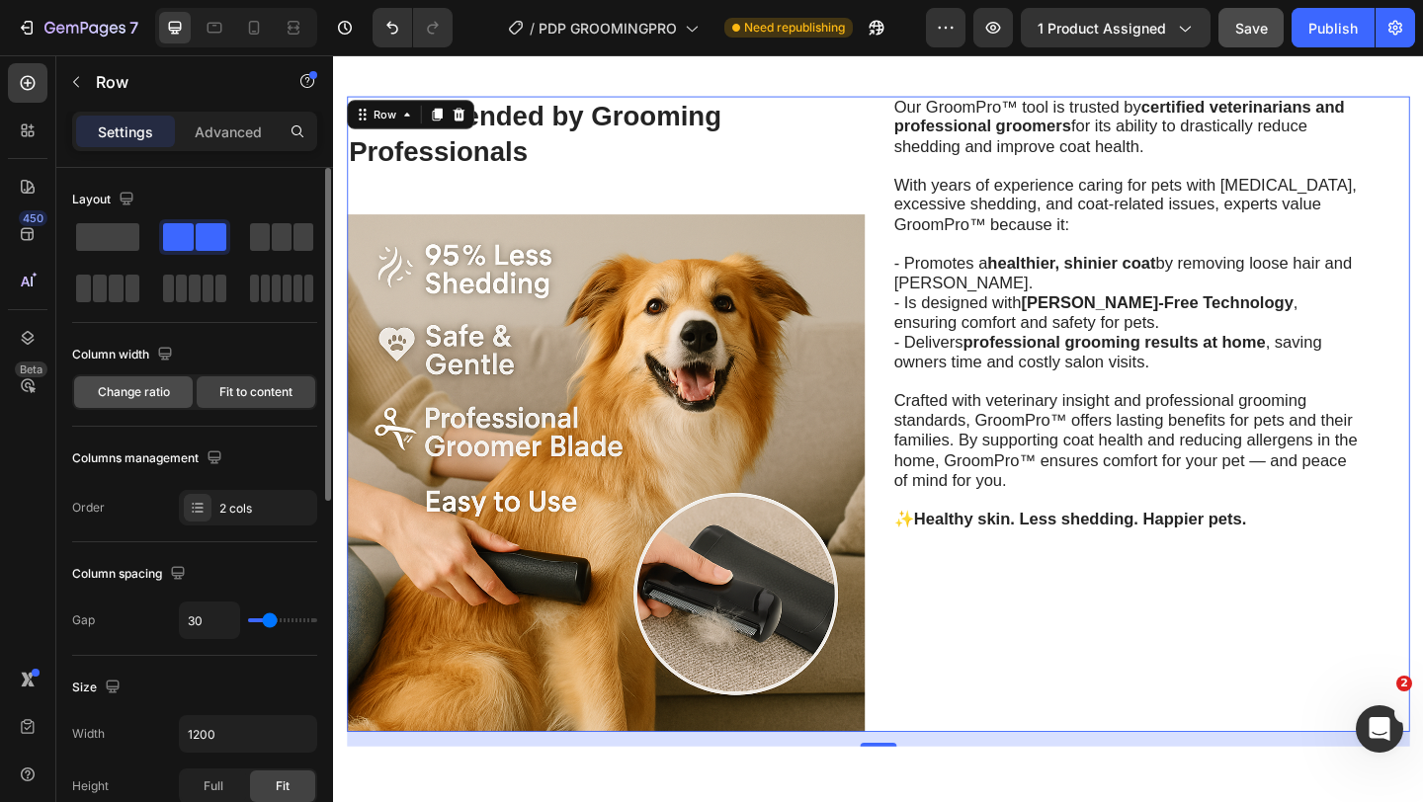
click at [169, 396] on div "Change ratio" at bounding box center [133, 393] width 119 height 32
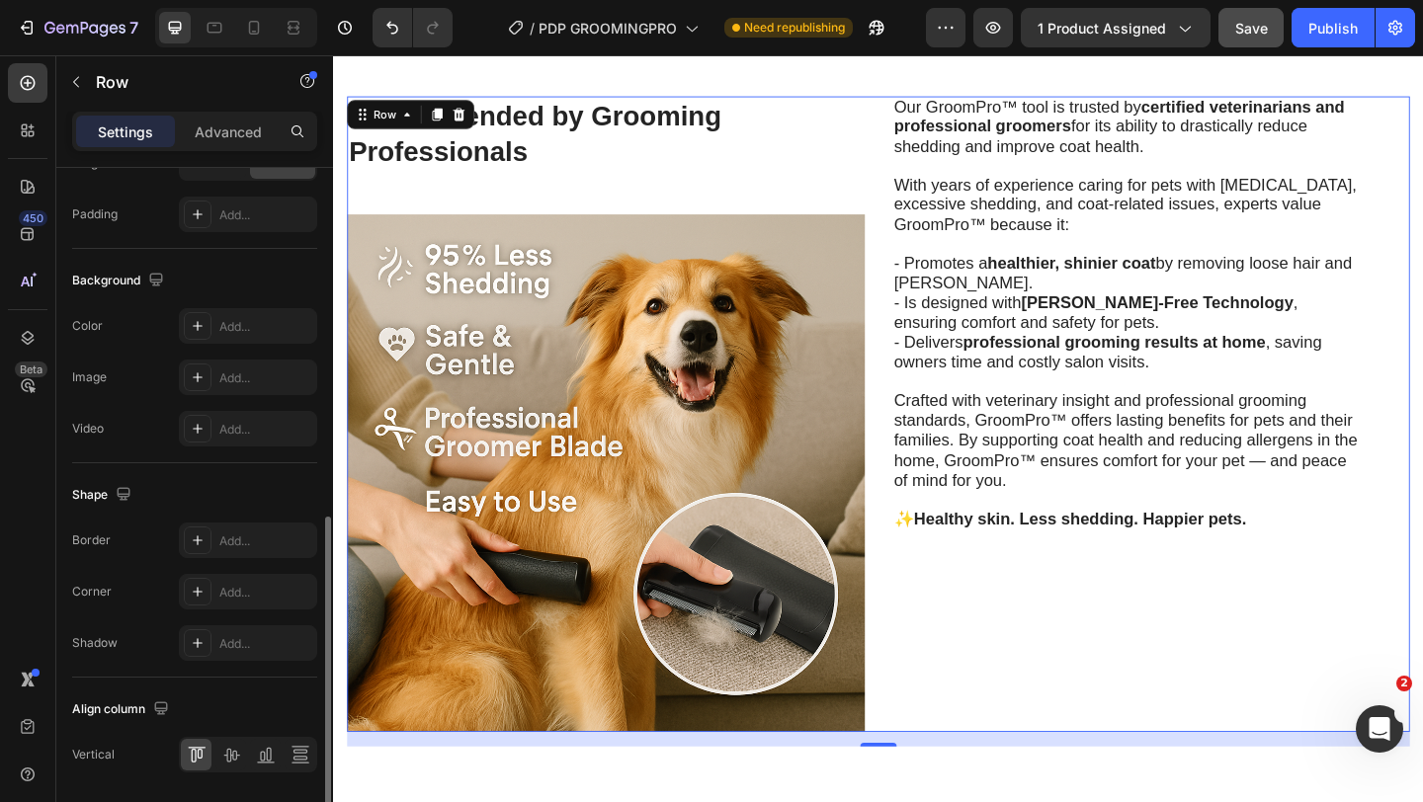
scroll to position [740, 0]
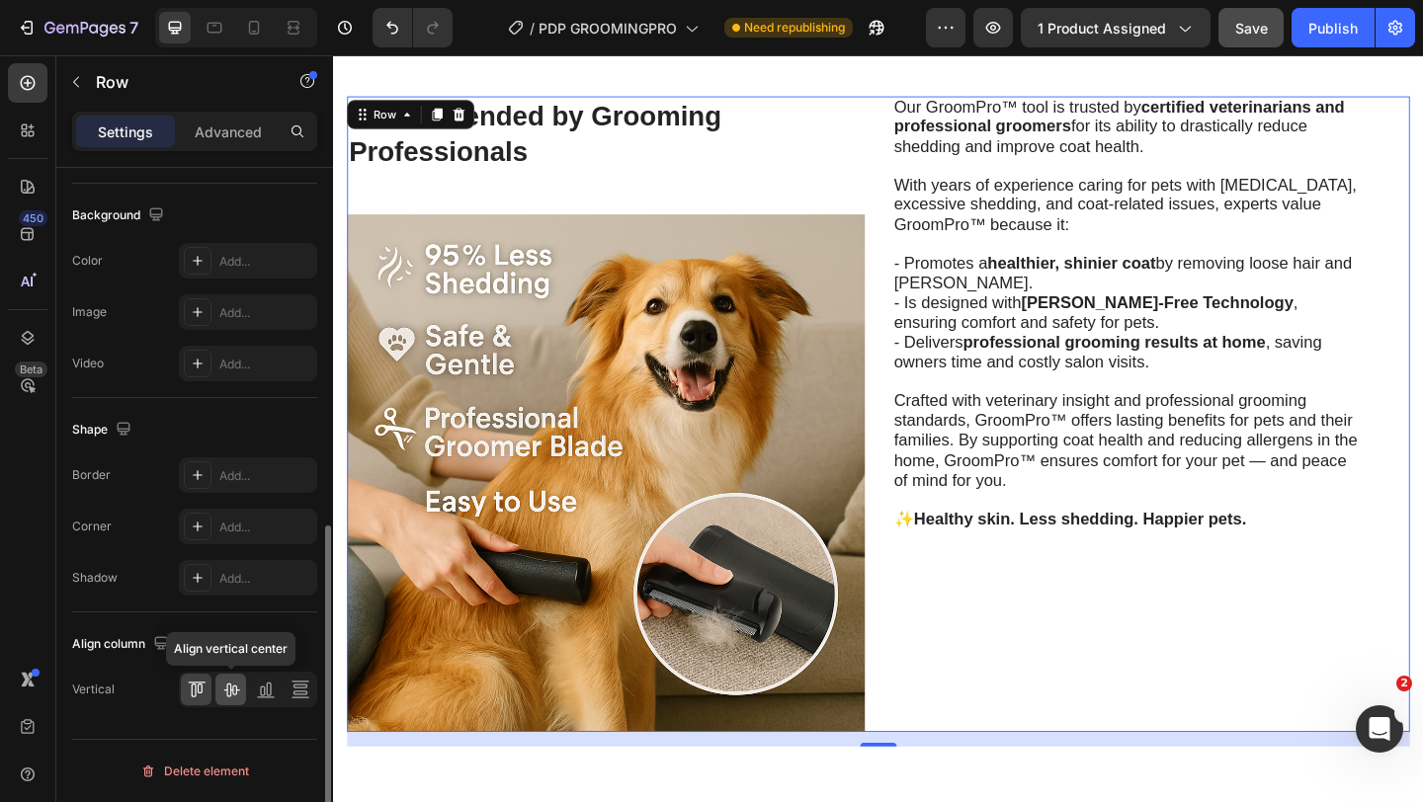
click at [219, 704] on div at bounding box center [230, 690] width 31 height 32
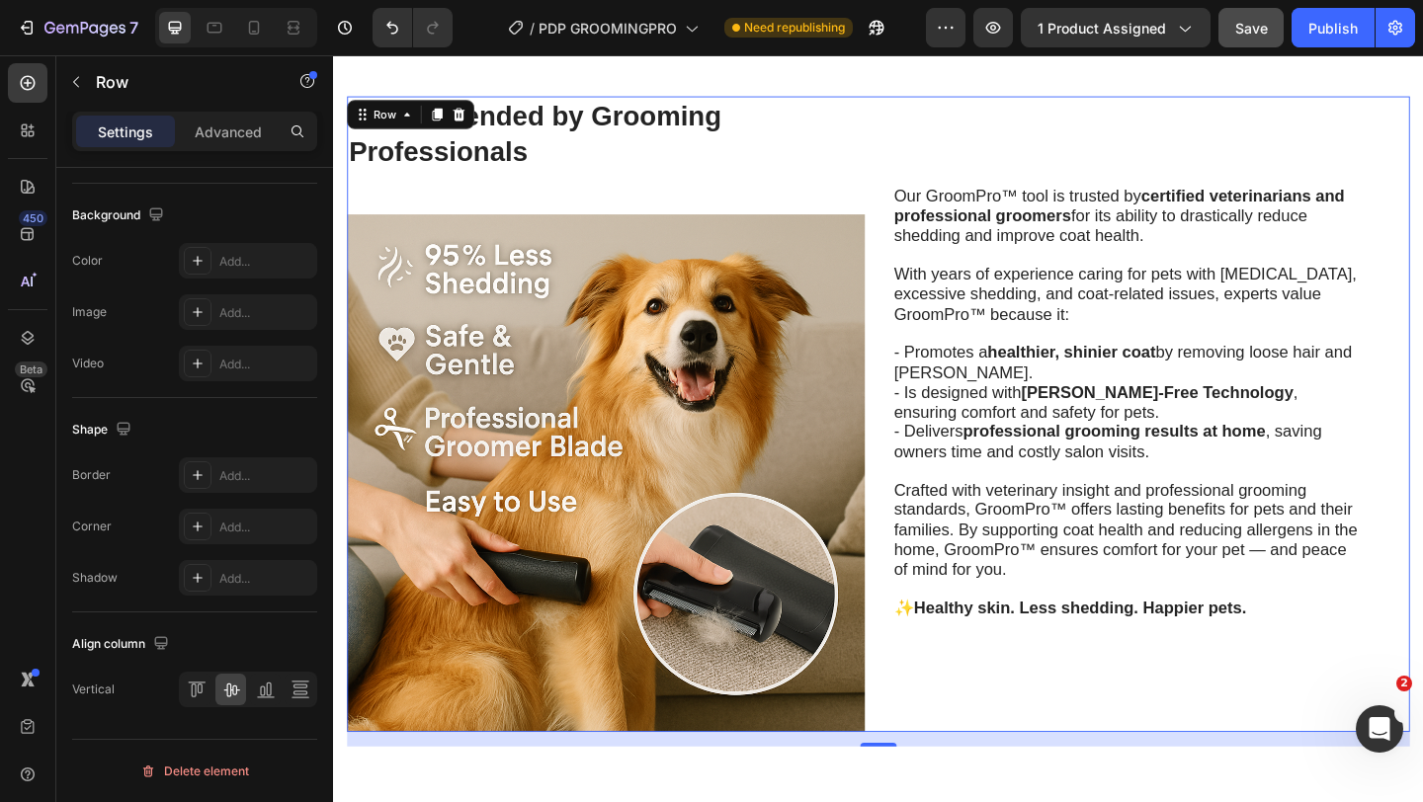
click at [761, 215] on div "Recommended by Grooming Professionals Heading Image" at bounding box center [629, 446] width 563 height 692
click at [761, 167] on h2 "Recommended by Grooming Professionals" at bounding box center [629, 140] width 563 height 81
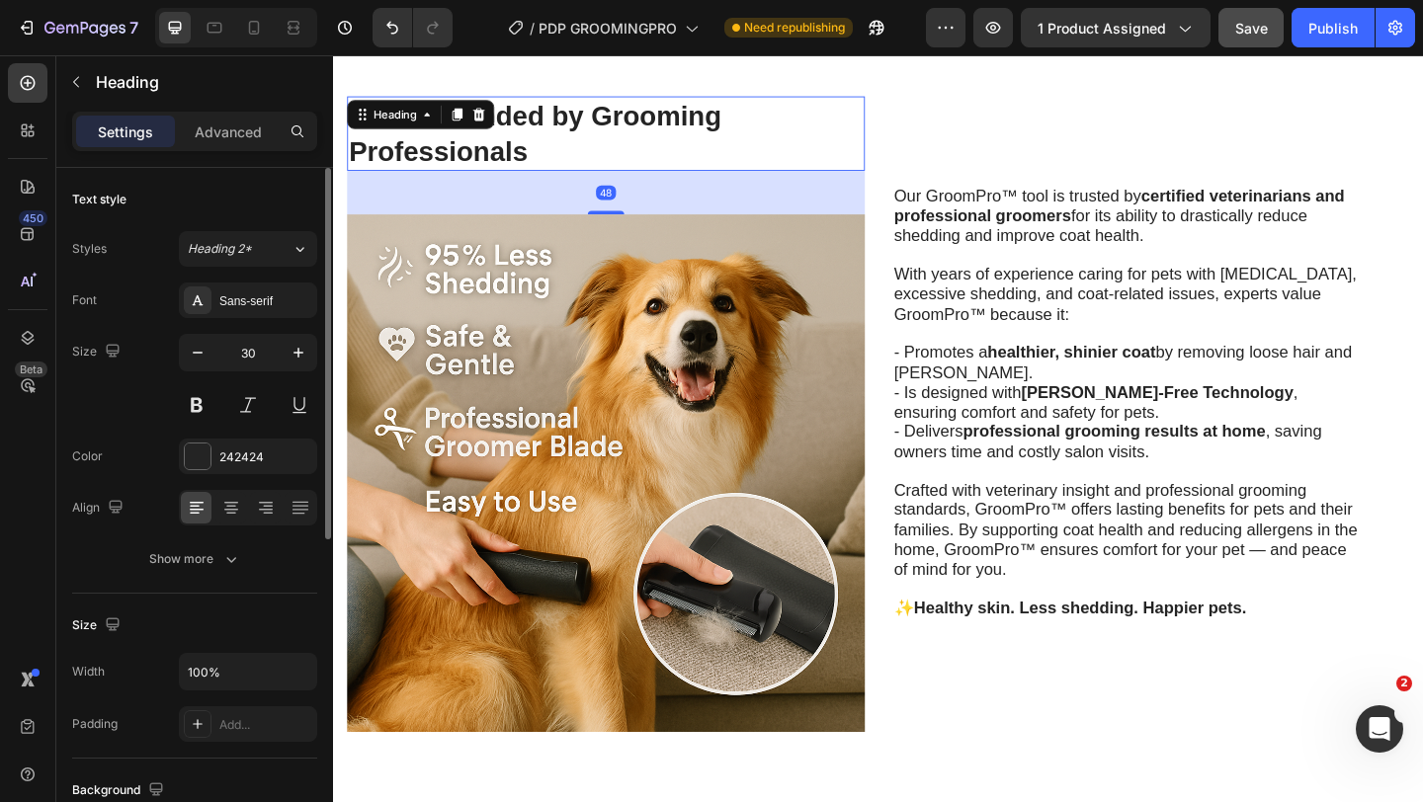
click at [746, 147] on h2 "Recommended by Grooming Professionals" at bounding box center [629, 140] width 563 height 81
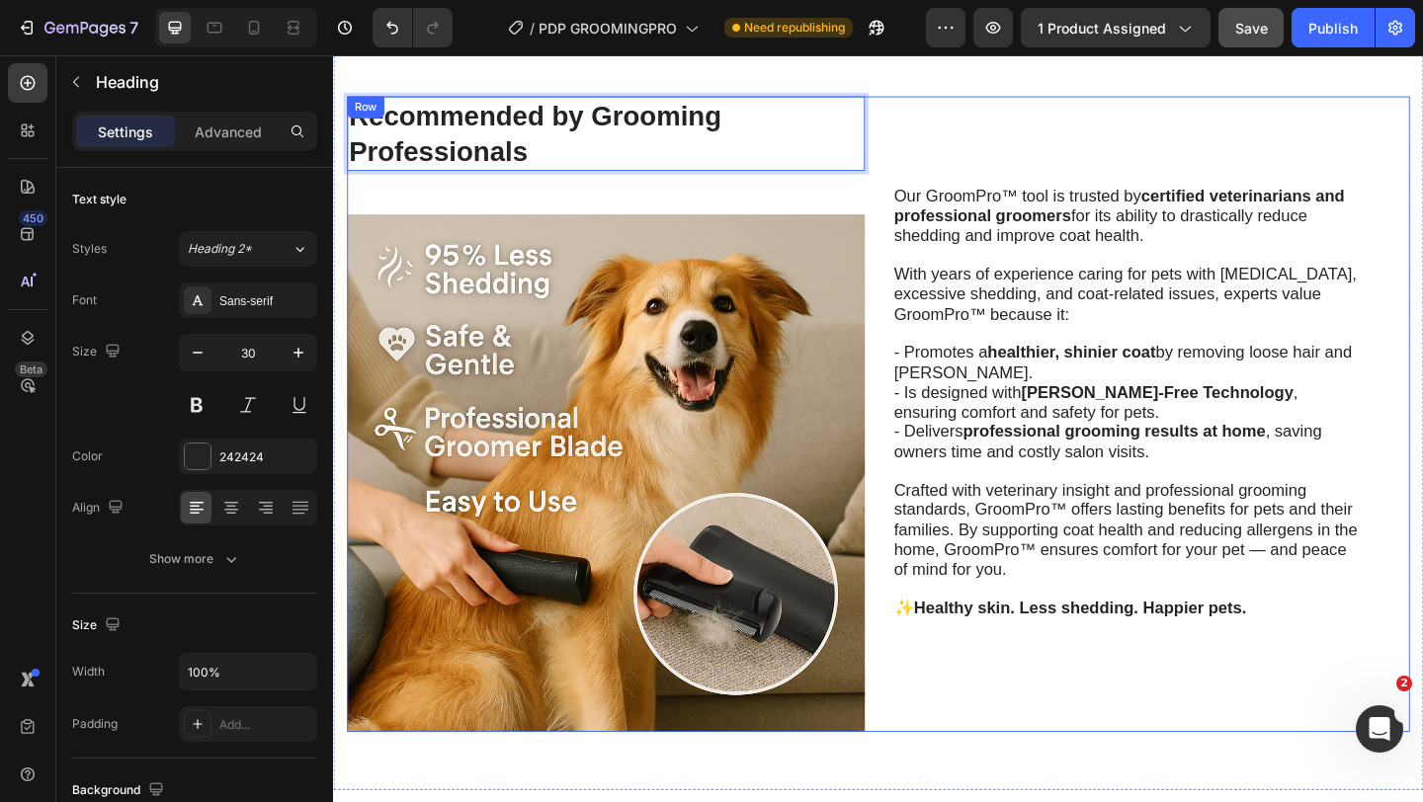
click at [685, 208] on div "Recommended by Grooming Professionals Heading 48 Image" at bounding box center [629, 446] width 563 height 692
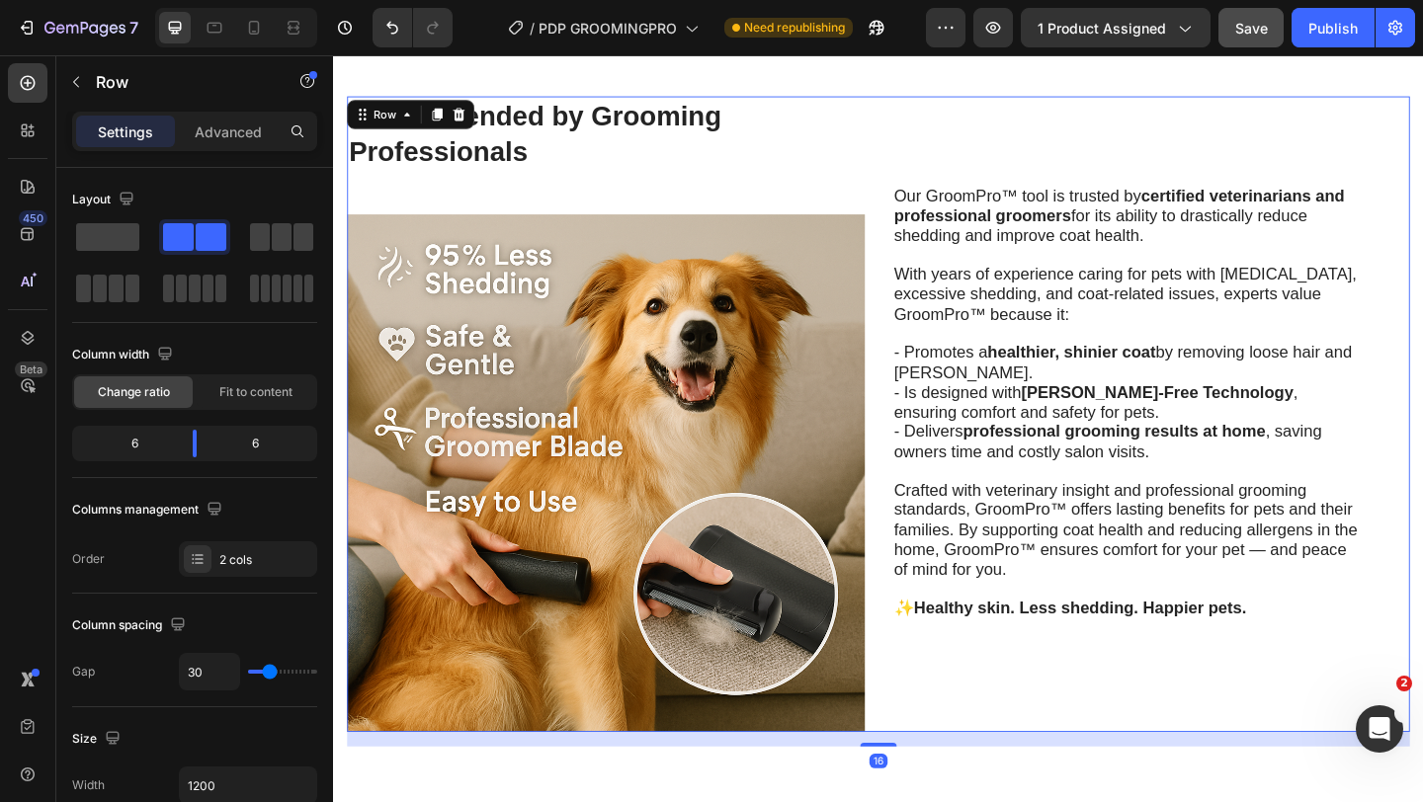
click at [710, 148] on p "⁠⁠⁠⁠⁠⁠⁠ Recommended by Grooming Professionals" at bounding box center [629, 140] width 559 height 77
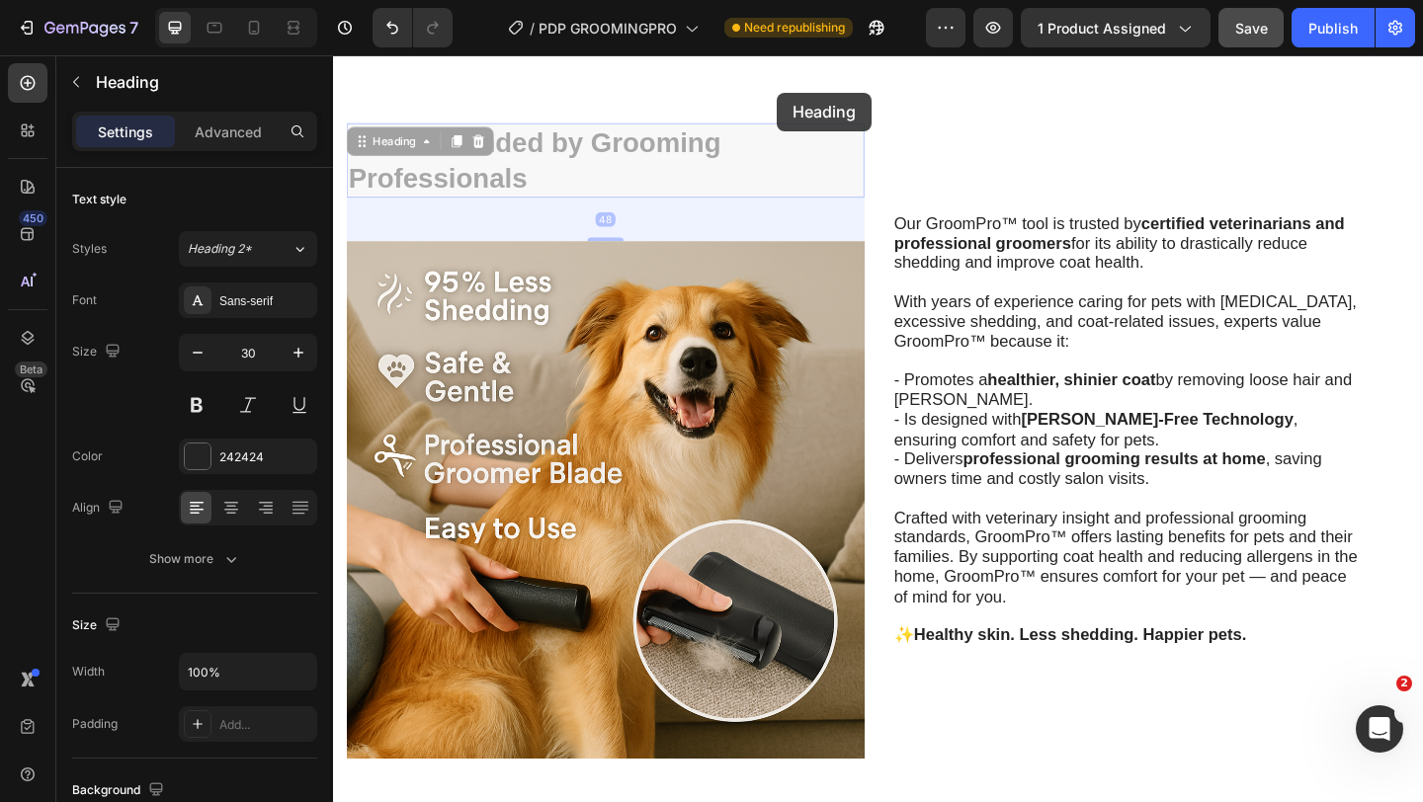
scroll to position [3910, 0]
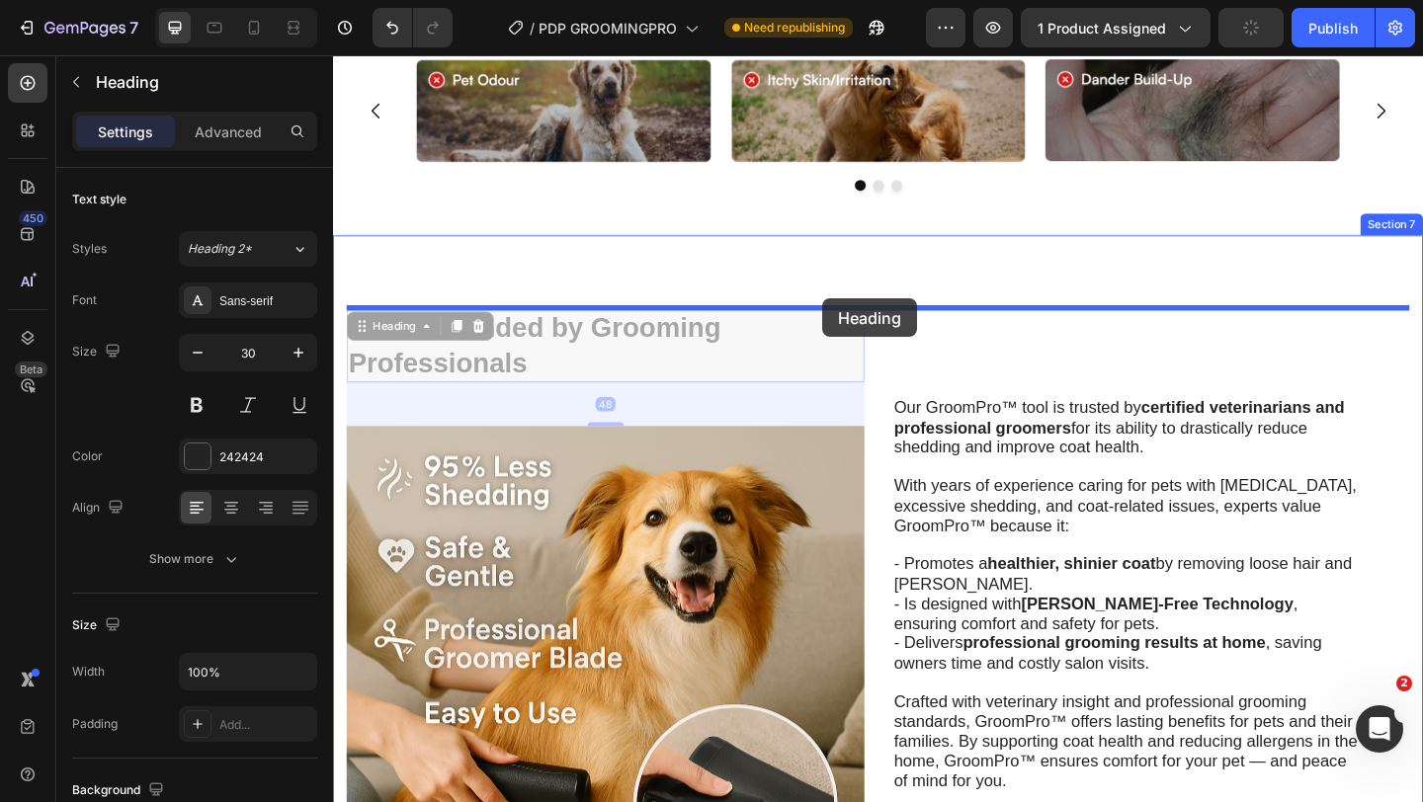
drag, startPoint x: 419, startPoint y: 117, endPoint x: 866, endPoint y: 320, distance: 490.9
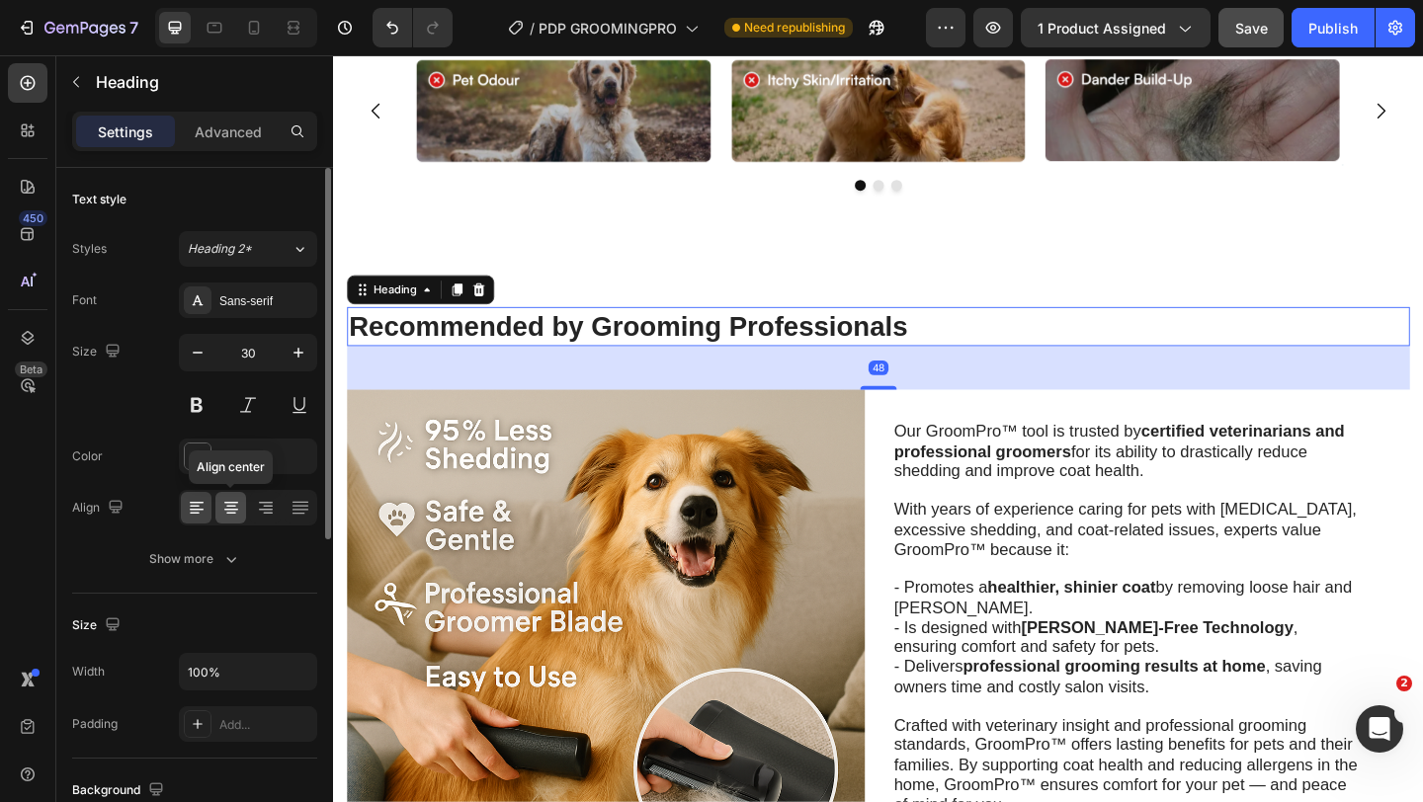
click at [227, 503] on icon at bounding box center [231, 508] width 20 height 20
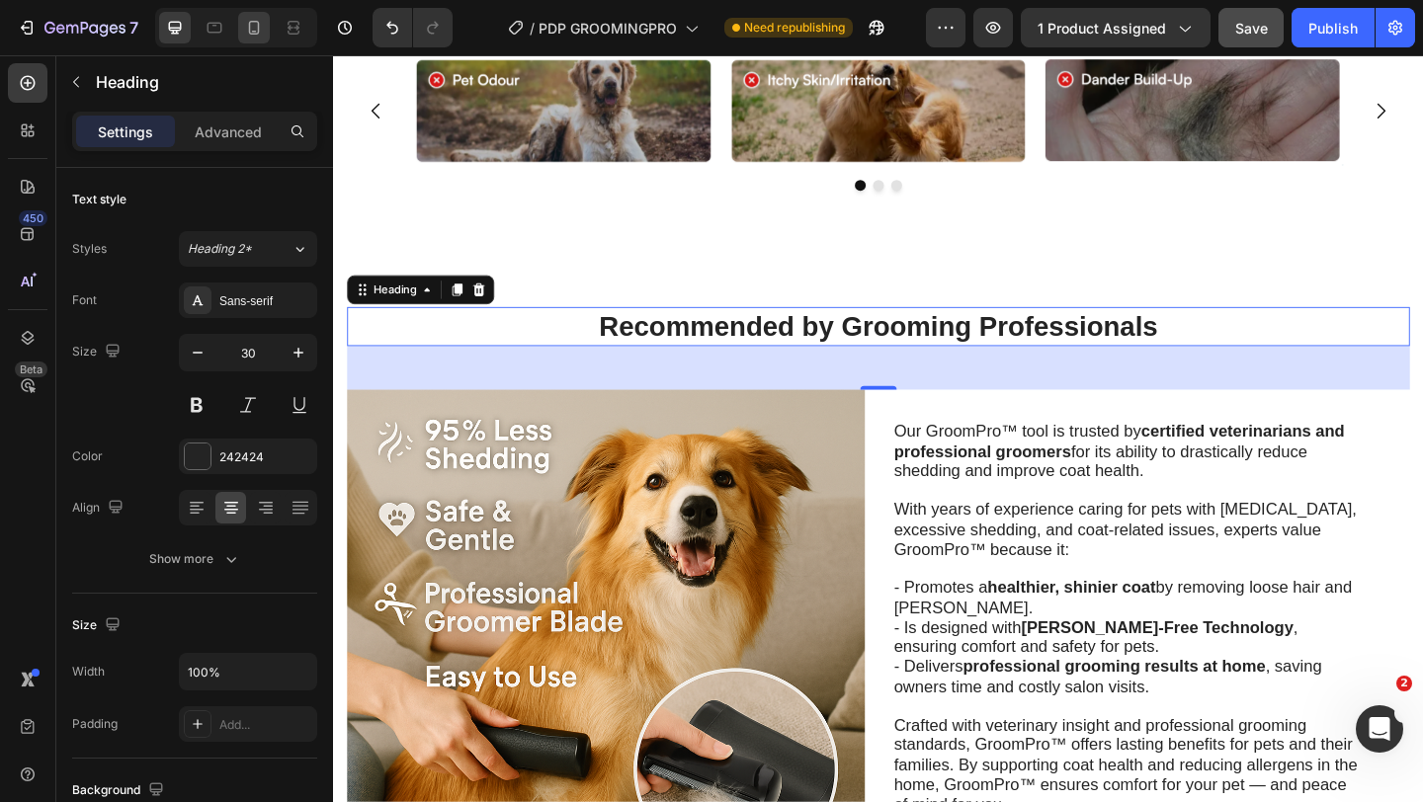
click at [246, 18] on icon at bounding box center [254, 28] width 20 height 20
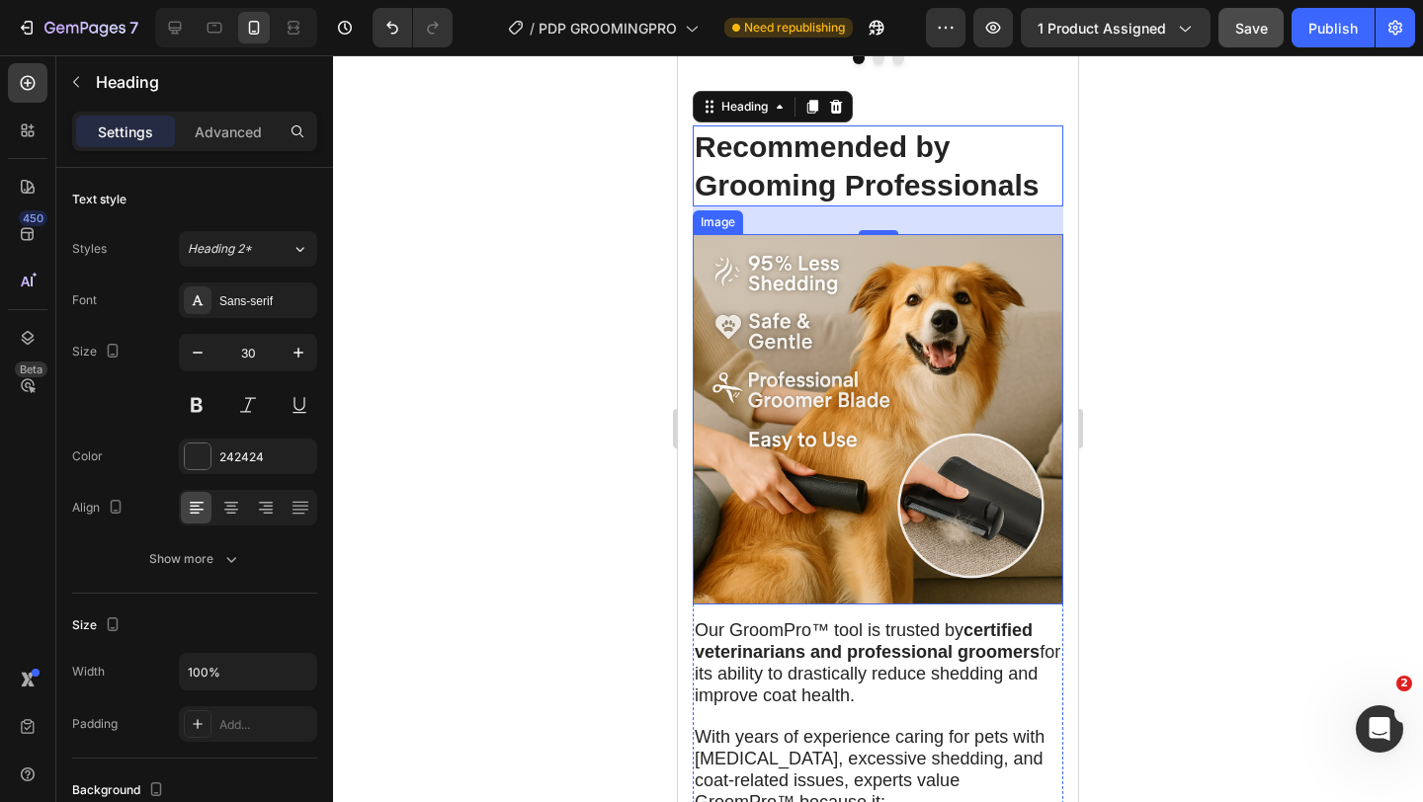
scroll to position [4056, 0]
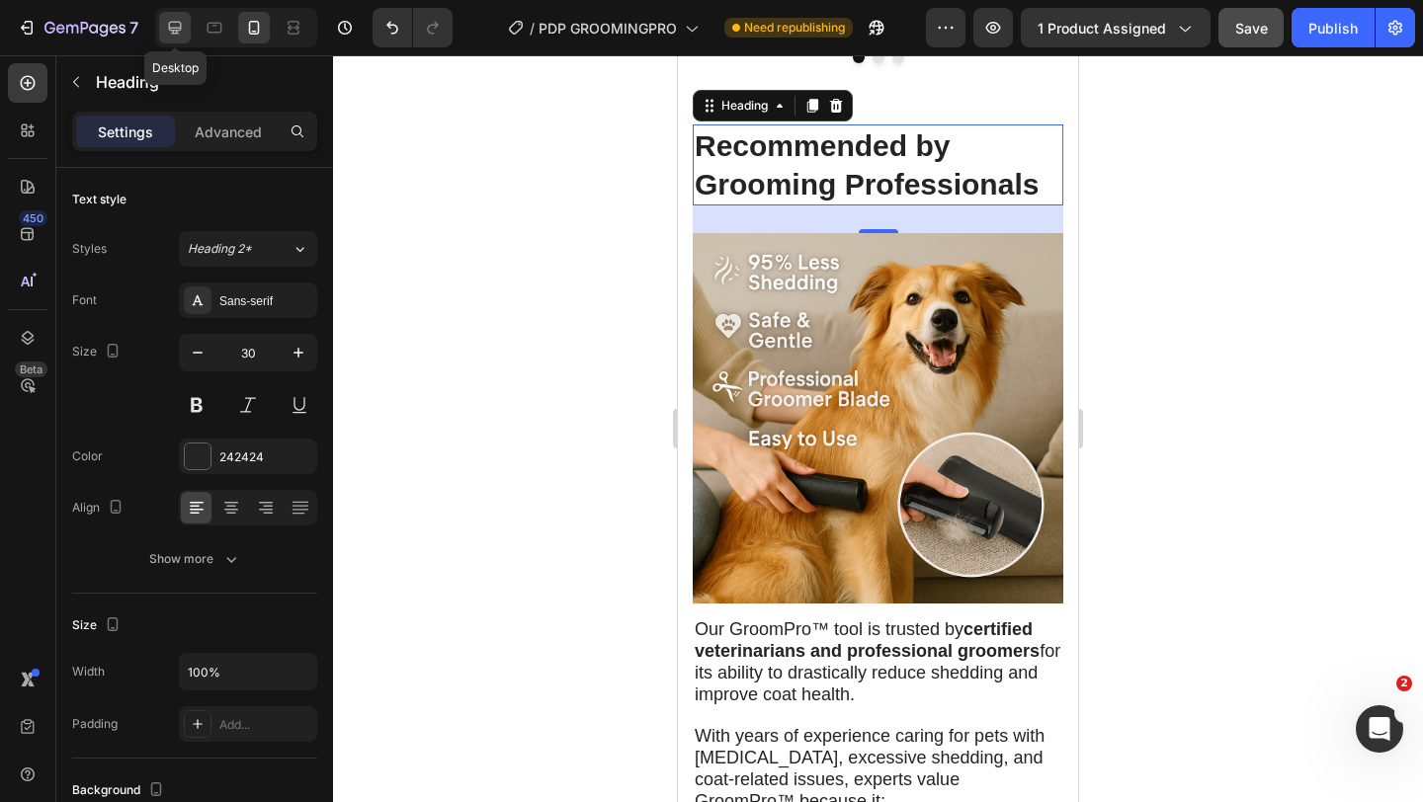
click at [174, 30] on icon at bounding box center [175, 28] width 13 height 13
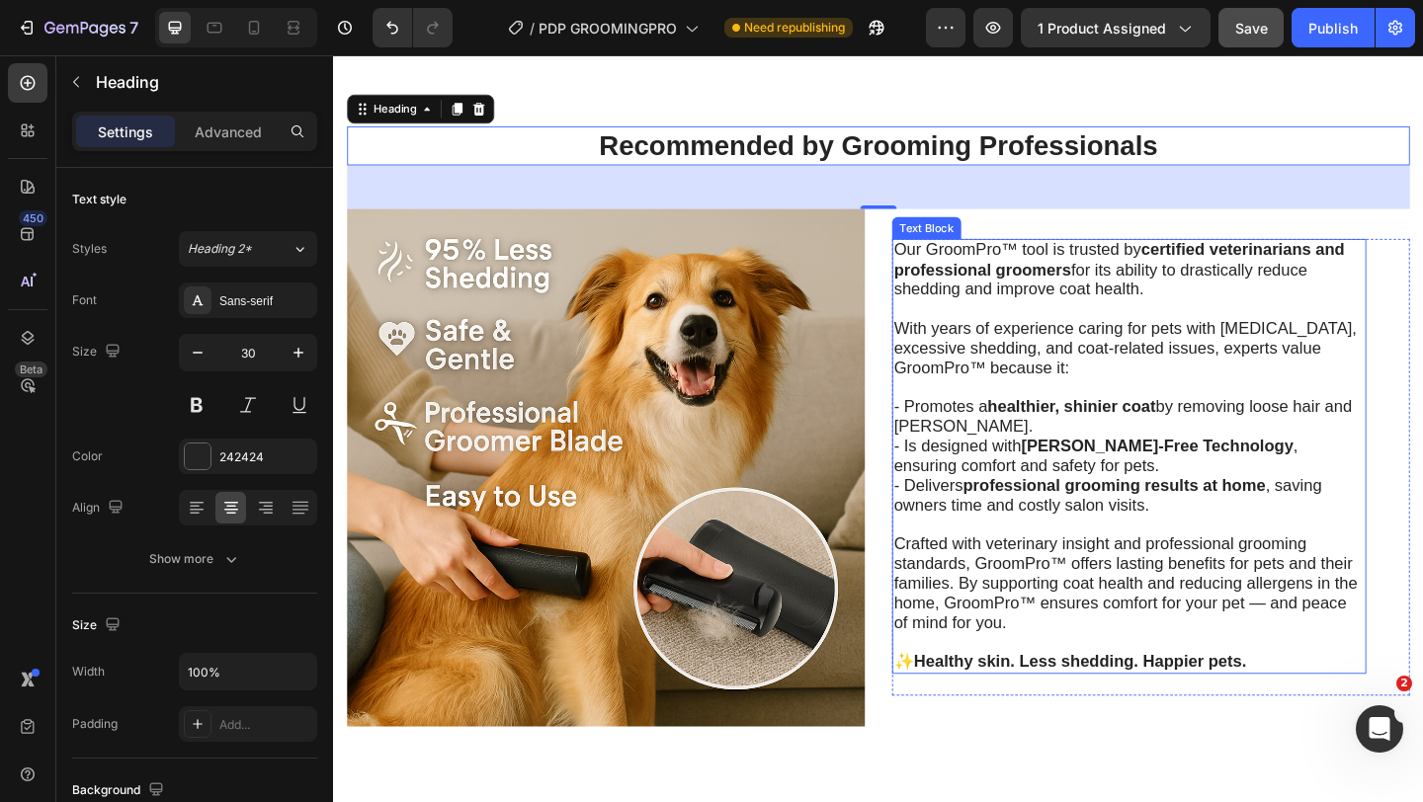
click at [999, 356] on span "With years of experience caring for pets with [MEDICAL_DATA], excessive sheddin…" at bounding box center [1195, 373] width 504 height 63
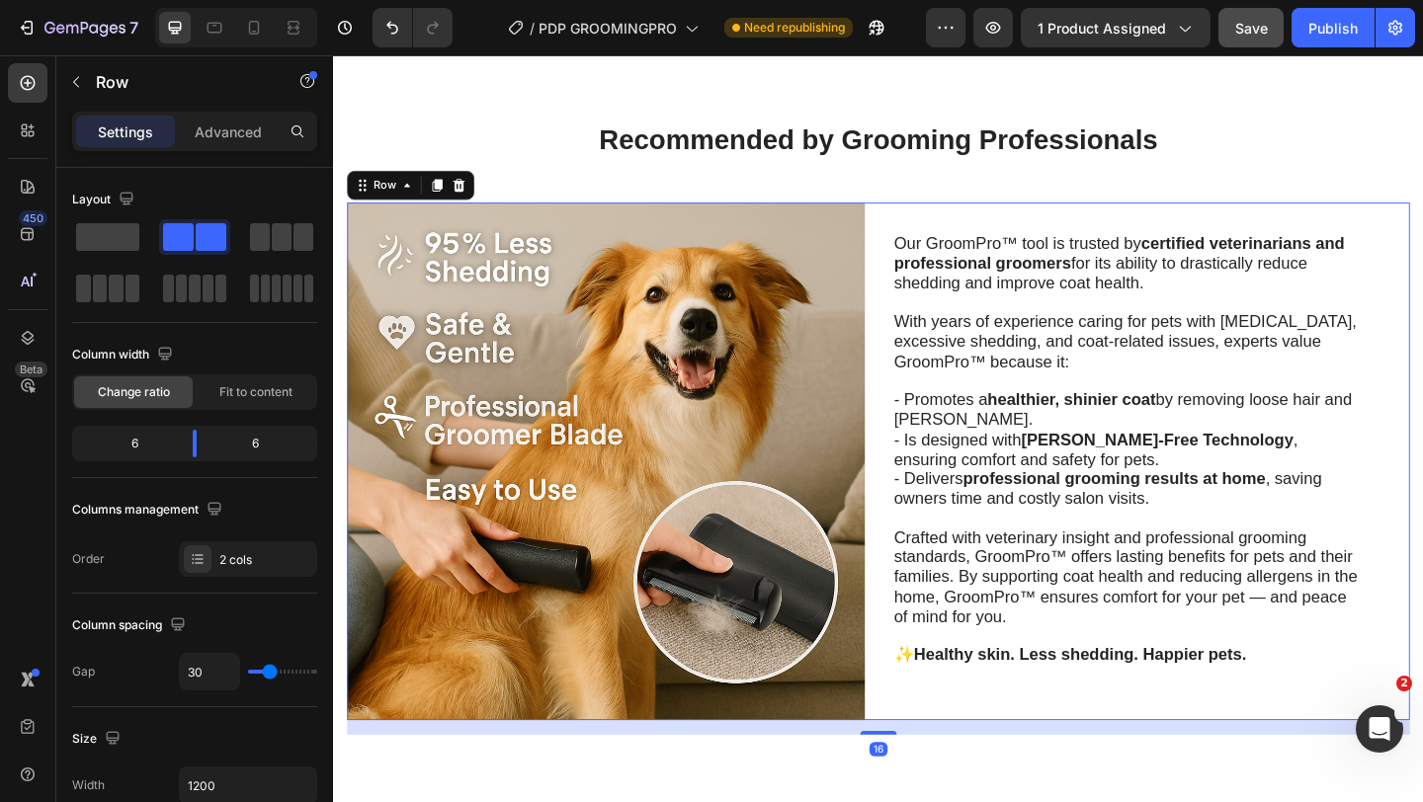
click at [930, 406] on div "Image Our GroomPro™ tool is trusted by certified veterinarians and professional…" at bounding box center [926, 496] width 1156 height 563
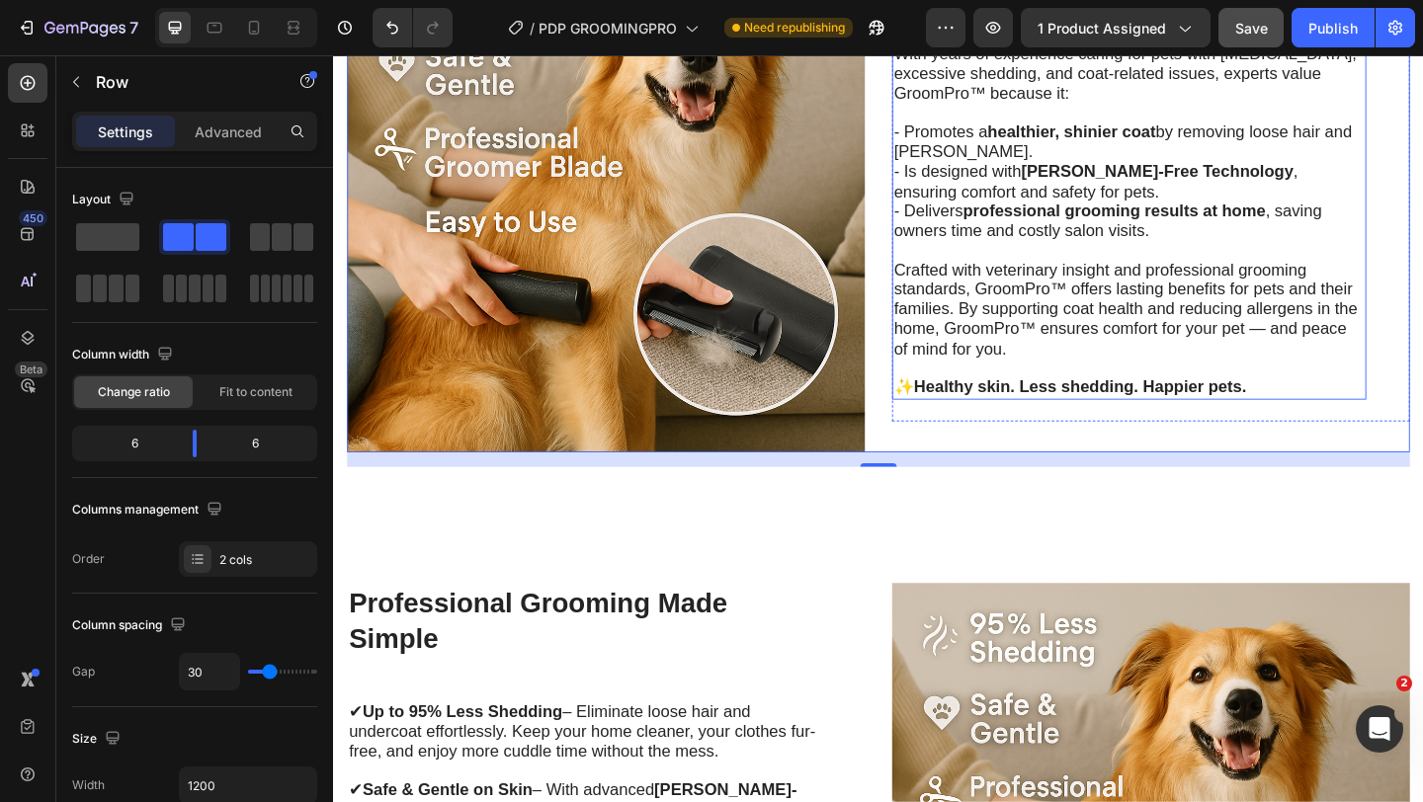
scroll to position [4417, 0]
